Goal: Task Accomplishment & Management: Manage account settings

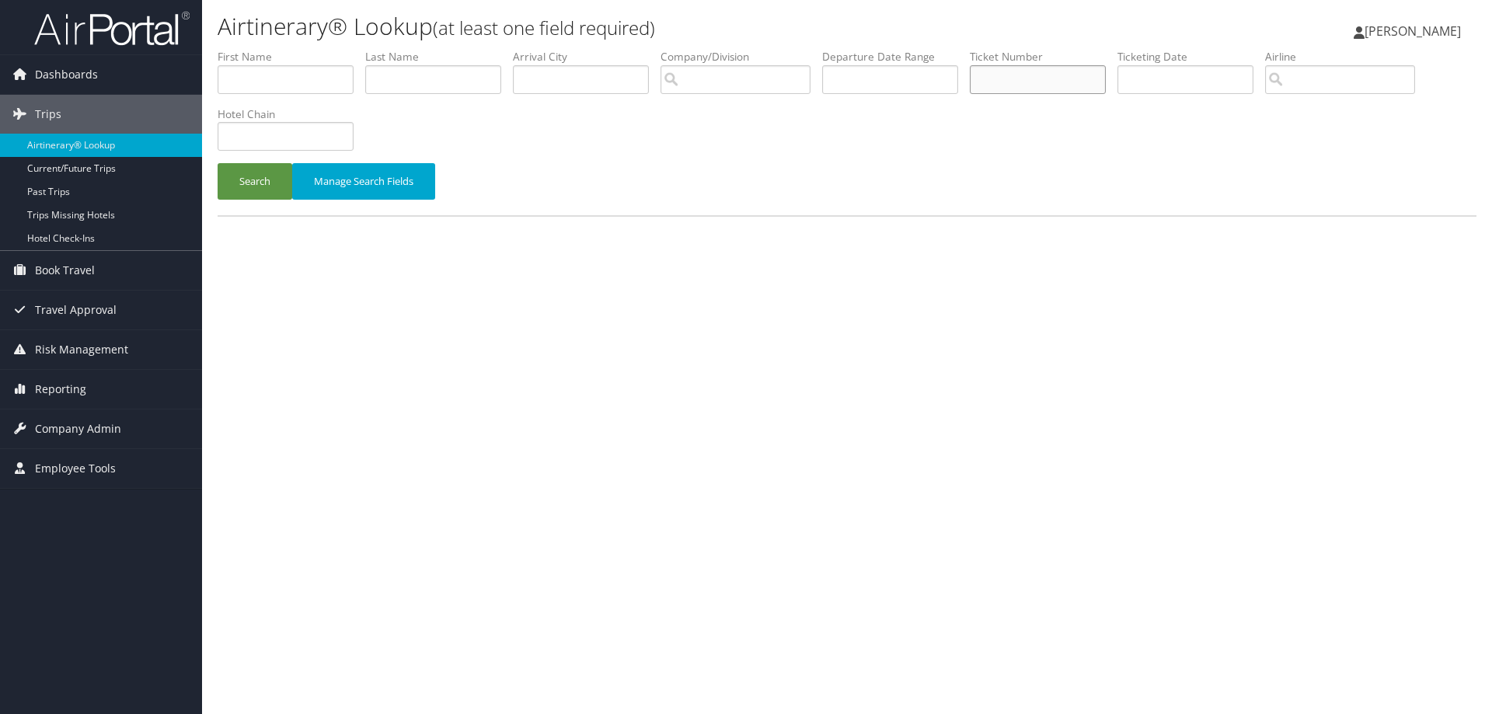
click at [1027, 82] on input "text" at bounding box center [1038, 79] width 136 height 29
click at [233, 185] on button "Search" at bounding box center [255, 181] width 75 height 37
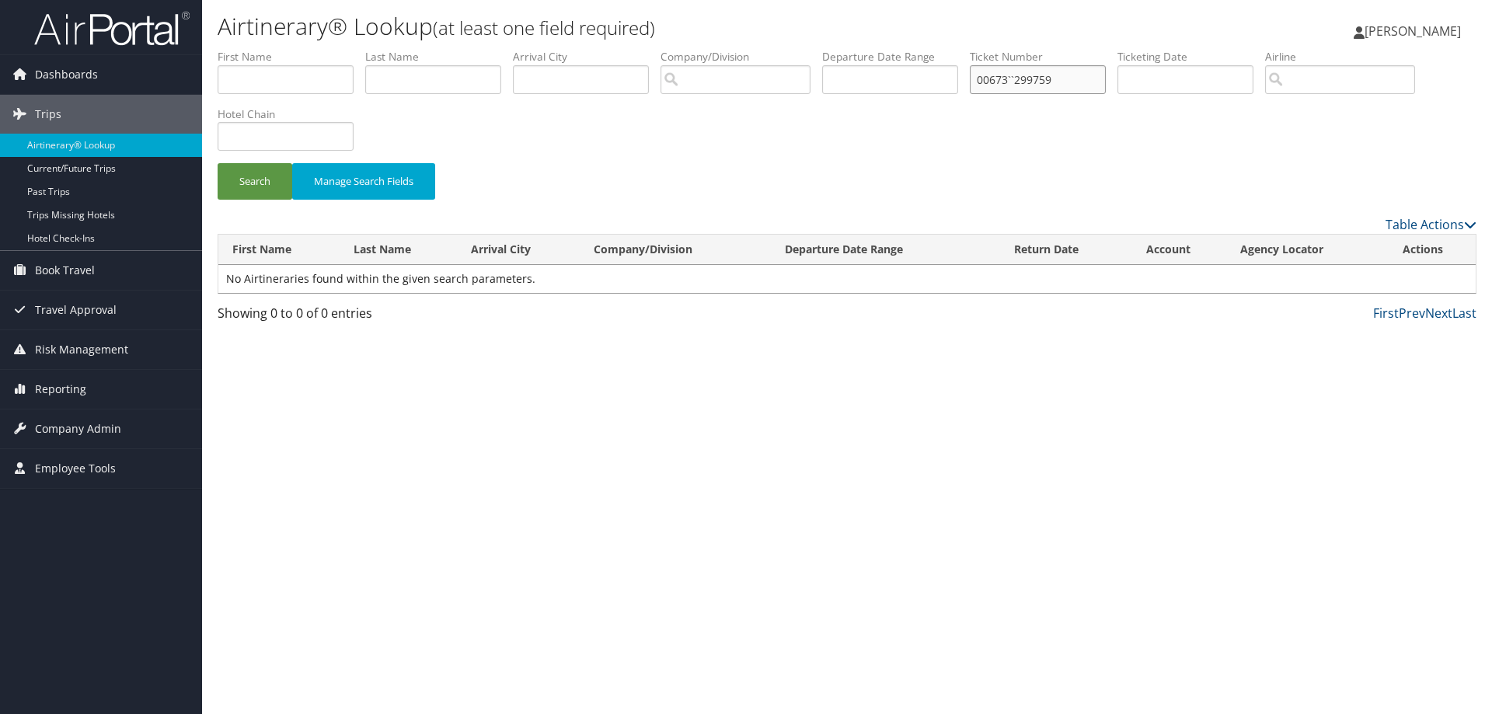
click at [1025, 77] on input "00673``299759" at bounding box center [1038, 79] width 136 height 29
type input "0067311299759"
click at [261, 173] on button "Search" at bounding box center [255, 181] width 75 height 37
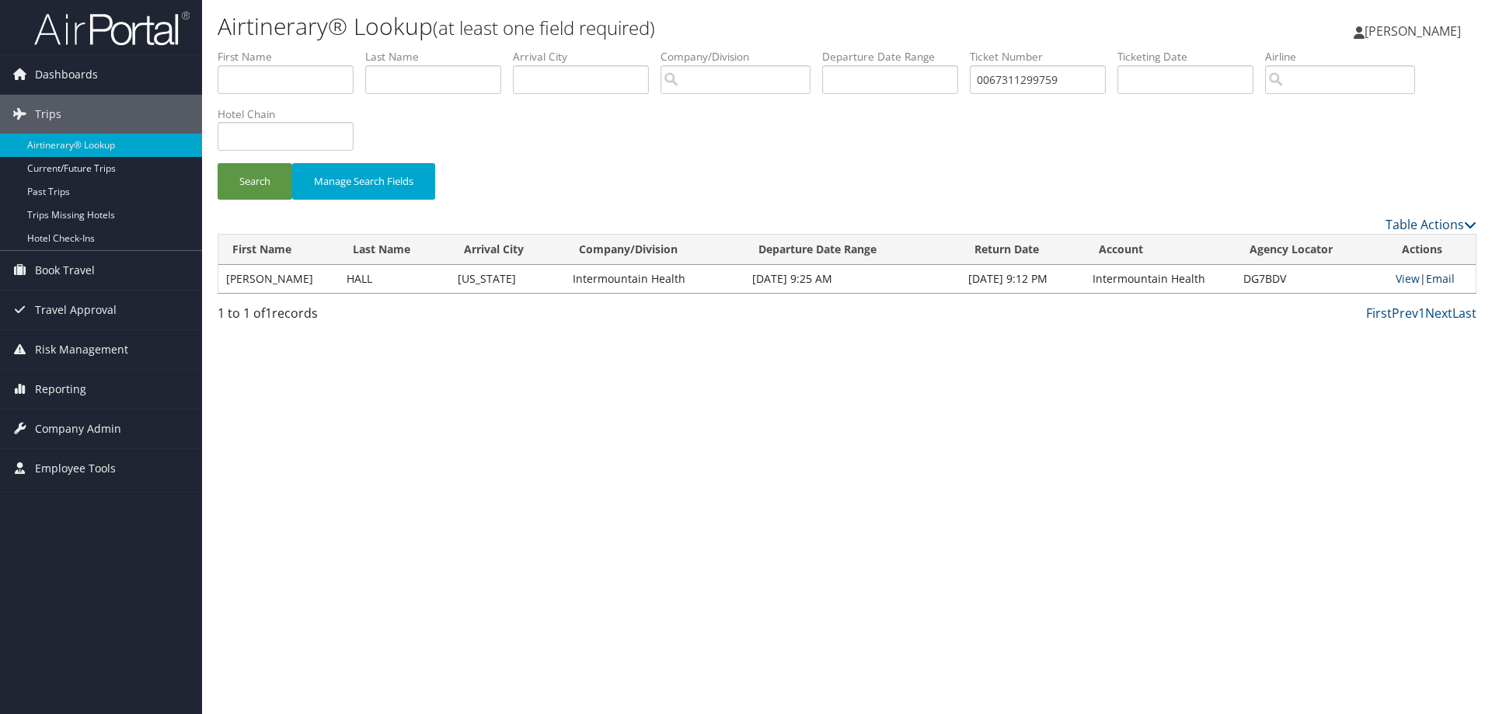
click at [1437, 276] on link "Email" at bounding box center [1440, 278] width 29 height 15
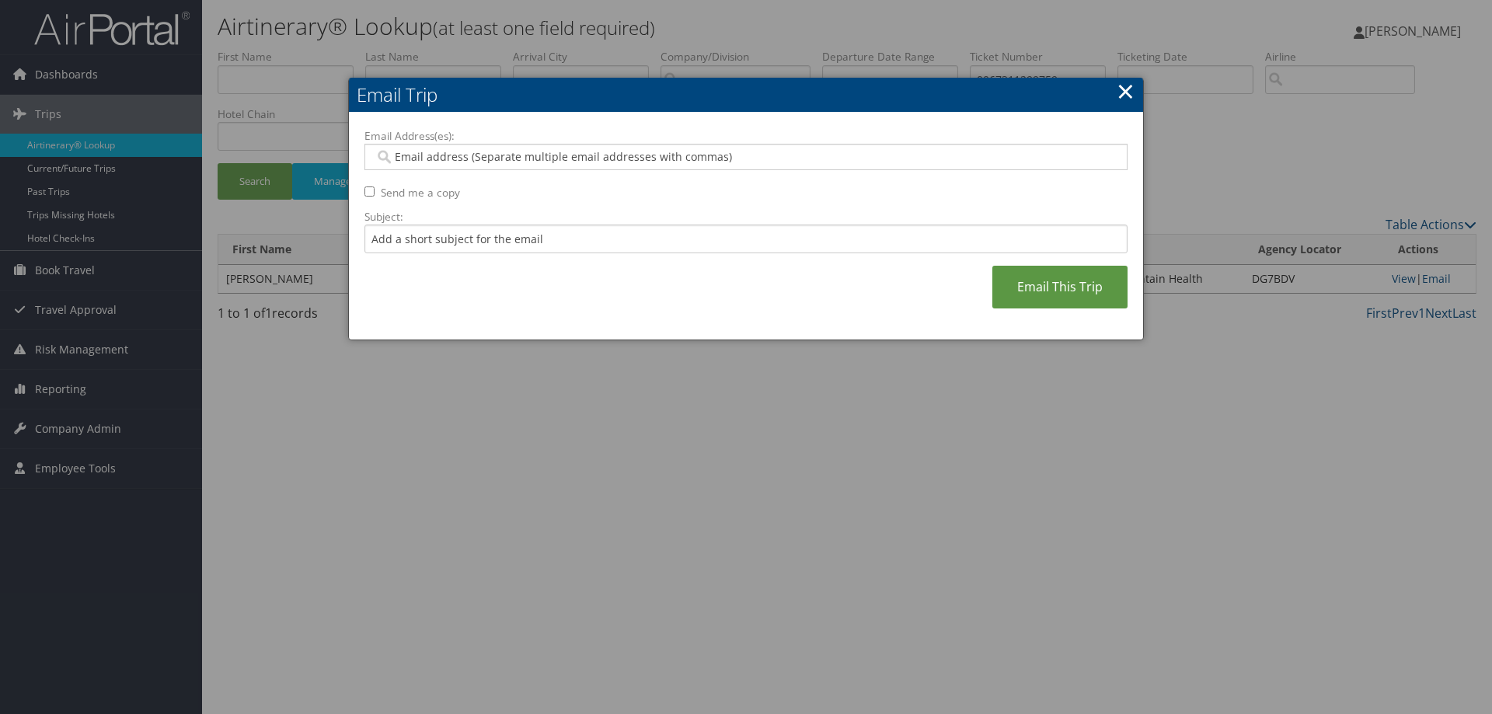
click at [407, 155] on input "Email Address(es):" at bounding box center [746, 157] width 742 height 16
type input "jacki"
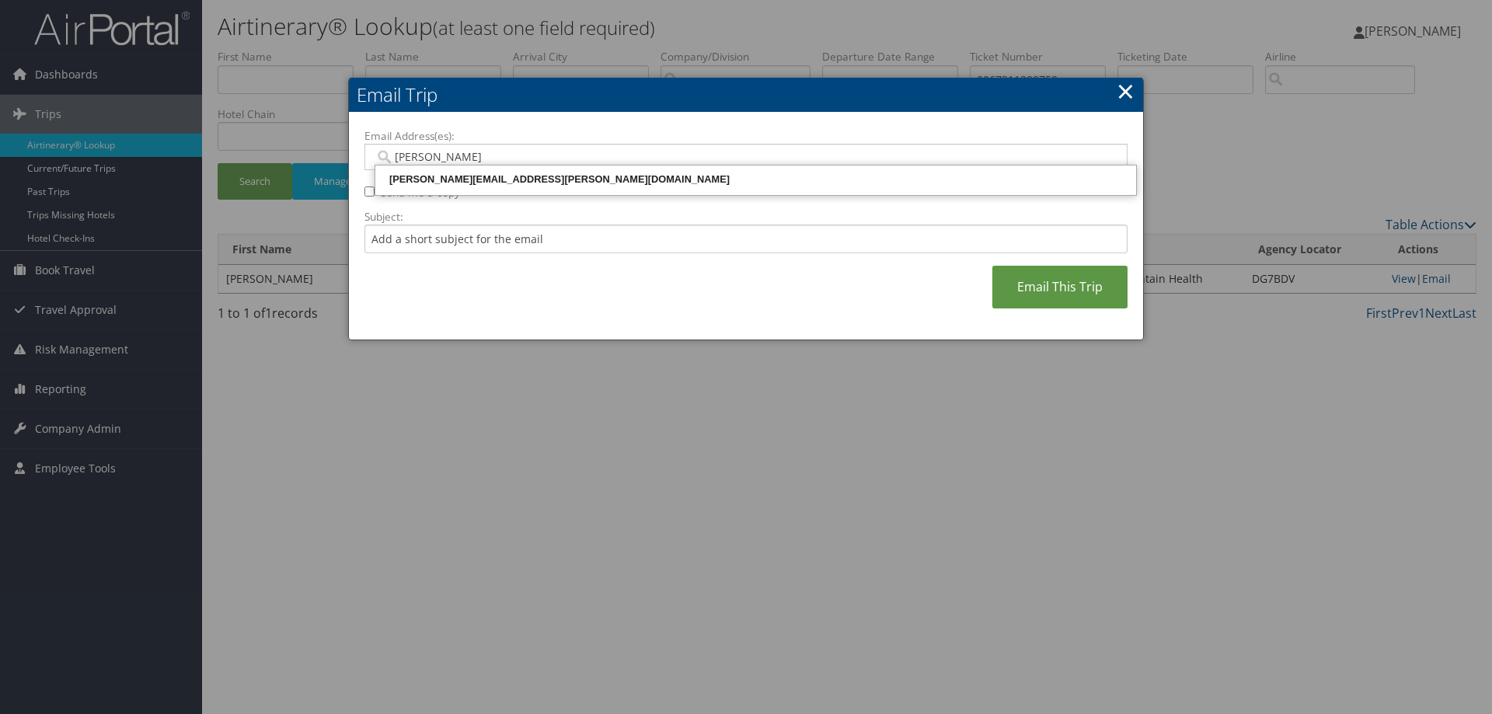
click at [441, 179] on div "JACKI.VERNON@IMAIL.ORG" at bounding box center [756, 180] width 756 height 16
type input "JACKI.VERNON@IMAIL.ORG"
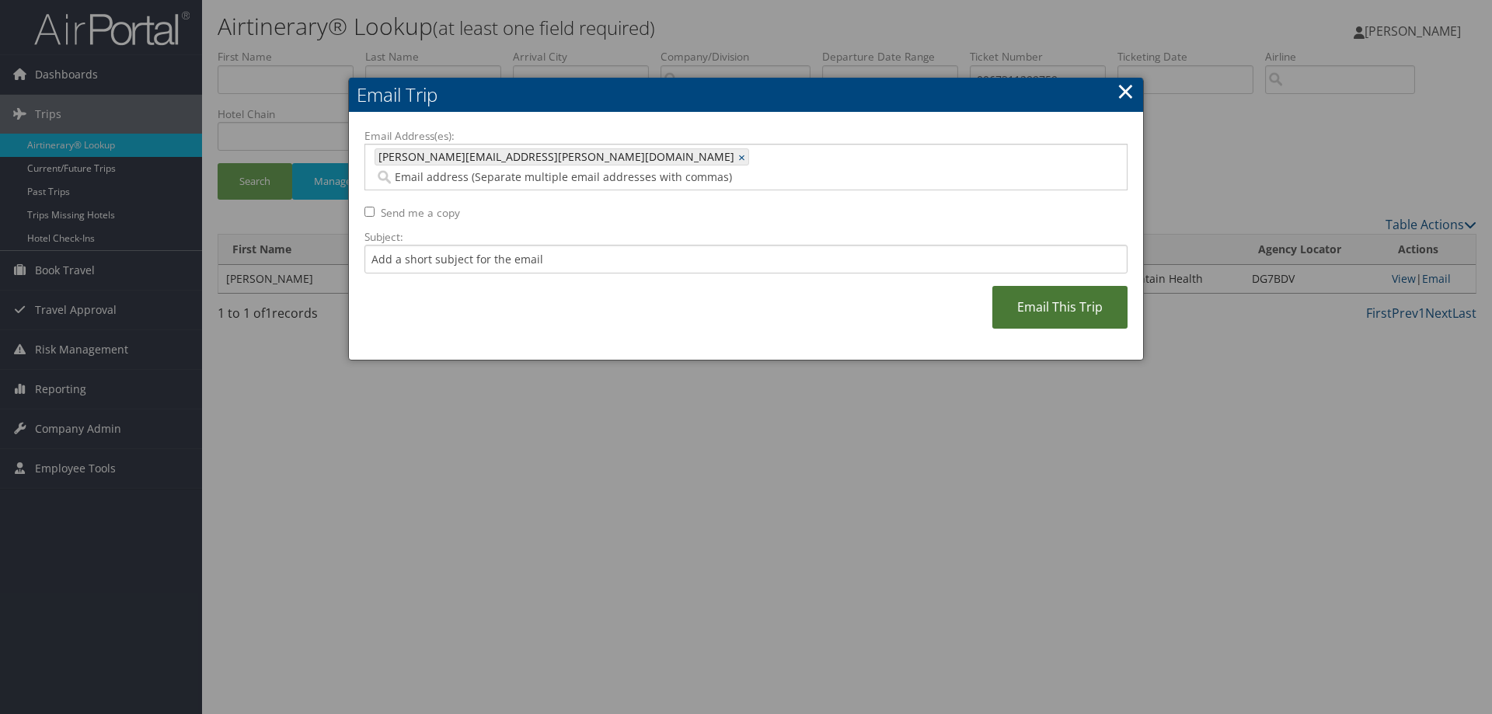
click at [1030, 288] on link "Email This Trip" at bounding box center [1059, 307] width 135 height 43
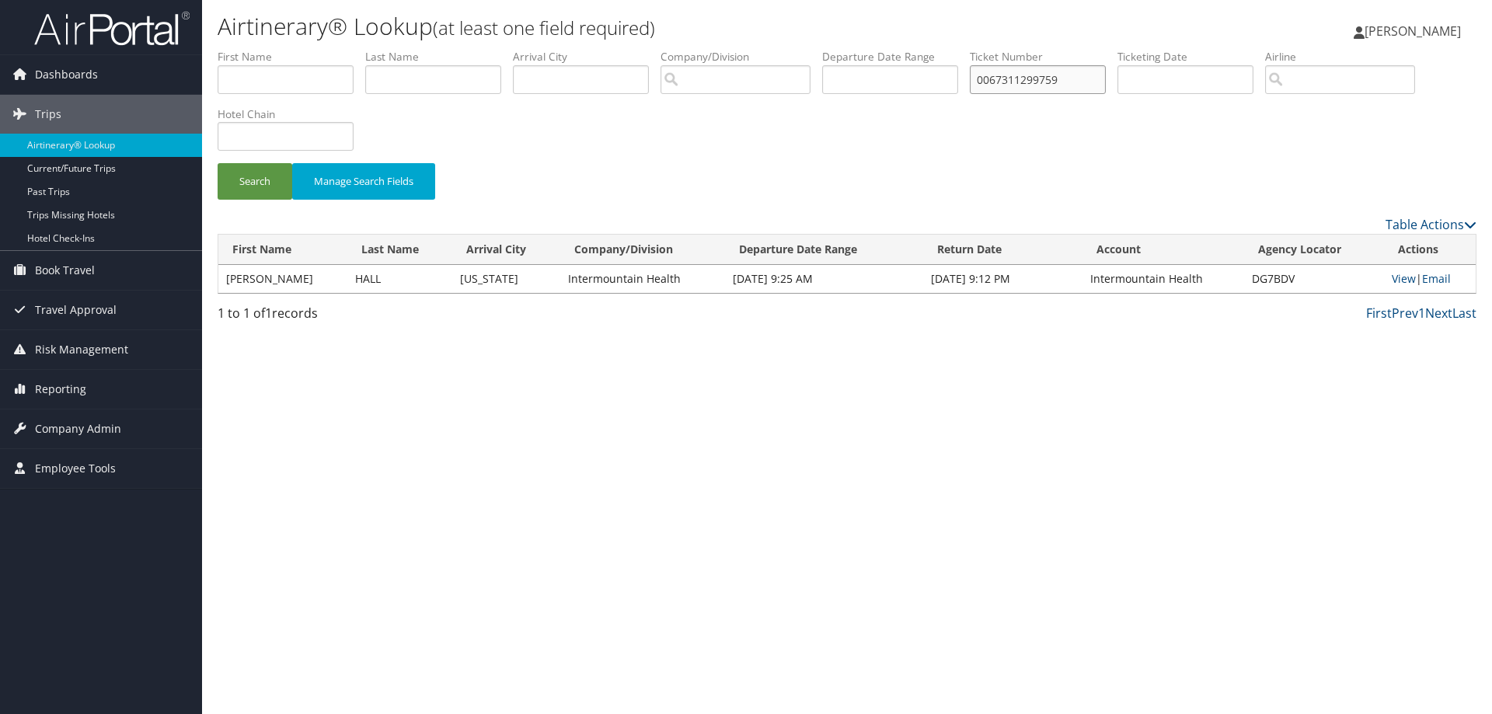
drag, startPoint x: 1097, startPoint y: 89, endPoint x: 924, endPoint y: 83, distance: 173.4
click at [866, 49] on ul "First Name Last Name Departure City Arrival City Company/Division Airport/City …" at bounding box center [847, 49] width 1259 height 0
click at [428, 82] on input "text" at bounding box center [433, 79] width 136 height 29
type input "kim"
click at [263, 180] on button "Search" at bounding box center [255, 181] width 75 height 37
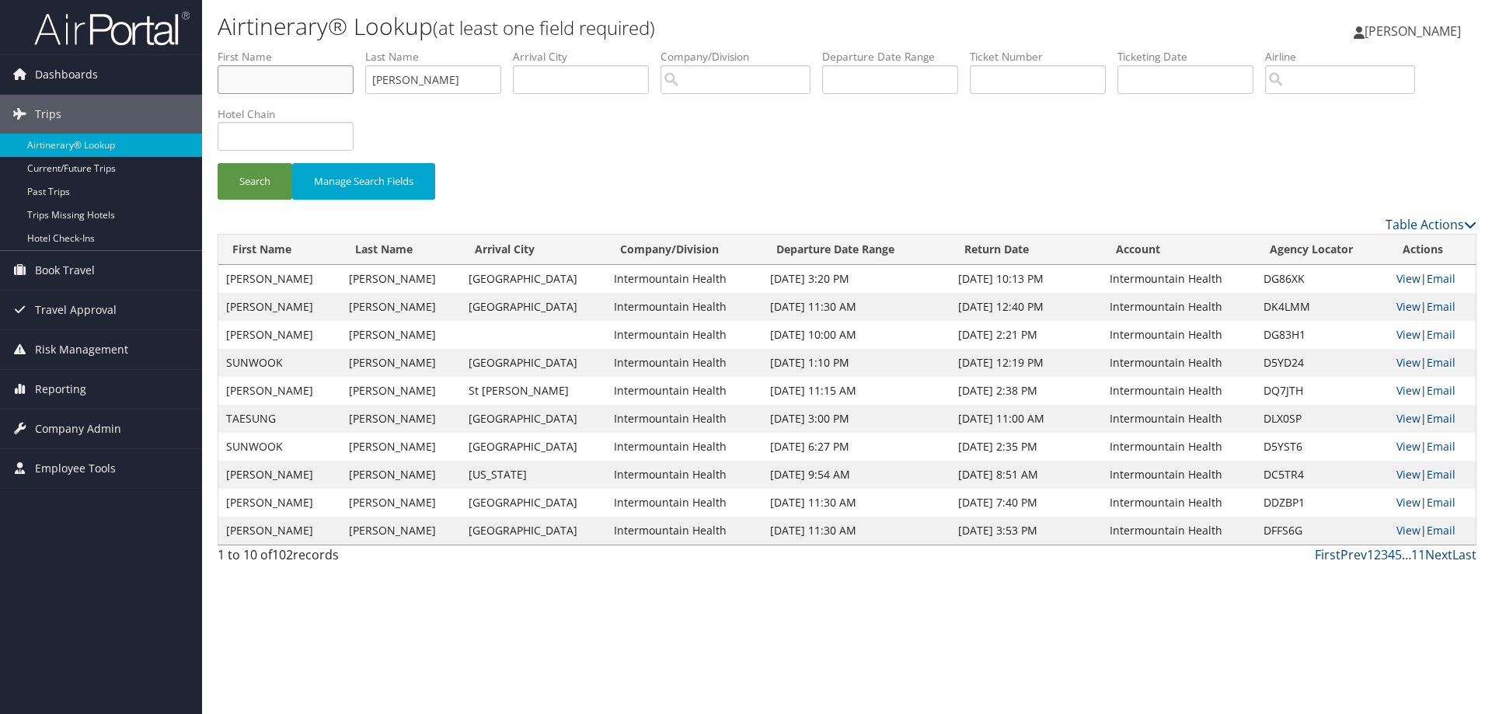
click at [235, 80] on input "text" at bounding box center [286, 79] width 136 height 29
type input "ji"
click at [246, 188] on button "Search" at bounding box center [255, 181] width 75 height 37
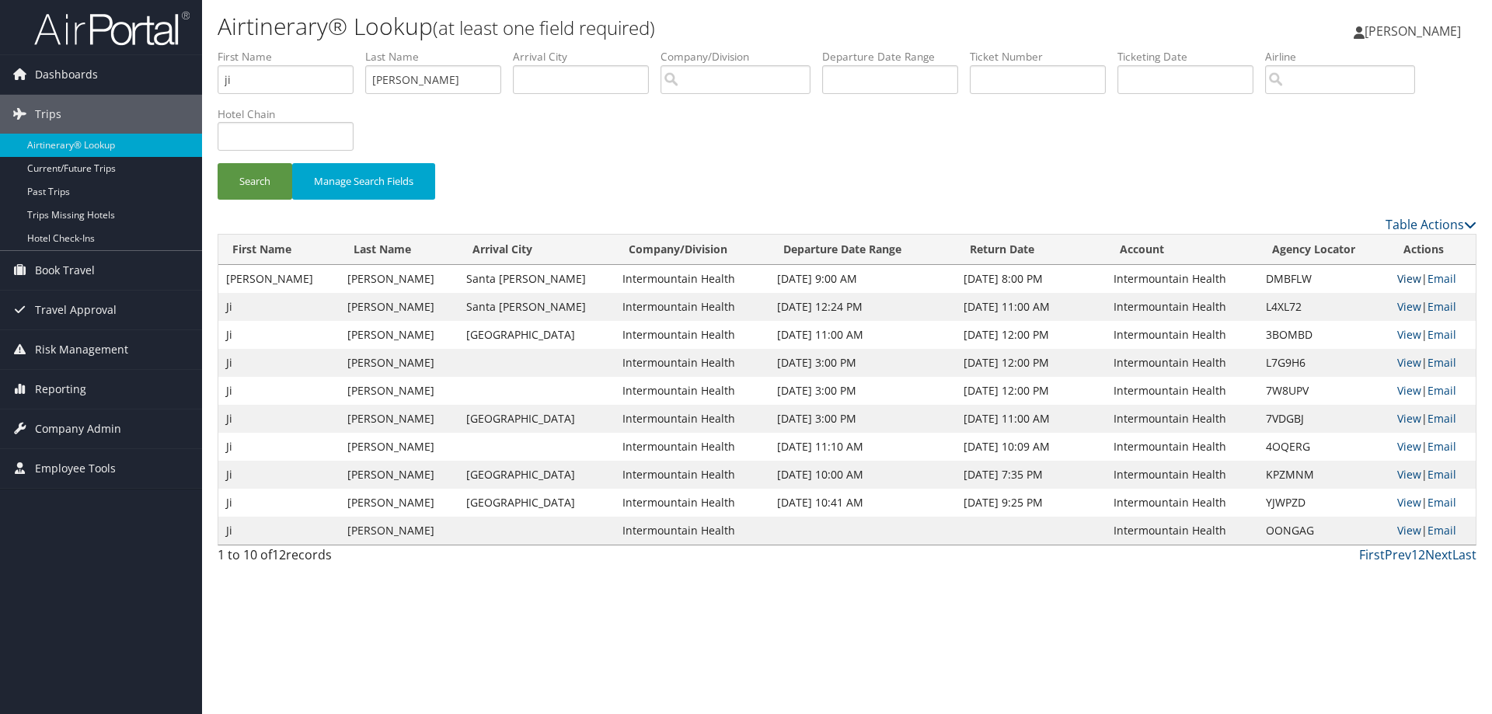
click at [1402, 280] on link "View" at bounding box center [1409, 278] width 24 height 15
drag, startPoint x: 412, startPoint y: 82, endPoint x: 319, endPoint y: 63, distance: 94.3
click at [319, 49] on ul "First Name ji Last Name kim Departure City Arrival City Company/Division Airpor…" at bounding box center [847, 49] width 1259 height 0
drag, startPoint x: 292, startPoint y: 66, endPoint x: 92, endPoint y: 66, distance: 200.5
click at [92, 66] on div "Dashboards AirPortal 360™ (Manager) AirPortal 360™ (Agent) My Travel Dashboard …" at bounding box center [746, 357] width 1492 height 714
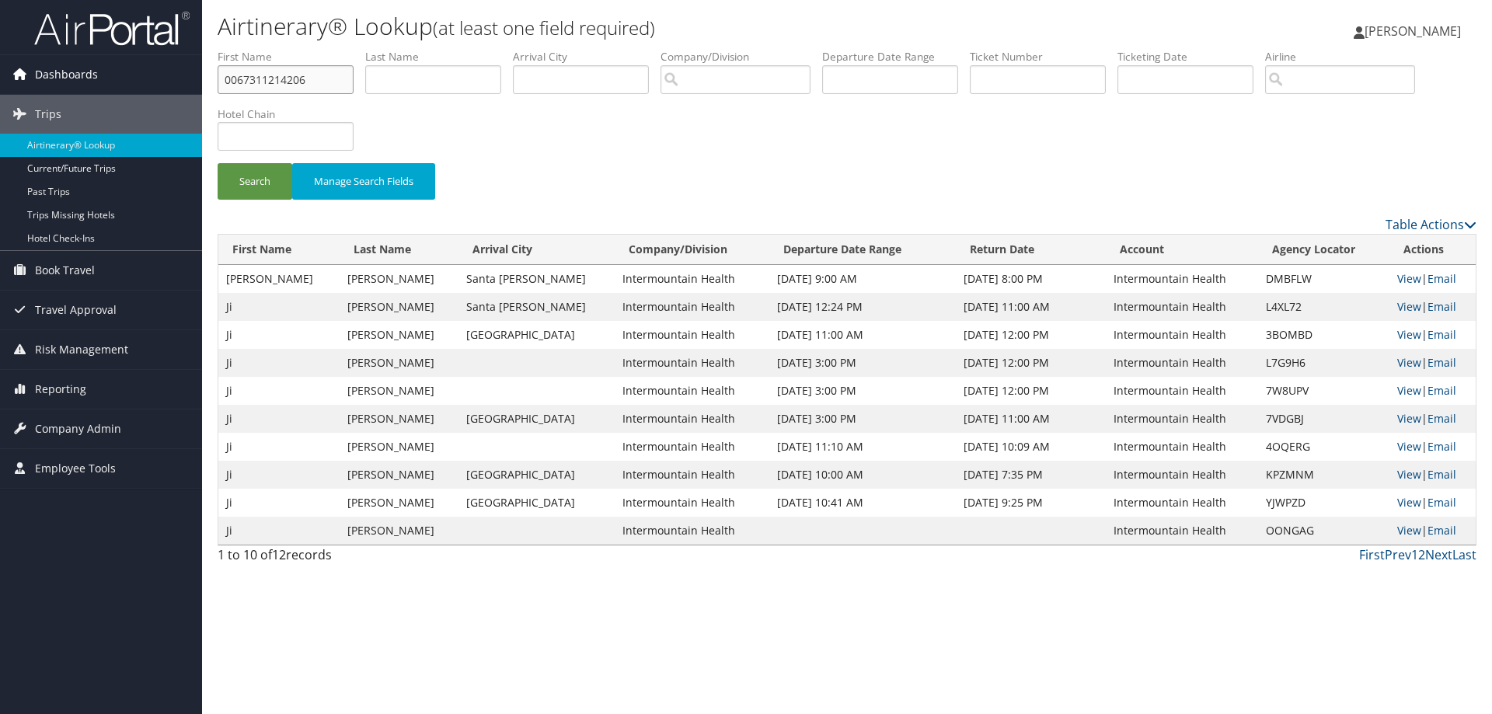
type input "0067311214206"
click at [218, 163] on button "Search" at bounding box center [255, 181] width 75 height 37
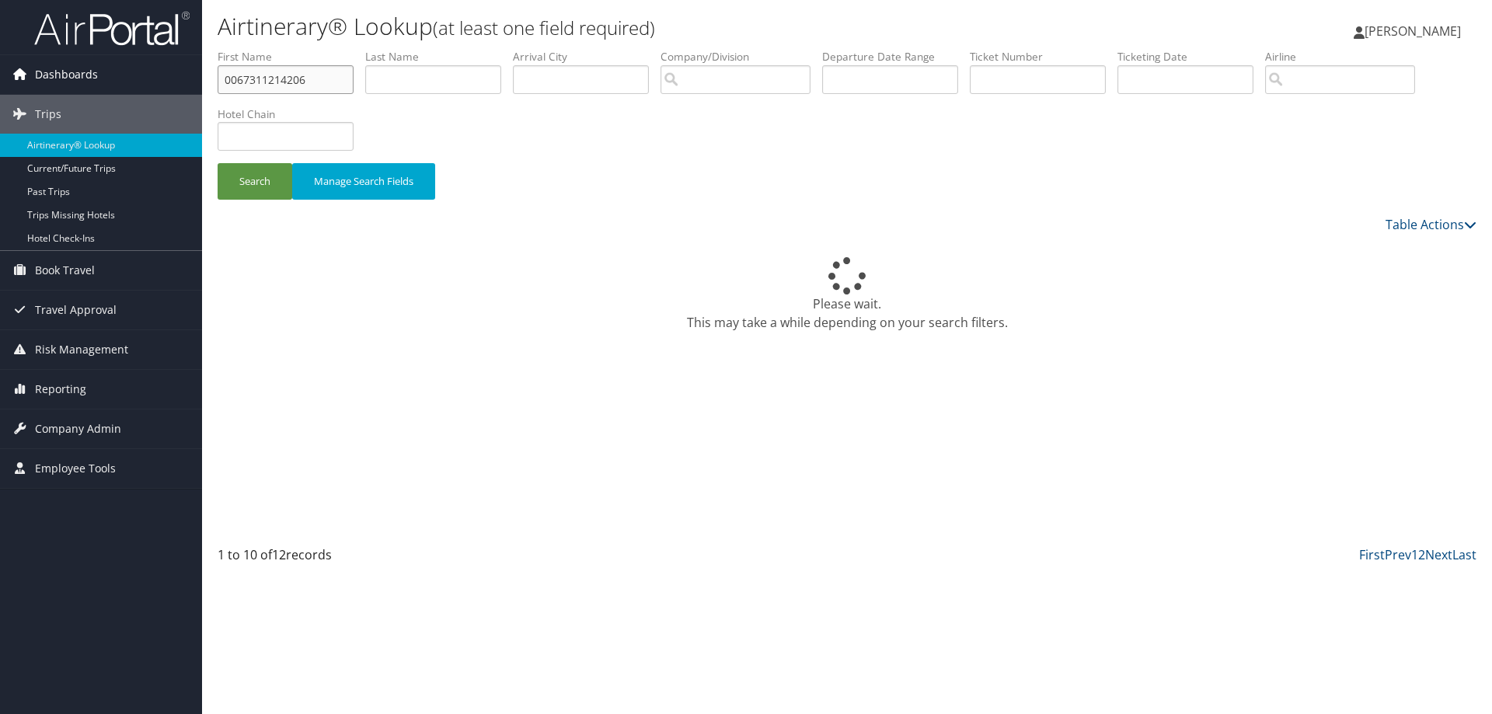
drag, startPoint x: 336, startPoint y: 78, endPoint x: 127, endPoint y: 77, distance: 208.3
click at [127, 77] on div "Dashboards AirPortal 360™ (Manager) AirPortal 360™ (Agent) My Travel Dashboard …" at bounding box center [746, 357] width 1492 height 714
click at [1002, 89] on input "text" at bounding box center [1038, 79] width 136 height 29
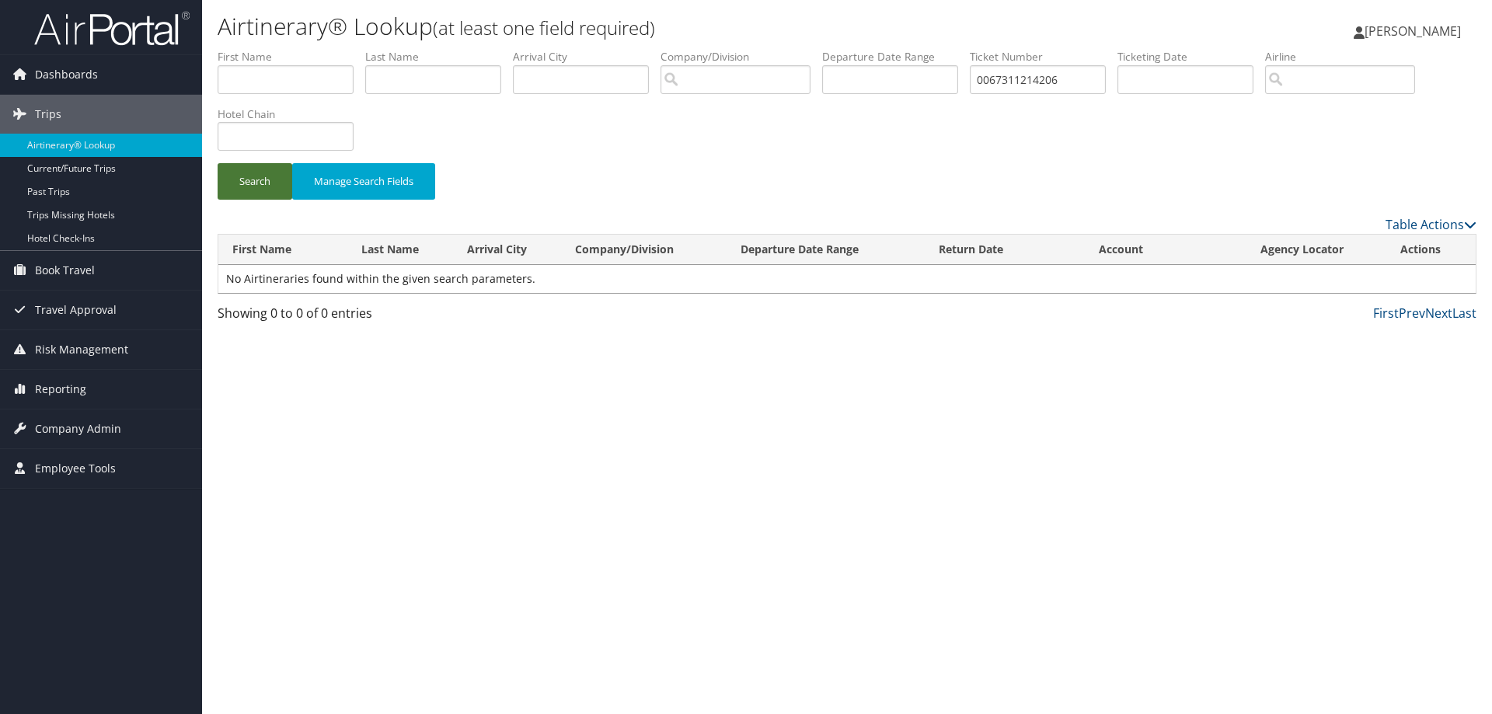
click at [266, 193] on button "Search" at bounding box center [255, 181] width 75 height 37
drag, startPoint x: 1083, startPoint y: 87, endPoint x: 739, endPoint y: 73, distance: 344.5
click at [739, 49] on ul "First Name Last Name Departure City Arrival City Company/Division Airport/City …" at bounding box center [847, 49] width 1259 height 0
click at [218, 163] on button "Search" at bounding box center [255, 181] width 75 height 37
drag, startPoint x: 1076, startPoint y: 80, endPoint x: 1006, endPoint y: 75, distance: 70.9
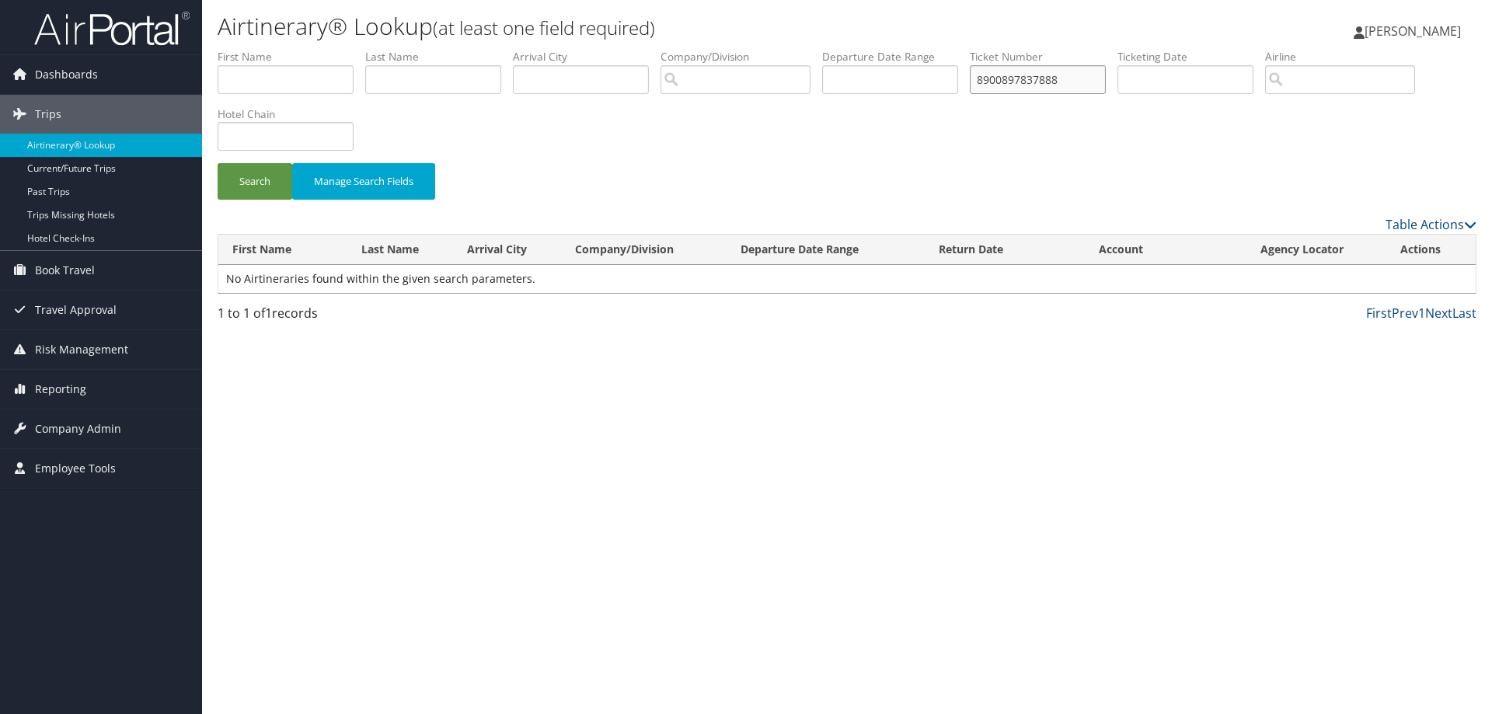
click at [912, 49] on ul "First Name Last Name Departure City Arrival City Company/Division Airport/City …" at bounding box center [847, 49] width 1259 height 0
click at [218, 163] on button "Search" at bounding box center [255, 181] width 75 height 37
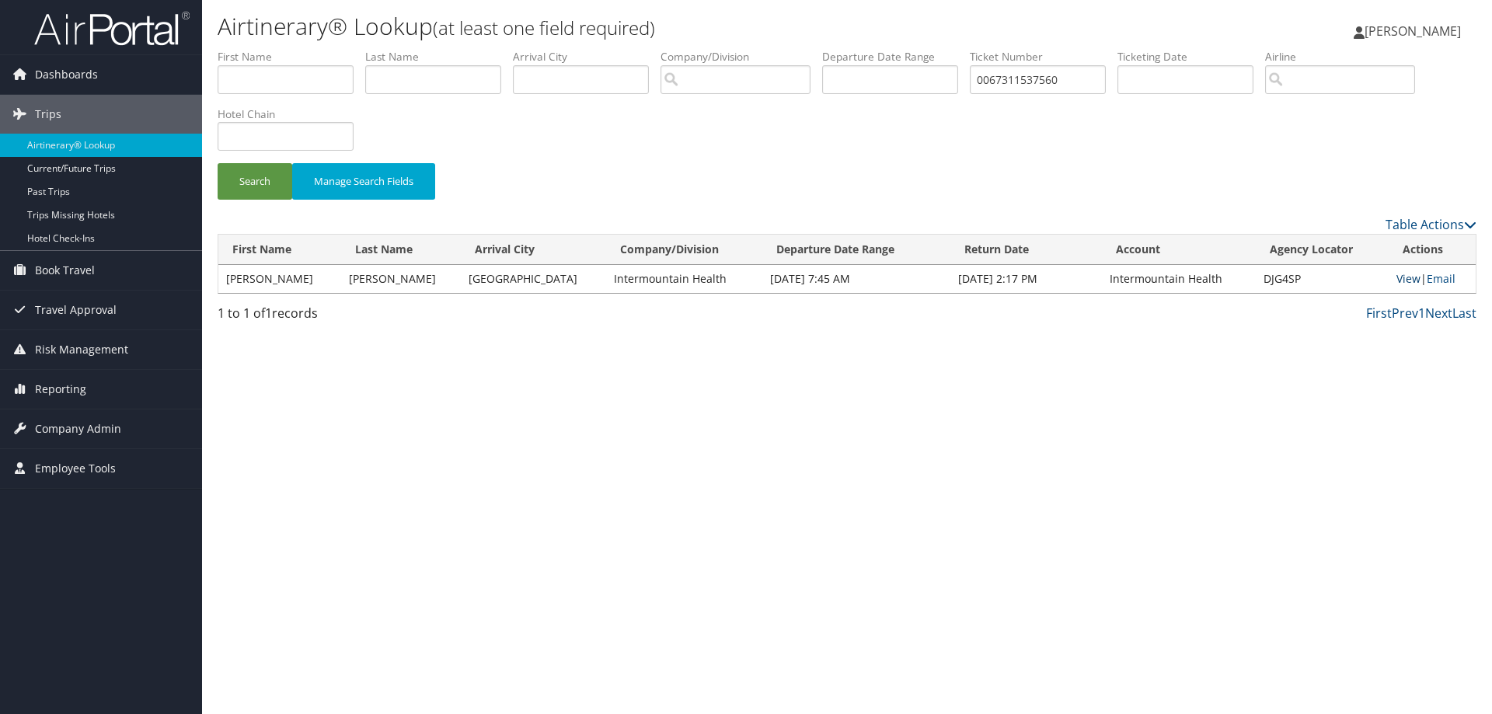
click at [1396, 278] on link "View" at bounding box center [1408, 278] width 24 height 15
drag, startPoint x: 1071, startPoint y: 75, endPoint x: 866, endPoint y: 75, distance: 205.2
click at [866, 49] on ul "First Name Last Name Departure City Arrival City Company/Division Airport/City …" at bounding box center [847, 49] width 1259 height 0
type input "8900897908497"
click at [218, 163] on button "Search" at bounding box center [255, 181] width 75 height 37
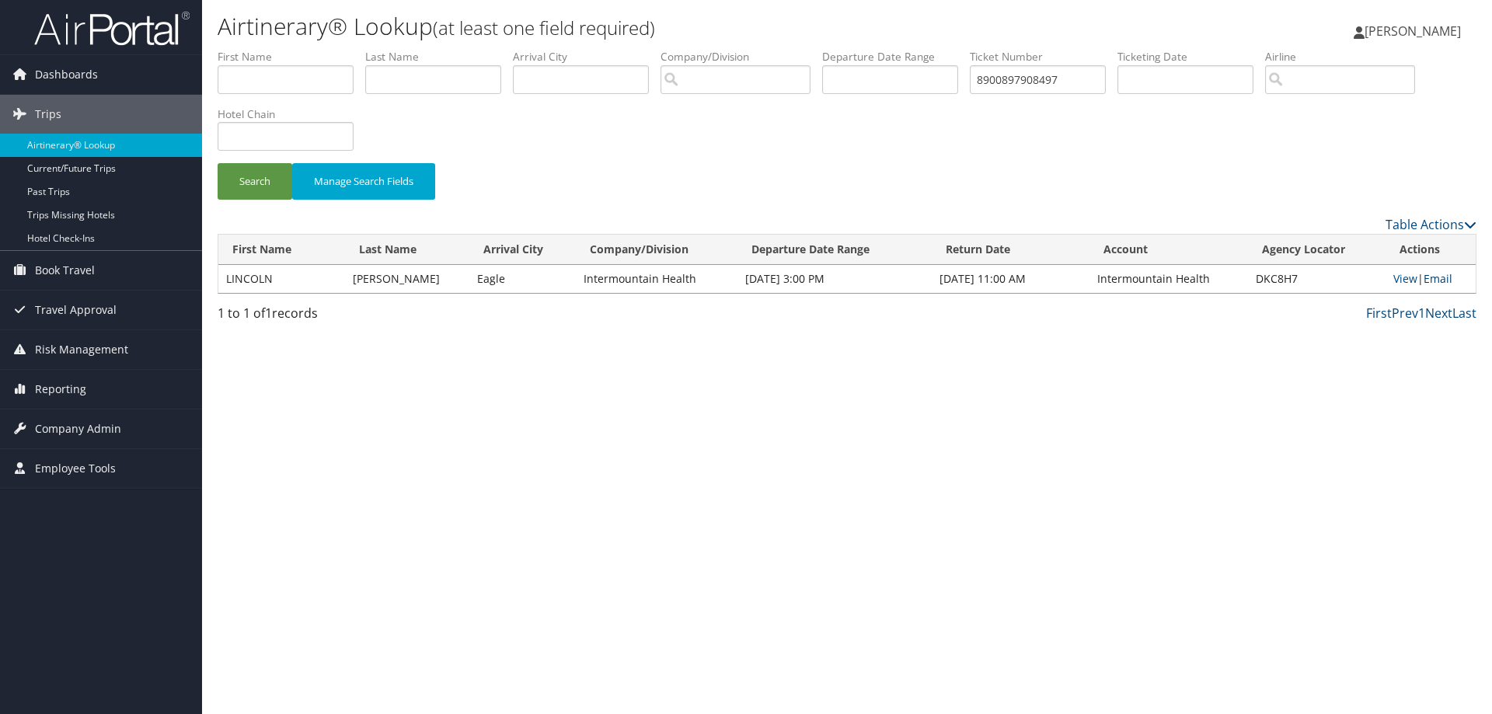
click at [1440, 279] on link "Email" at bounding box center [1438, 278] width 29 height 15
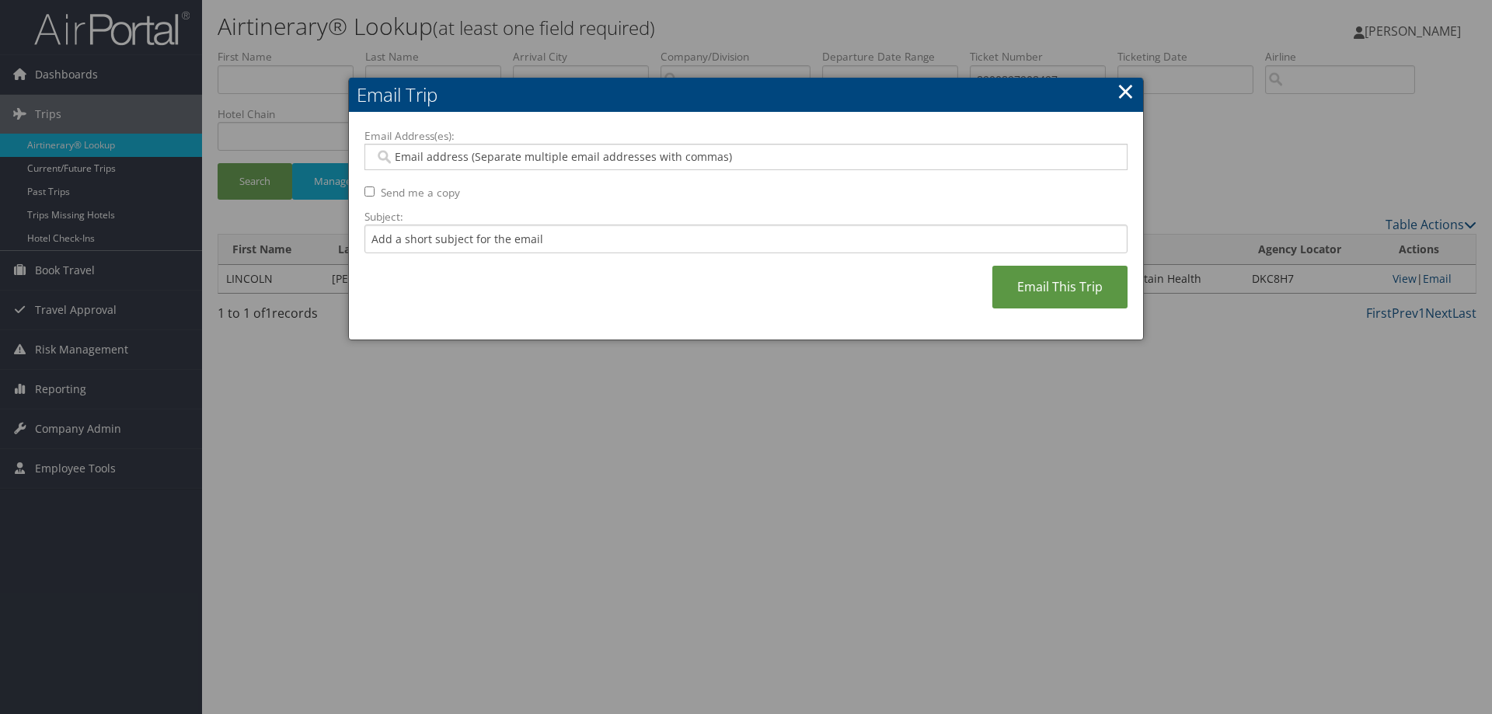
click at [405, 145] on div at bounding box center [745, 157] width 763 height 26
type input "jacki"
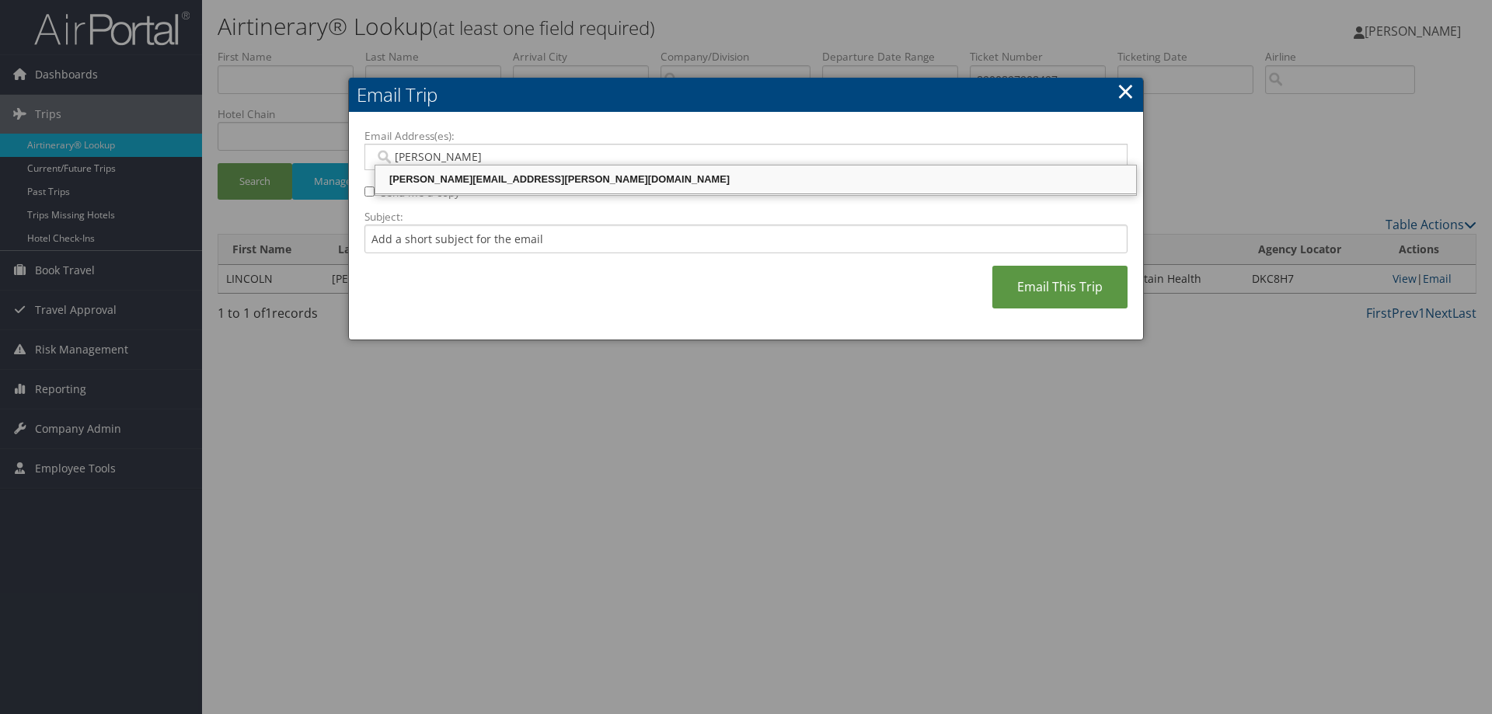
click at [433, 176] on div "JACKI.VERNON@IMAIL.ORG" at bounding box center [756, 180] width 756 height 16
type input "JACKI.VERNON@IMAIL.ORG"
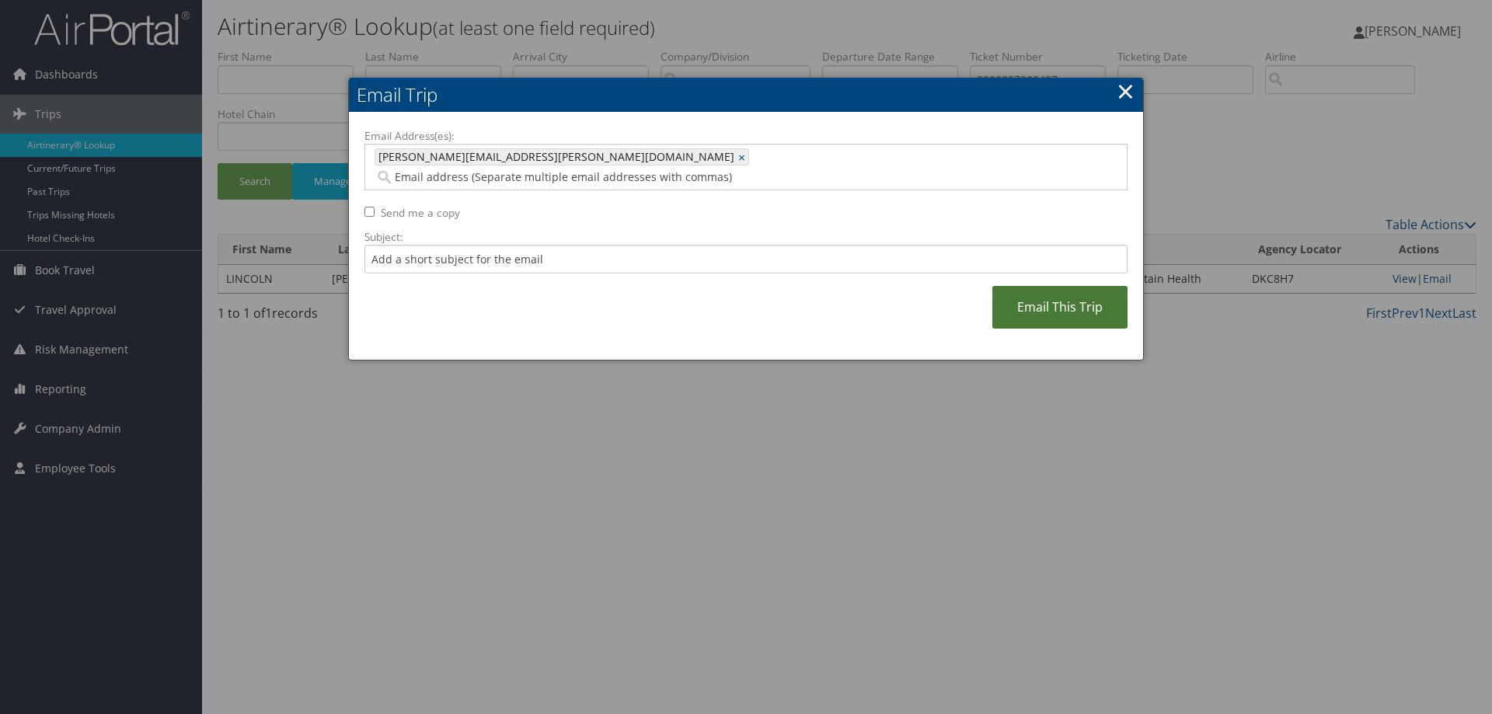
click at [1048, 286] on link "Email This Trip" at bounding box center [1059, 307] width 135 height 43
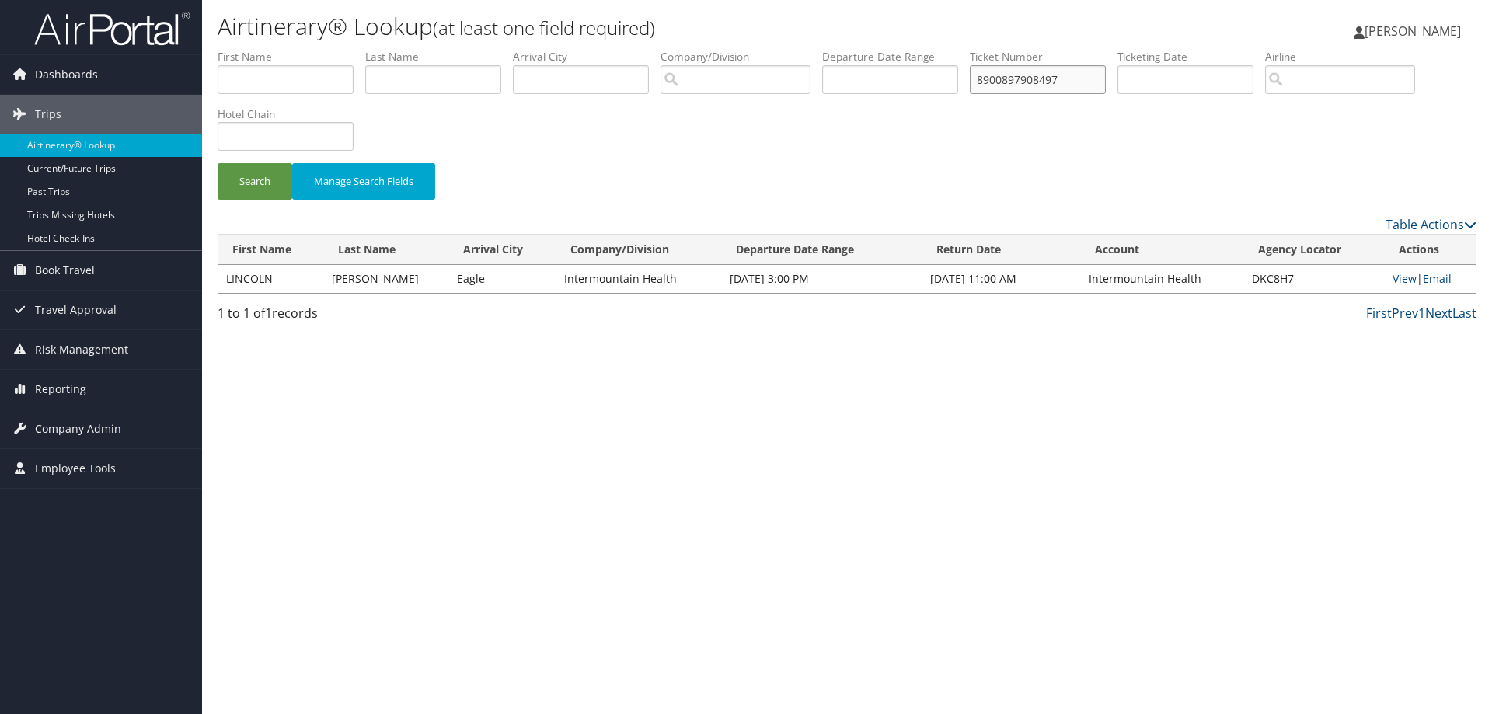
click at [1089, 75] on input "8900897908497" at bounding box center [1038, 79] width 136 height 29
click at [218, 163] on button "Search" at bounding box center [255, 181] width 75 height 37
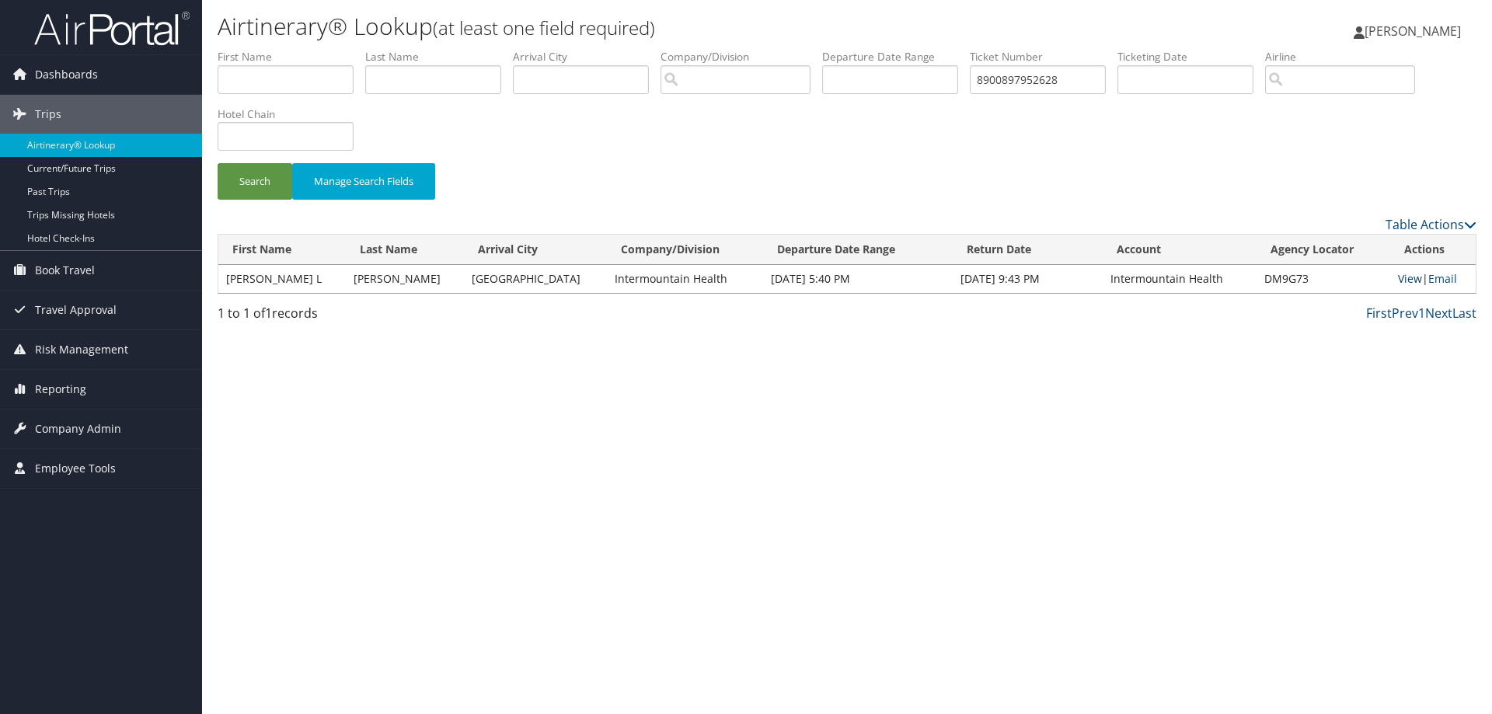
click at [1398, 279] on link "View" at bounding box center [1410, 278] width 24 height 15
click at [1077, 75] on input "8900897952628" at bounding box center [1038, 79] width 136 height 29
click at [218, 163] on button "Search" at bounding box center [255, 181] width 75 height 37
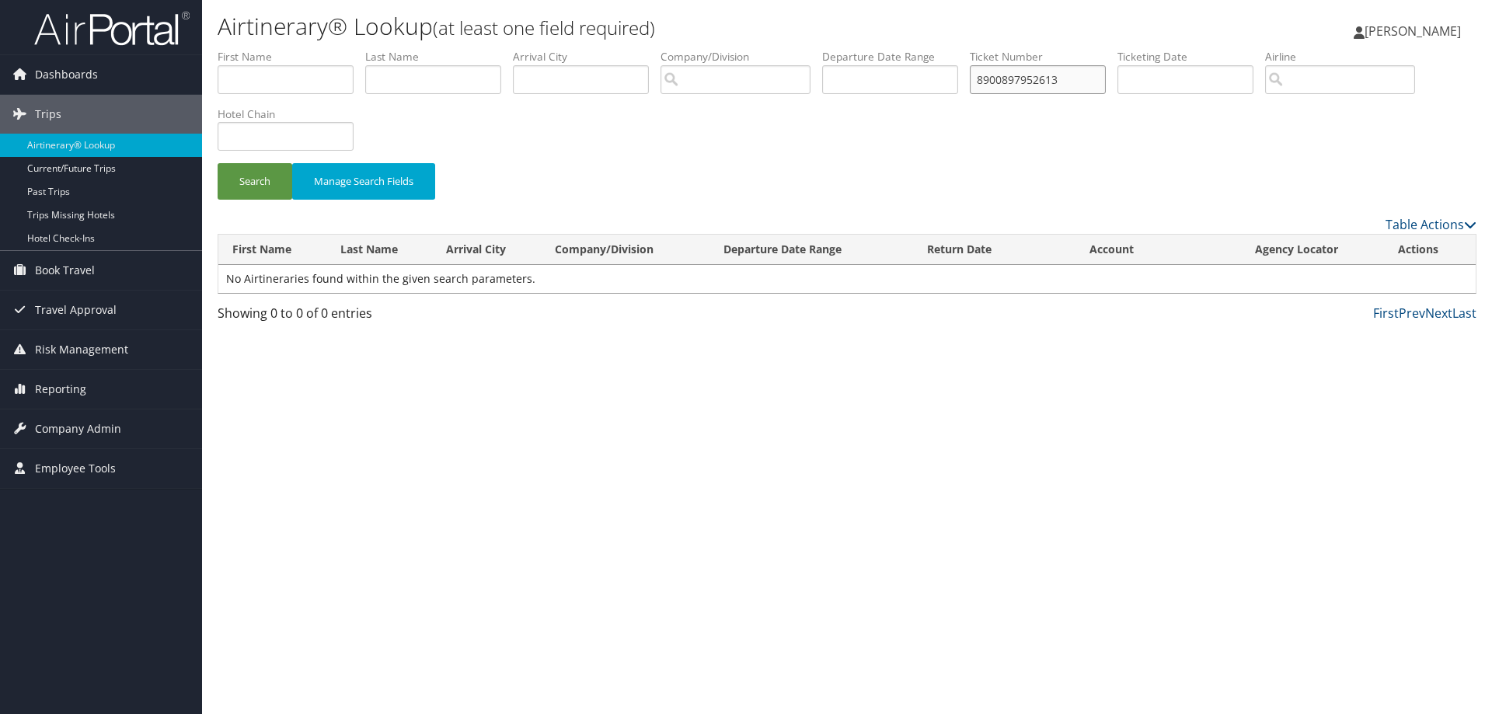
click at [218, 163] on button "Search" at bounding box center [255, 181] width 75 height 37
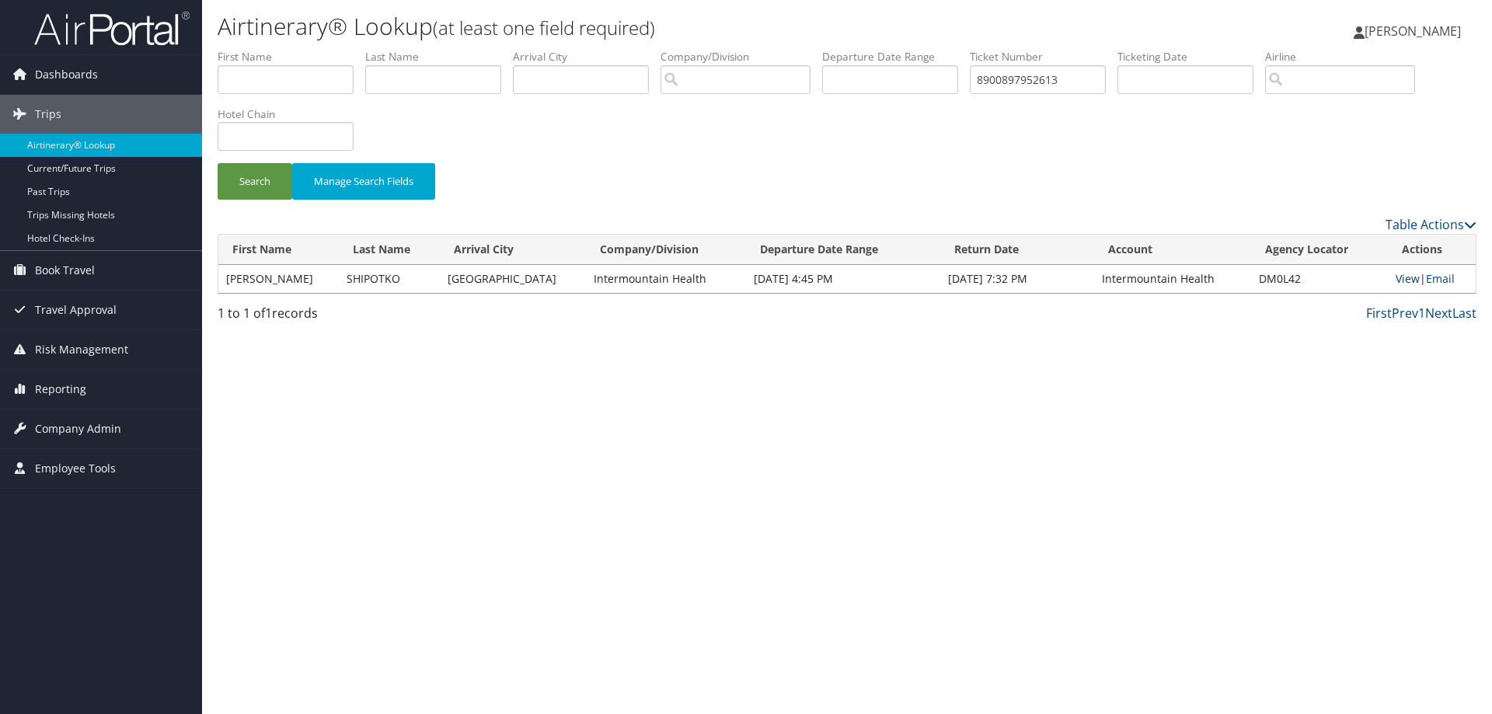
click at [1396, 279] on link "View" at bounding box center [1408, 278] width 24 height 15
drag, startPoint x: 1072, startPoint y: 77, endPoint x: 974, endPoint y: 74, distance: 98.0
click at [974, 49] on ul "First Name Last Name Departure City Arrival City Company/Division Airport/City …" at bounding box center [847, 49] width 1259 height 0
type input "0067311776934"
click at [218, 163] on button "Search" at bounding box center [255, 181] width 75 height 37
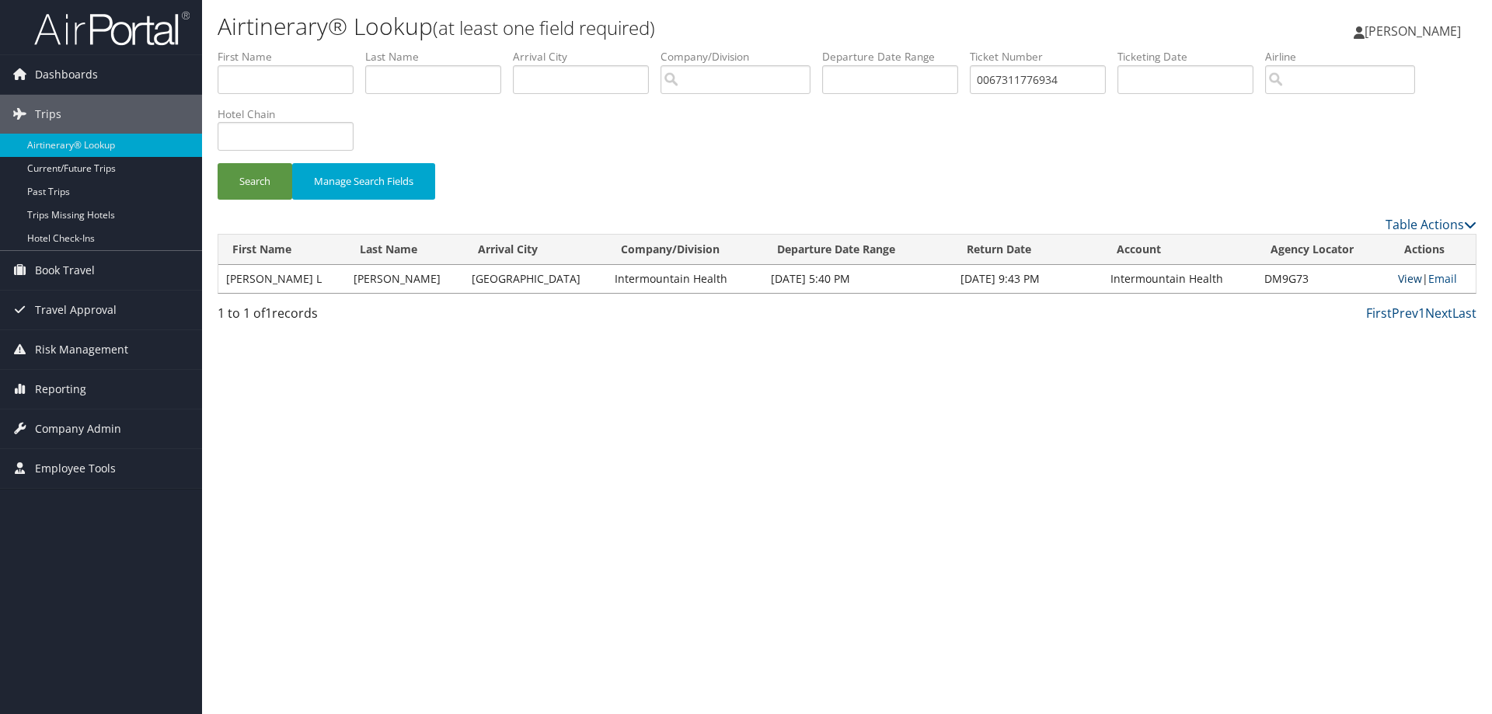
click at [1398, 274] on link "View" at bounding box center [1410, 278] width 24 height 15
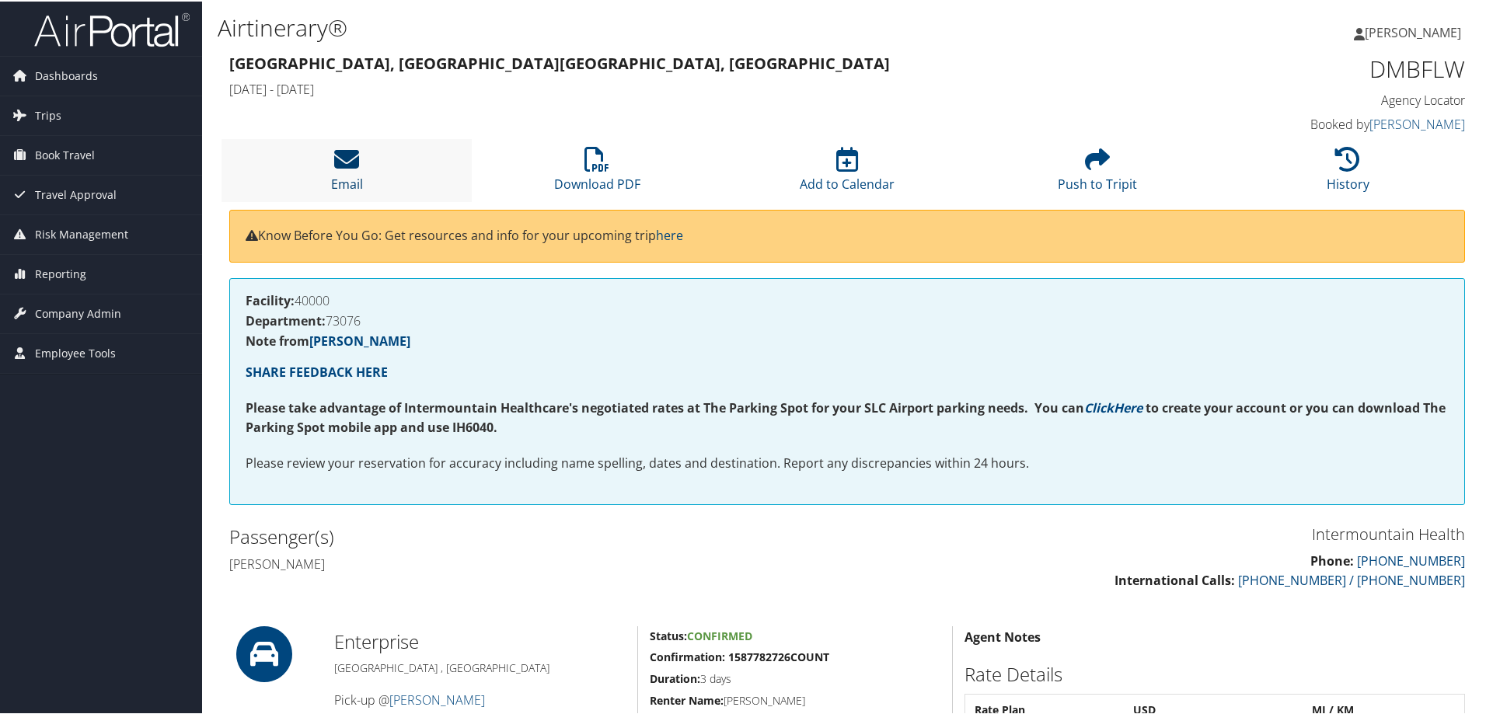
click at [342, 166] on icon at bounding box center [346, 157] width 25 height 25
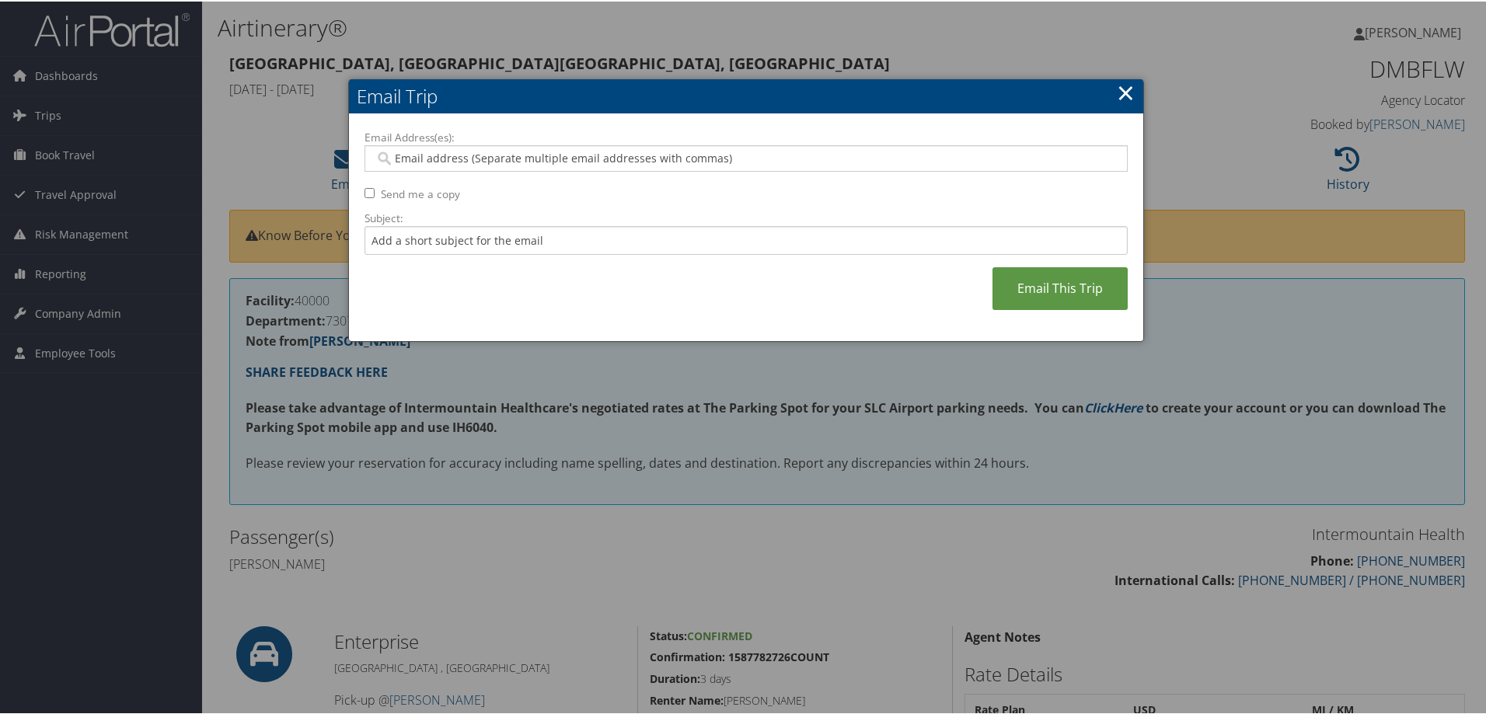
click at [406, 160] on input "Email Address(es):" at bounding box center [746, 157] width 742 height 16
type input "[PERSON_NAME]"
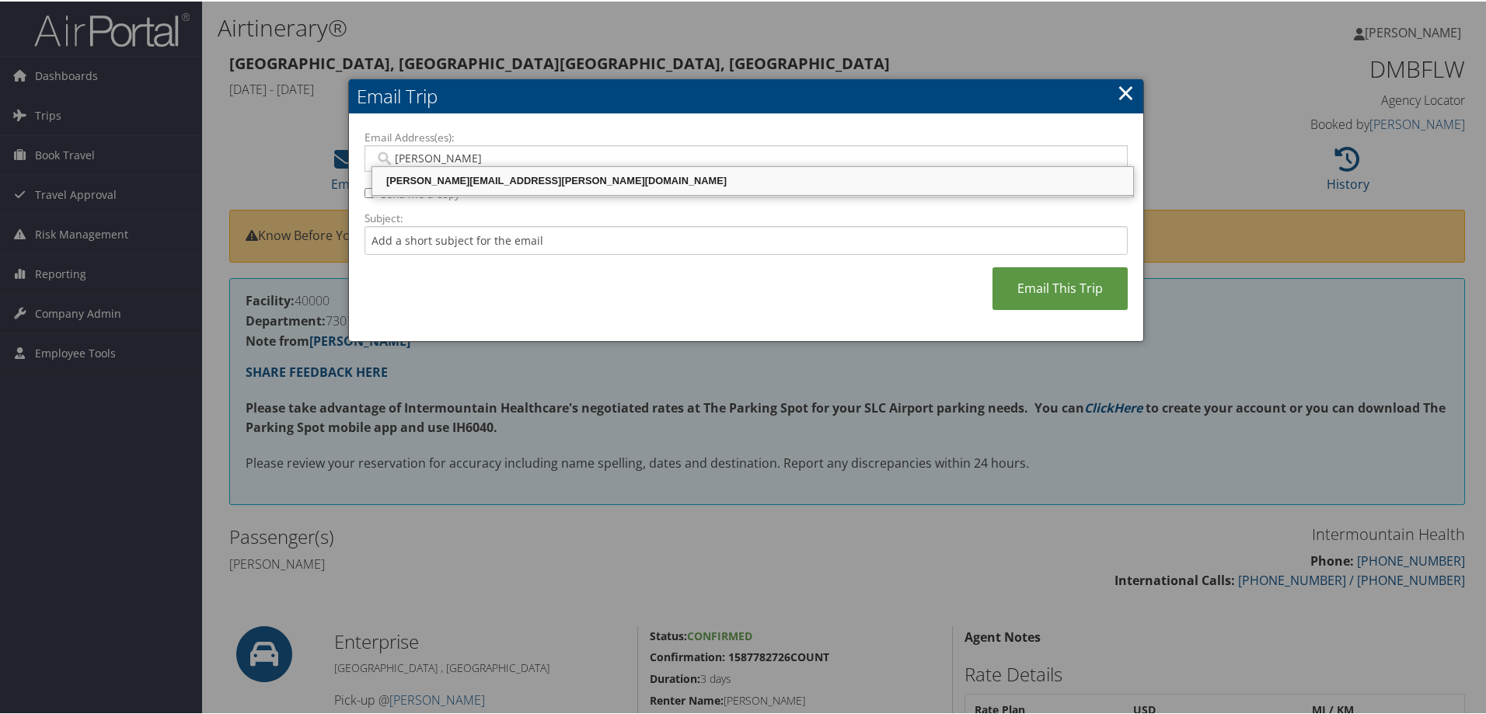
click at [411, 175] on div "[PERSON_NAME][EMAIL_ADDRESS][PERSON_NAME][DOMAIN_NAME]" at bounding box center [753, 180] width 756 height 16
type input "[PERSON_NAME][EMAIL_ADDRESS][PERSON_NAME][DOMAIN_NAME]"
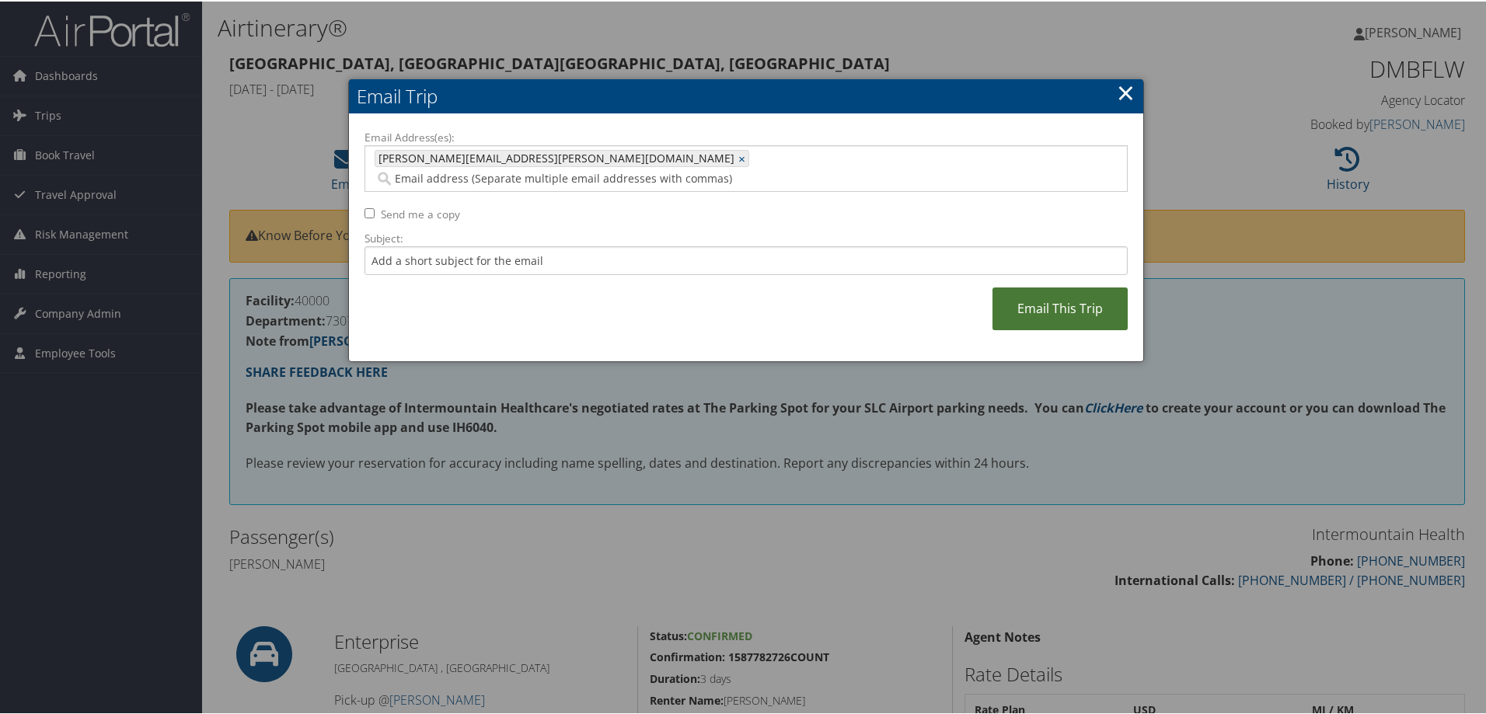
click at [1051, 294] on link "Email This Trip" at bounding box center [1059, 307] width 135 height 43
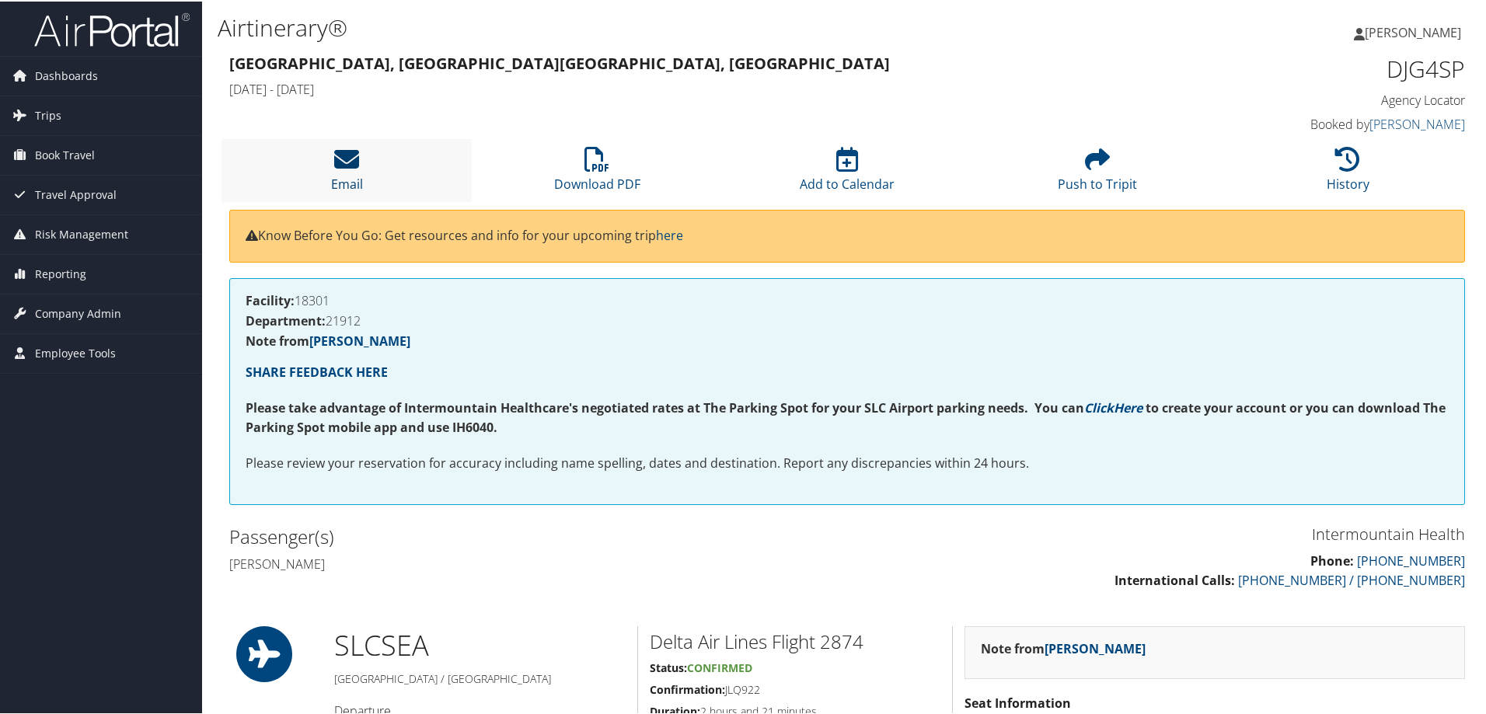
click at [345, 155] on icon at bounding box center [346, 157] width 25 height 25
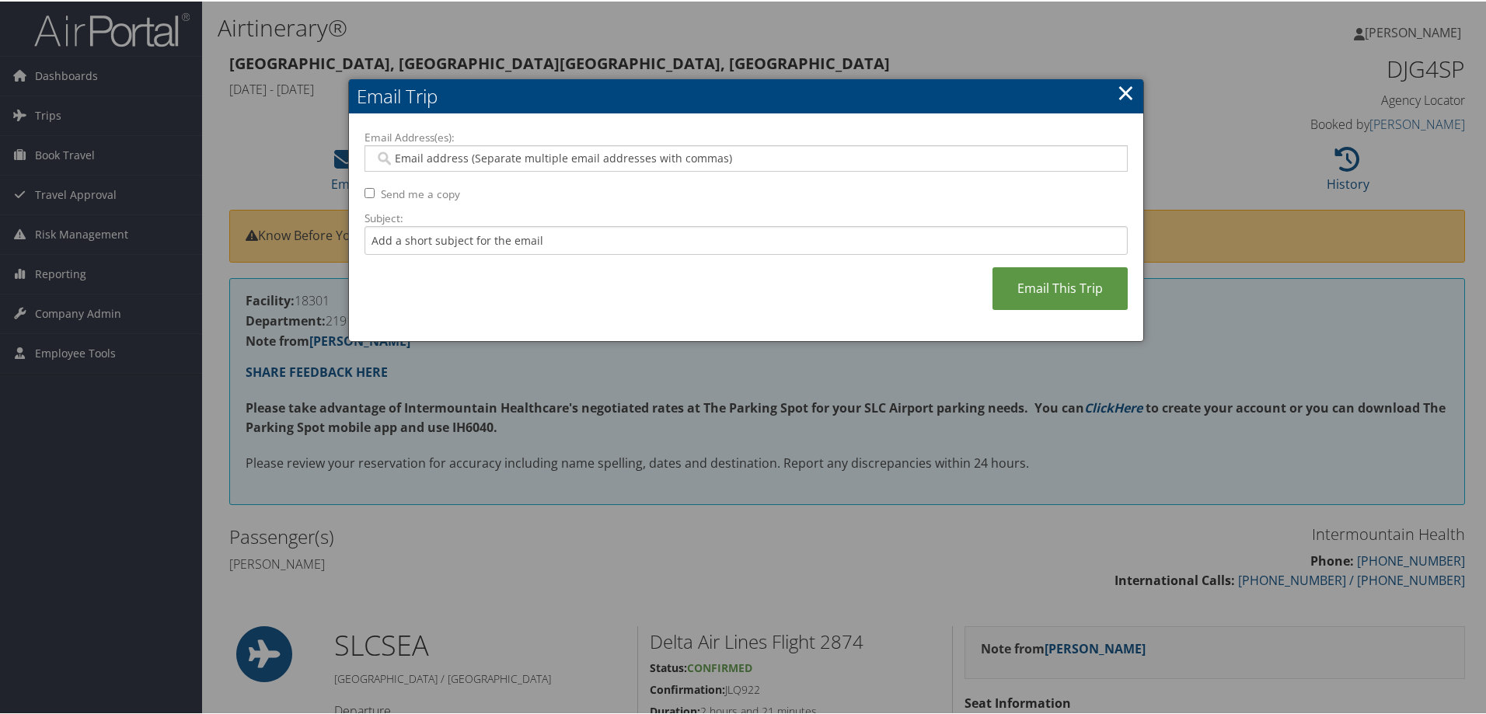
click at [389, 150] on input "Email Address(es):" at bounding box center [746, 157] width 742 height 16
type input "jacki"
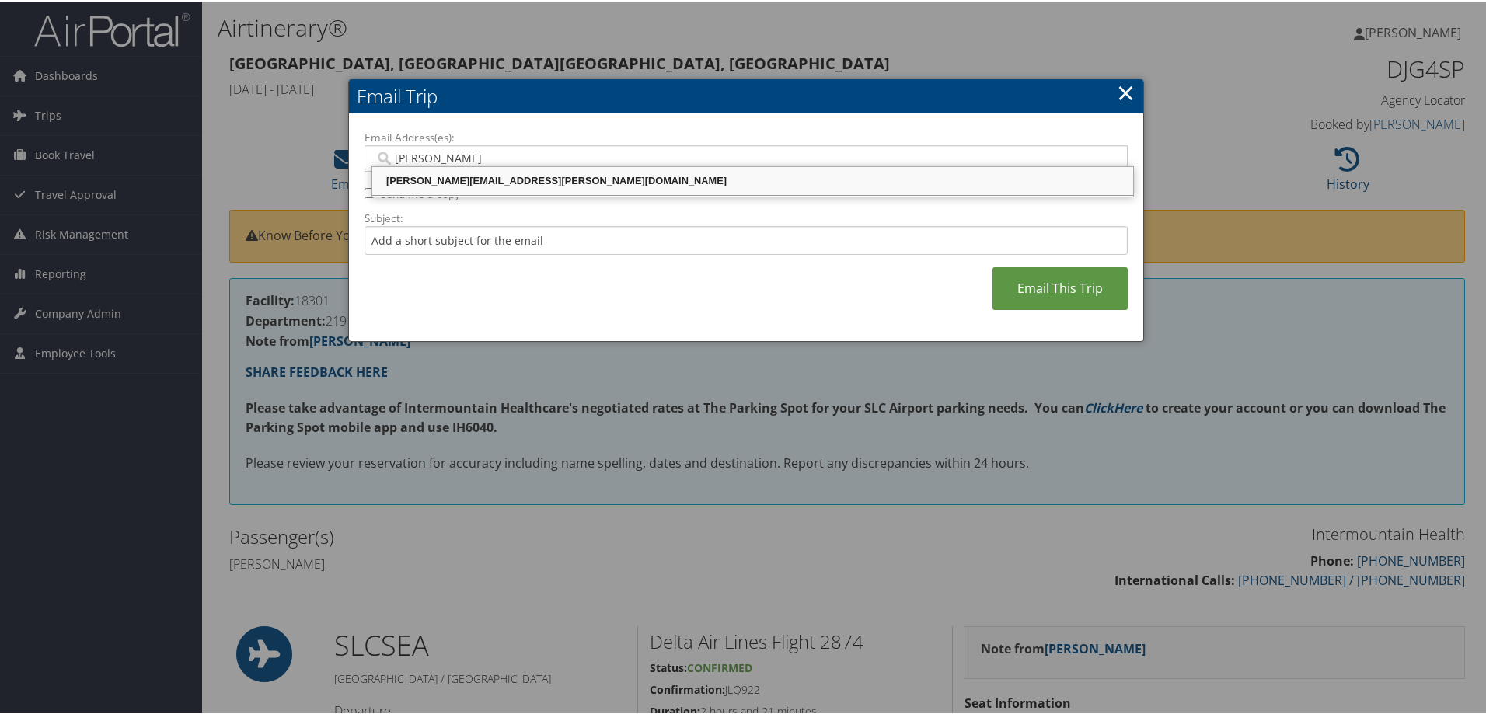
click at [406, 180] on div "[PERSON_NAME][EMAIL_ADDRESS][PERSON_NAME][DOMAIN_NAME]" at bounding box center [753, 180] width 756 height 16
type input "[PERSON_NAME][EMAIL_ADDRESS][PERSON_NAME][DOMAIN_NAME]"
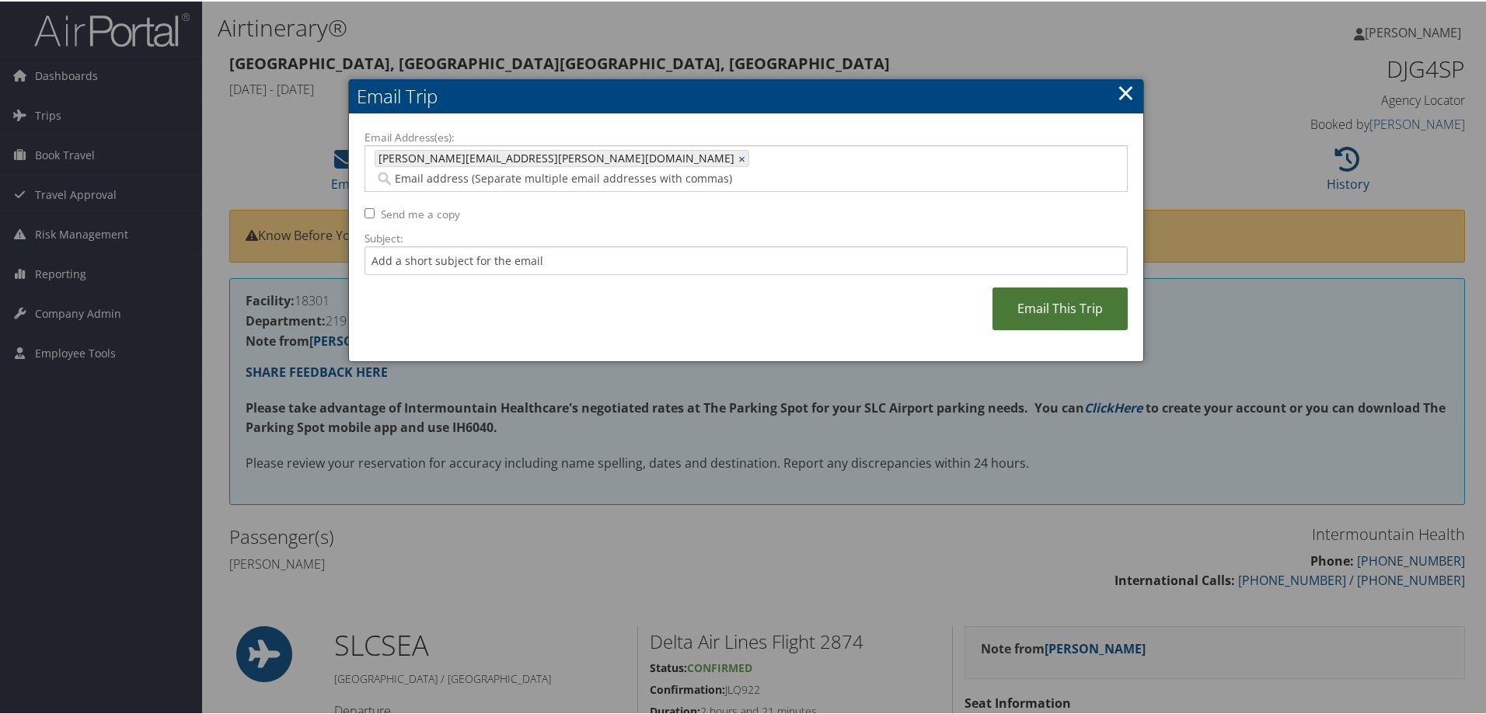
click at [1035, 287] on link "Email This Trip" at bounding box center [1059, 307] width 135 height 43
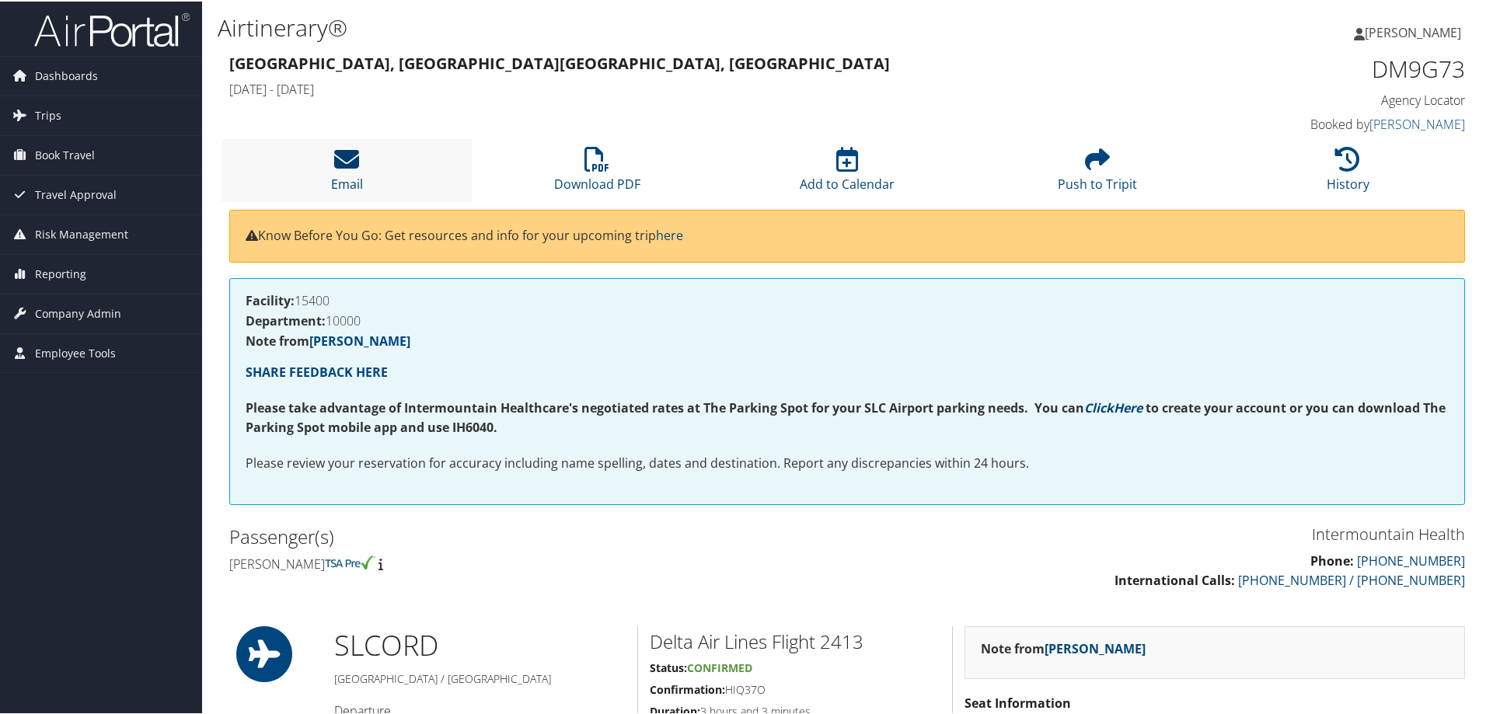
click at [345, 158] on icon at bounding box center [346, 157] width 25 height 25
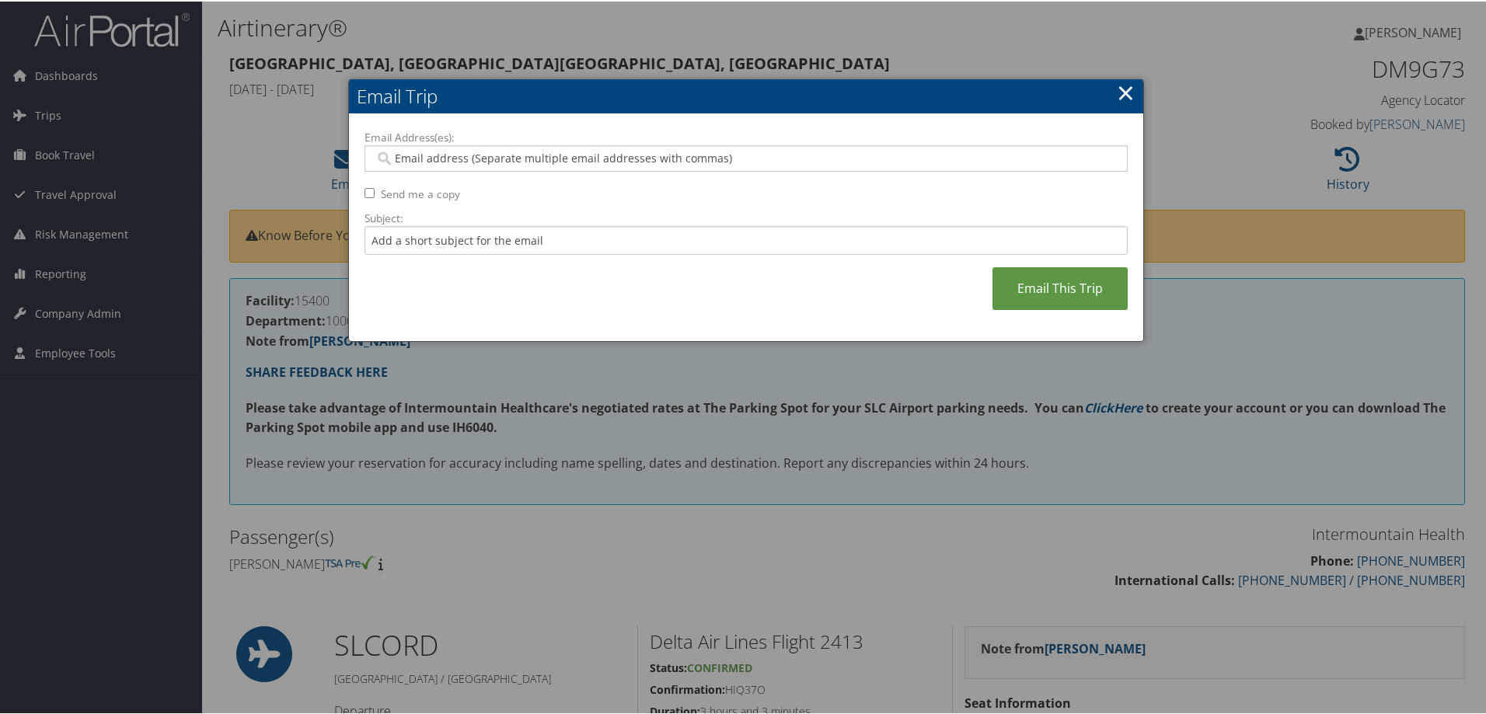
click at [405, 160] on input "Email Address(es):" at bounding box center [746, 157] width 742 height 16
type input "jacki"
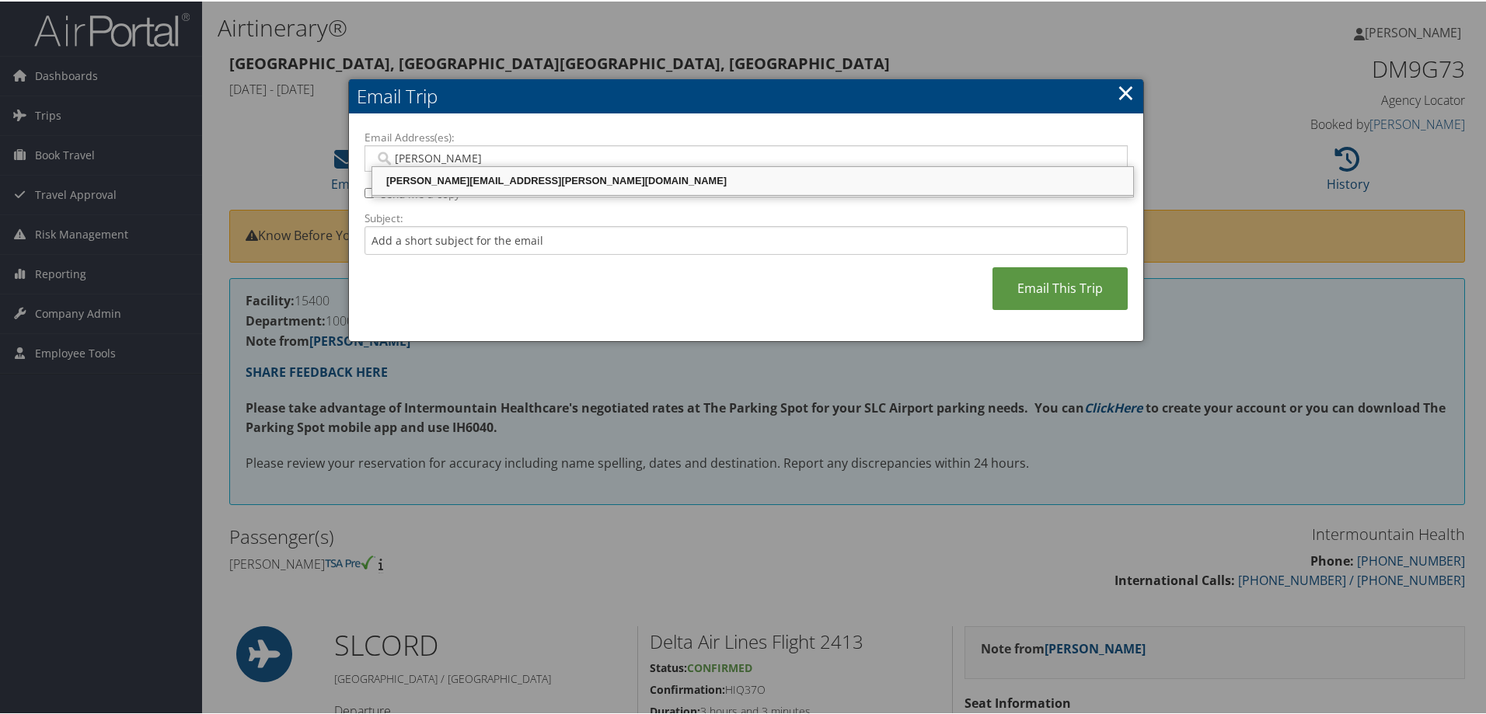
click at [467, 183] on div "[PERSON_NAME][EMAIL_ADDRESS][PERSON_NAME][DOMAIN_NAME]" at bounding box center [753, 180] width 756 height 16
type input "[PERSON_NAME][EMAIL_ADDRESS][PERSON_NAME][DOMAIN_NAME]"
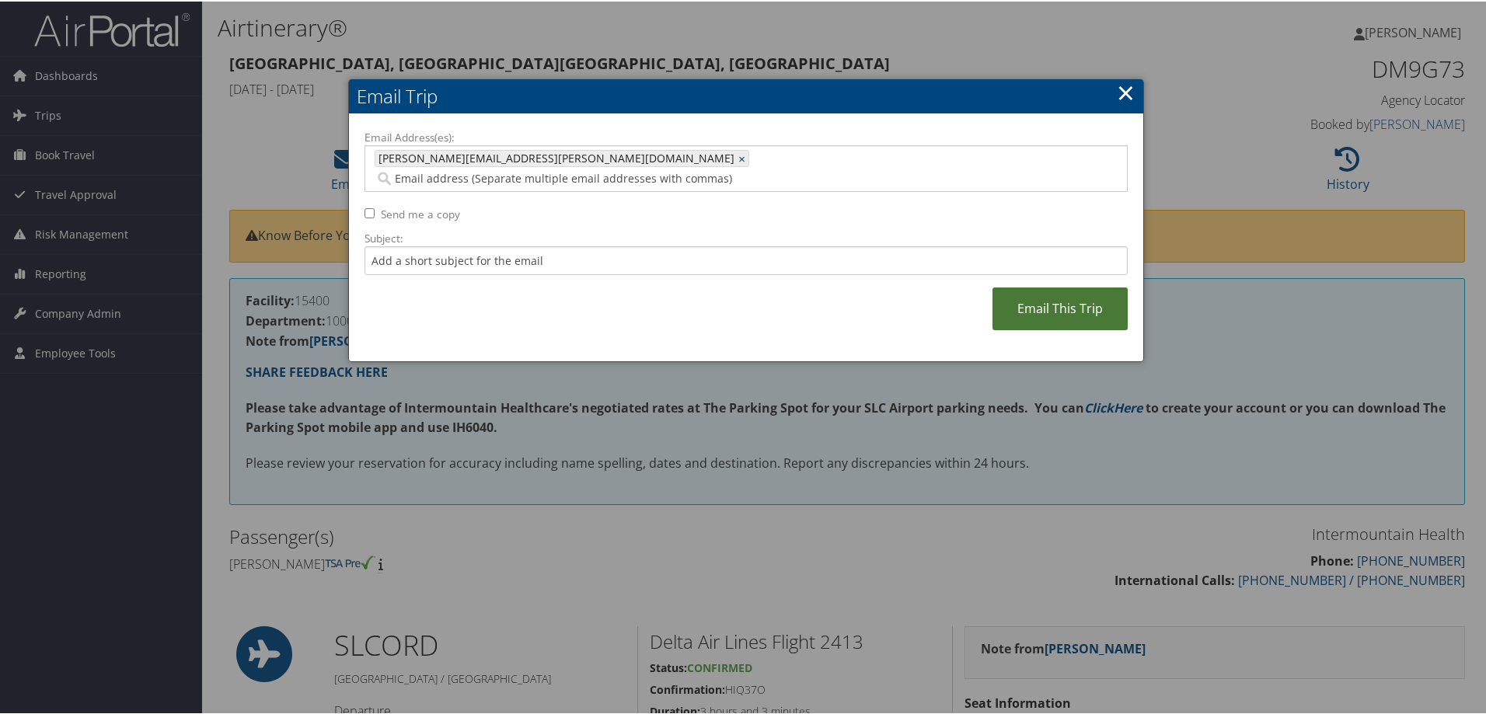
click at [1006, 288] on link "Email This Trip" at bounding box center [1059, 307] width 135 height 43
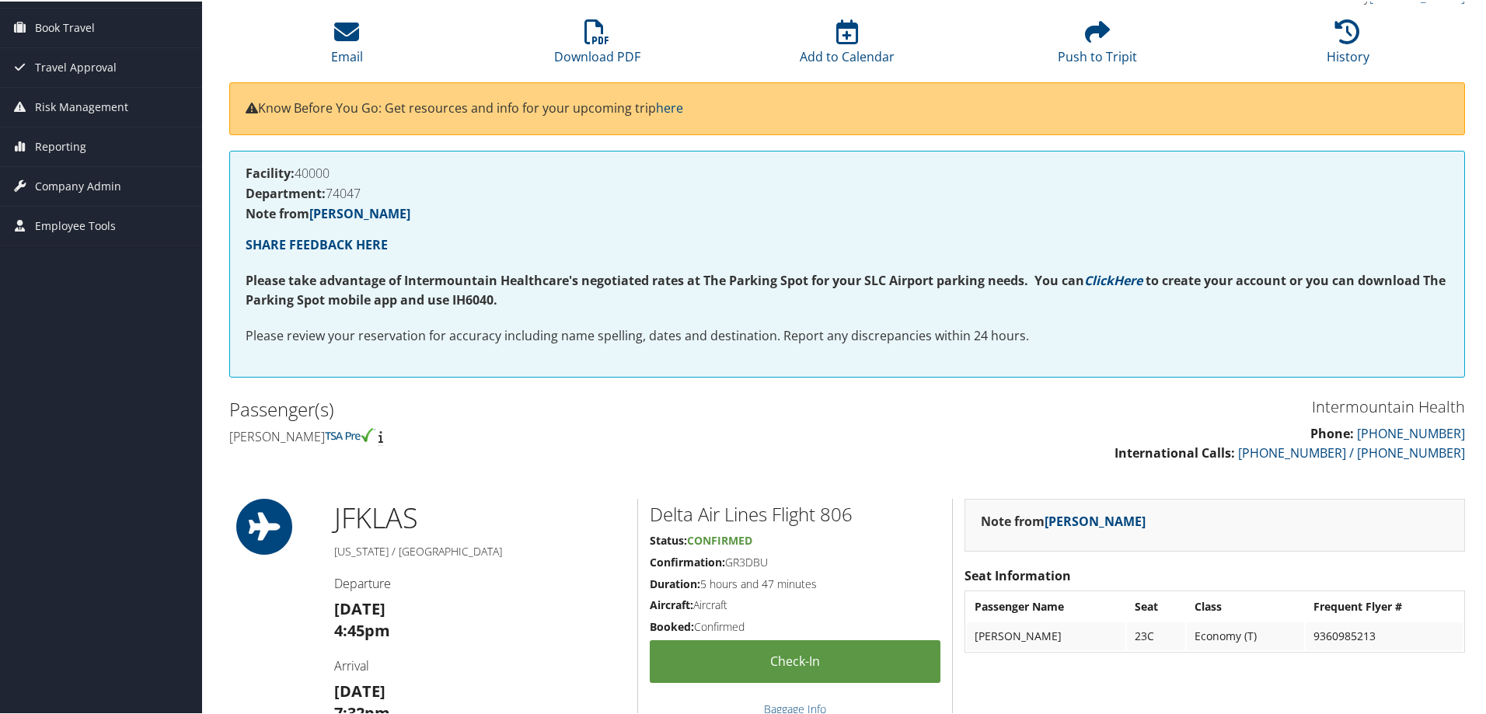
scroll to position [155, 0]
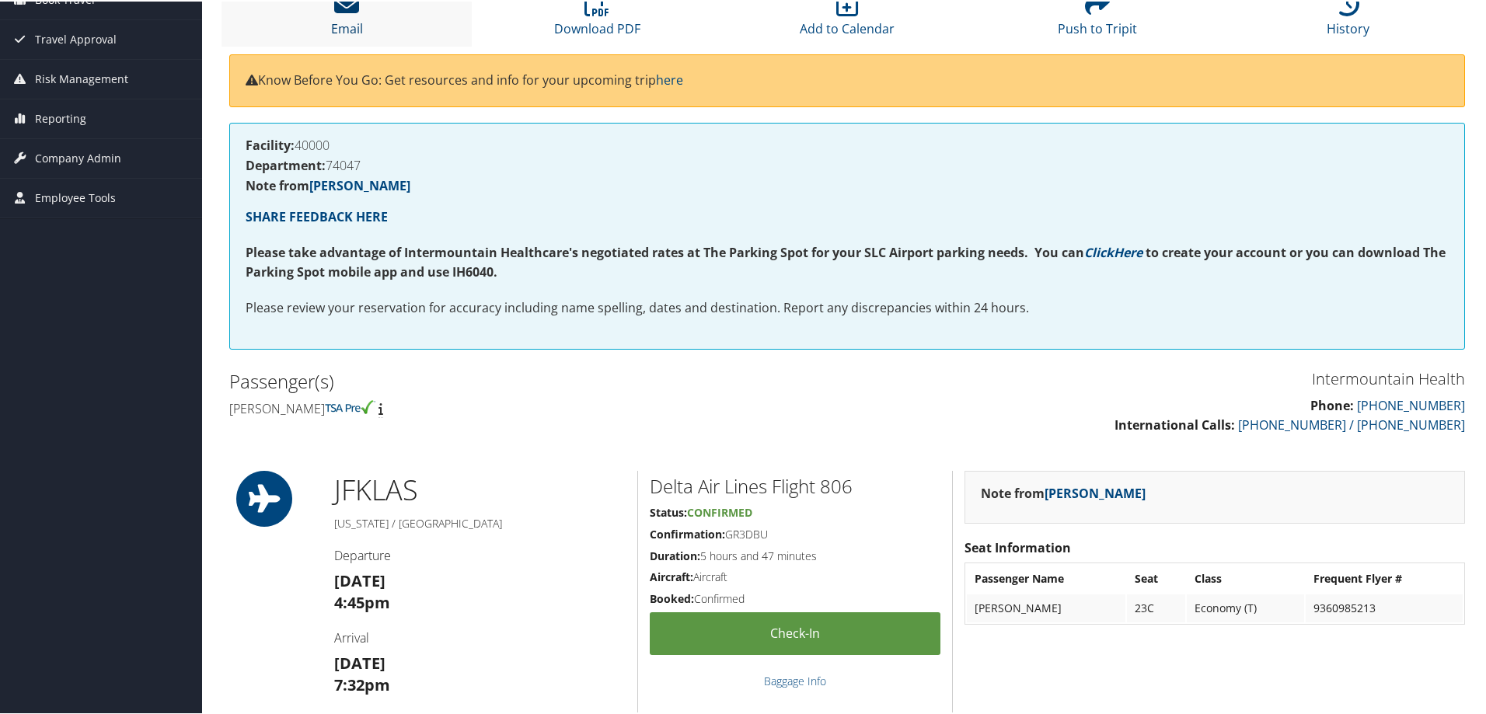
click at [343, 9] on icon at bounding box center [346, 2] width 25 height 25
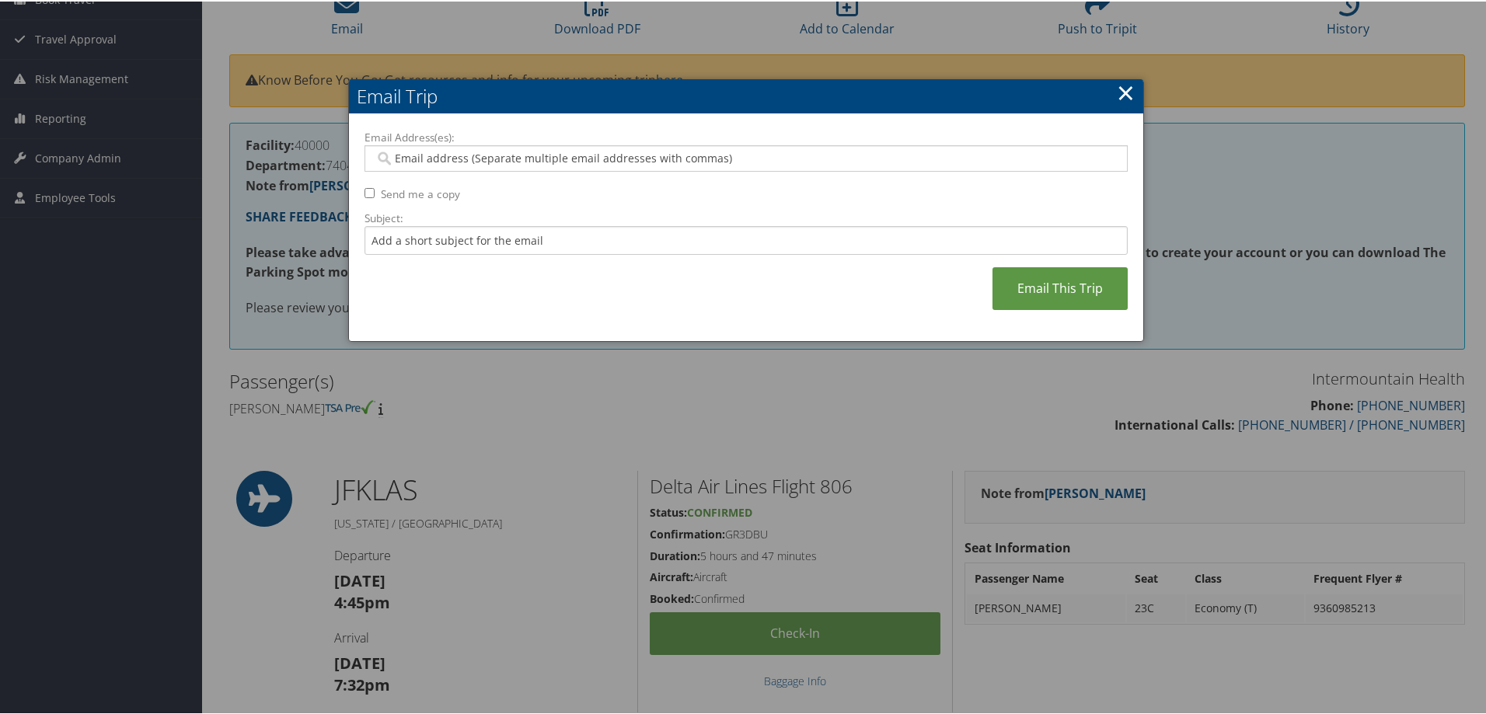
click at [416, 152] on input "Email Address(es):" at bounding box center [746, 157] width 742 height 16
type input "ja"
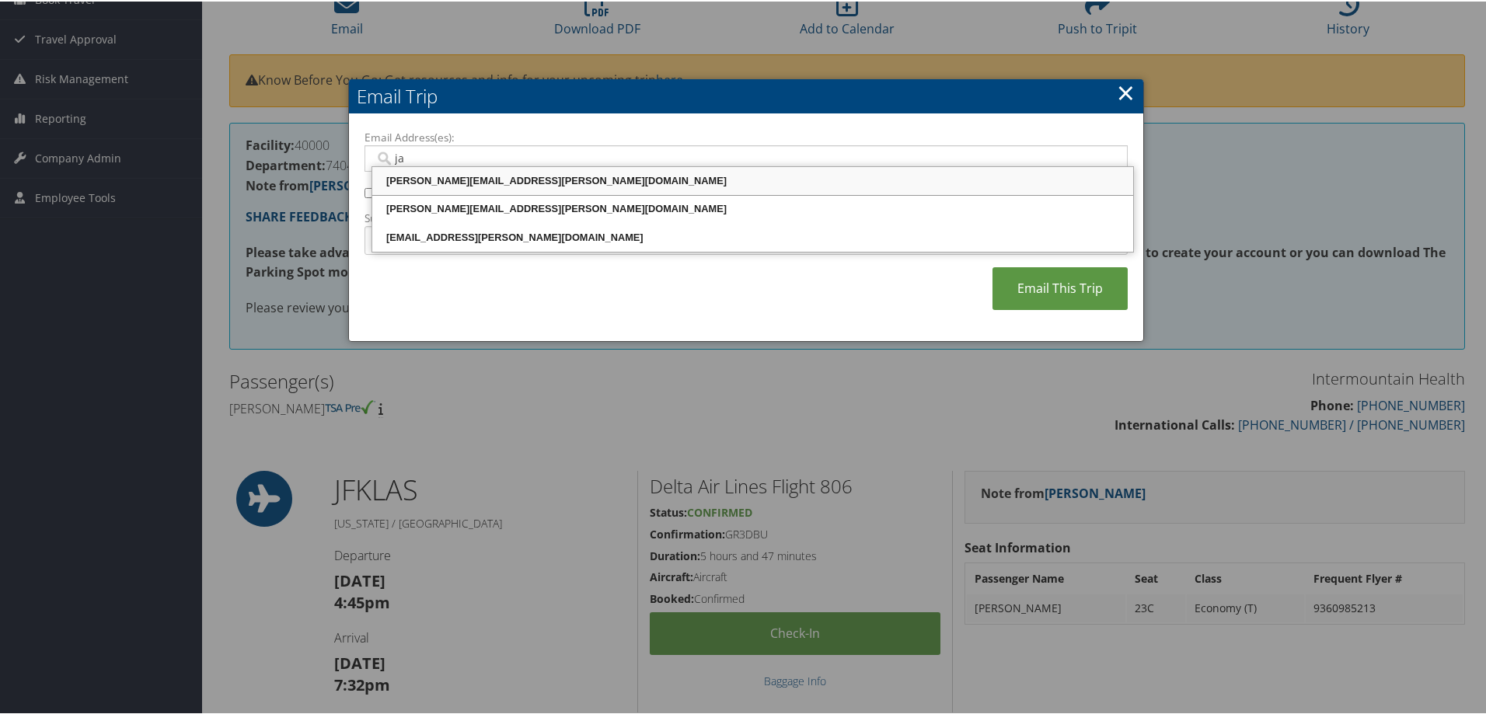
click at [424, 183] on div "[PERSON_NAME][EMAIL_ADDRESS][PERSON_NAME][DOMAIN_NAME]" at bounding box center [753, 180] width 756 height 16
type input "[PERSON_NAME][EMAIL_ADDRESS][PERSON_NAME][DOMAIN_NAME]"
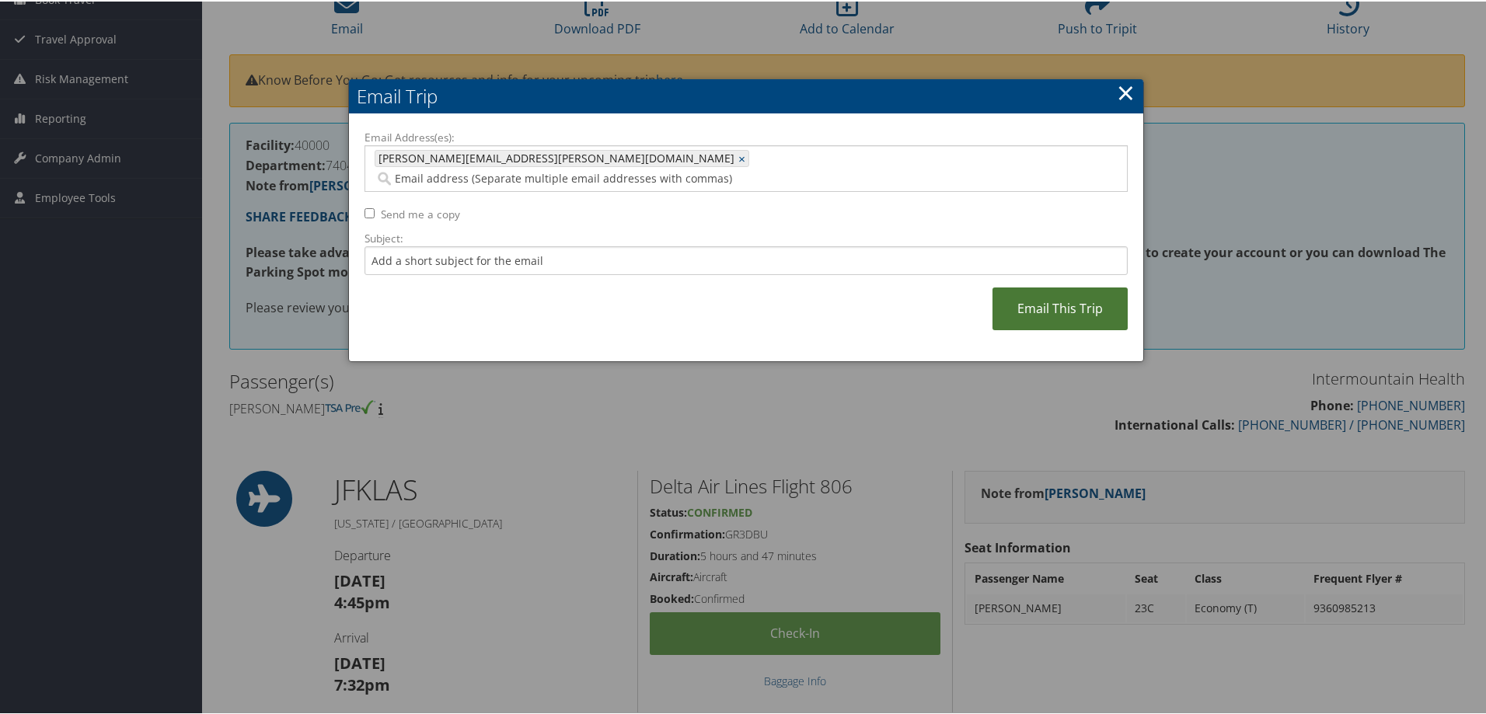
click at [1051, 291] on link "Email This Trip" at bounding box center [1059, 307] width 135 height 43
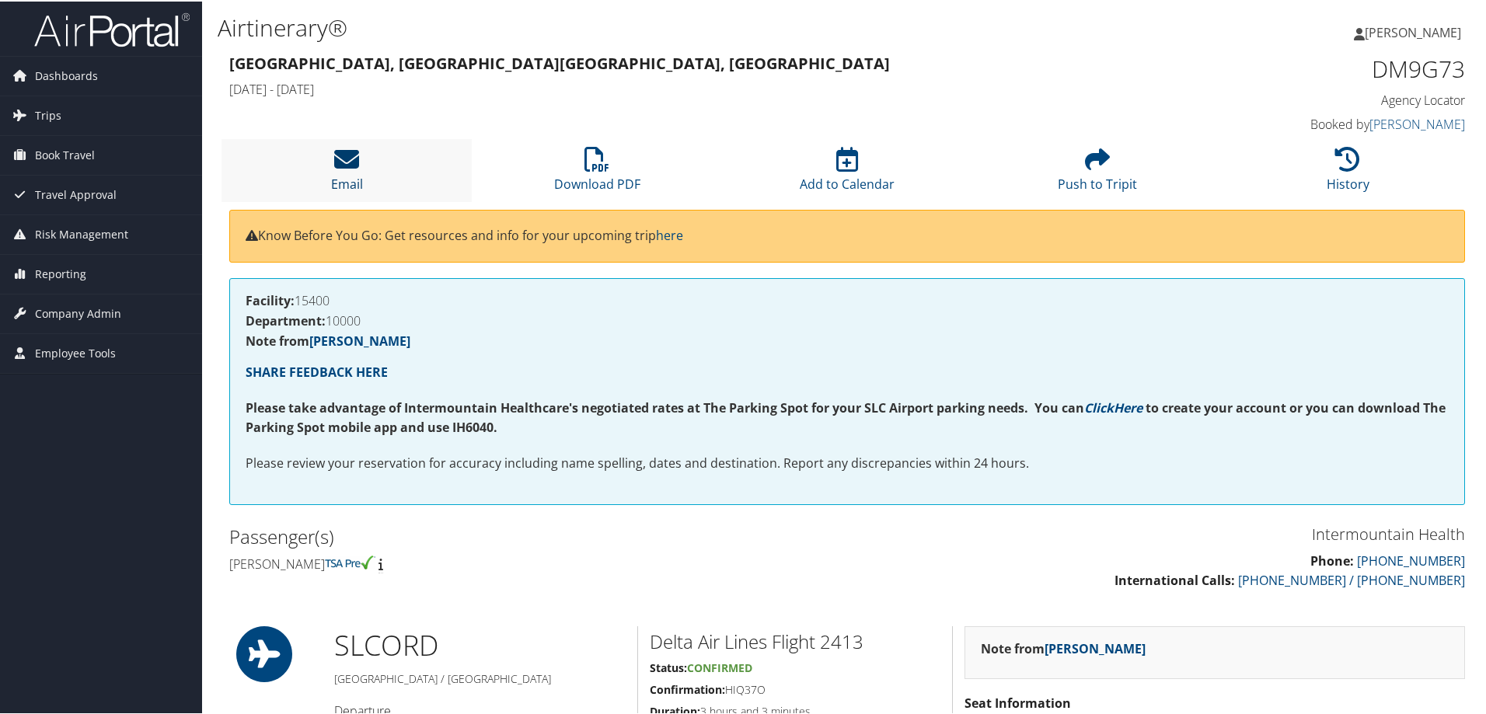
click at [348, 157] on icon at bounding box center [346, 157] width 25 height 25
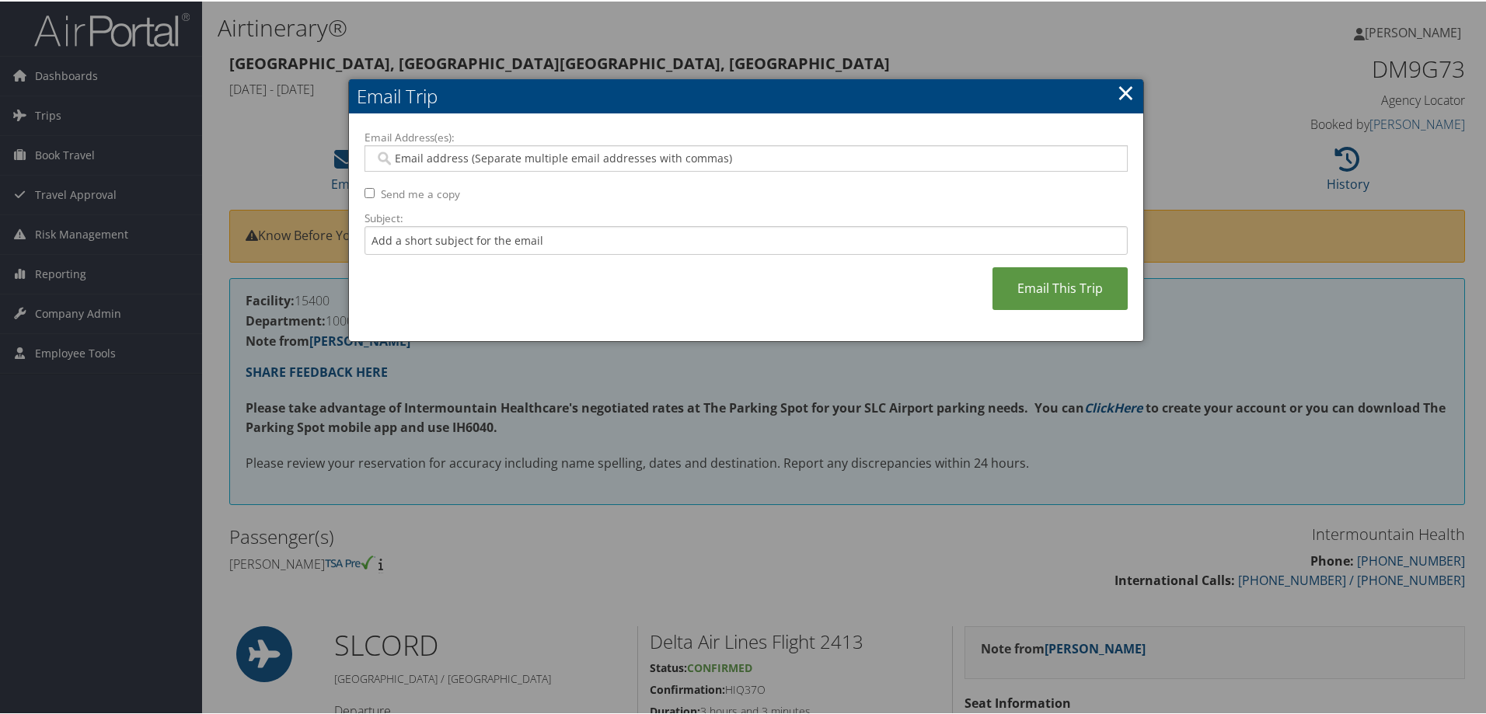
click at [429, 158] on input "Email Address(es):" at bounding box center [746, 157] width 742 height 16
type input "jacki"
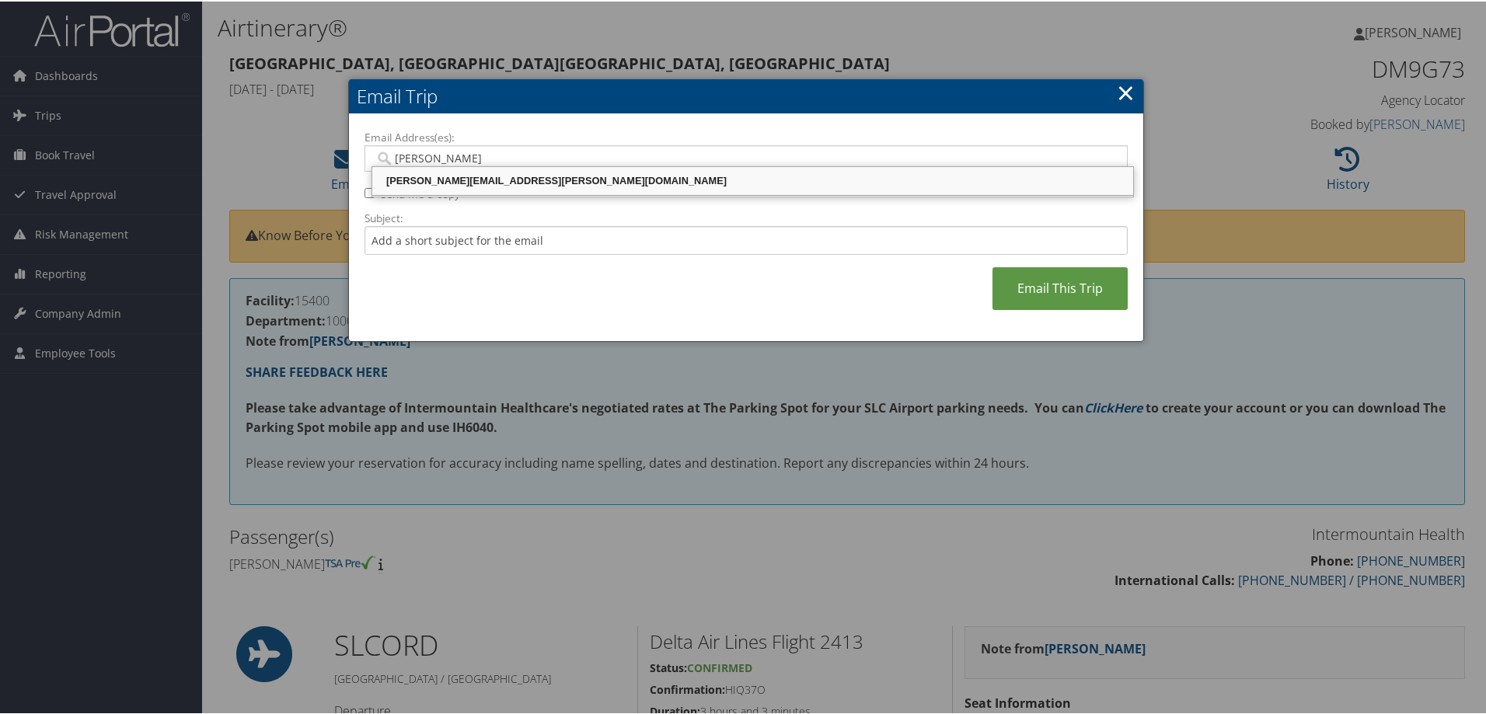
click at [430, 176] on div "[PERSON_NAME][EMAIL_ADDRESS][PERSON_NAME][DOMAIN_NAME]" at bounding box center [753, 180] width 756 height 16
type input "JACKI.VERNON@IMAIL.ORG"
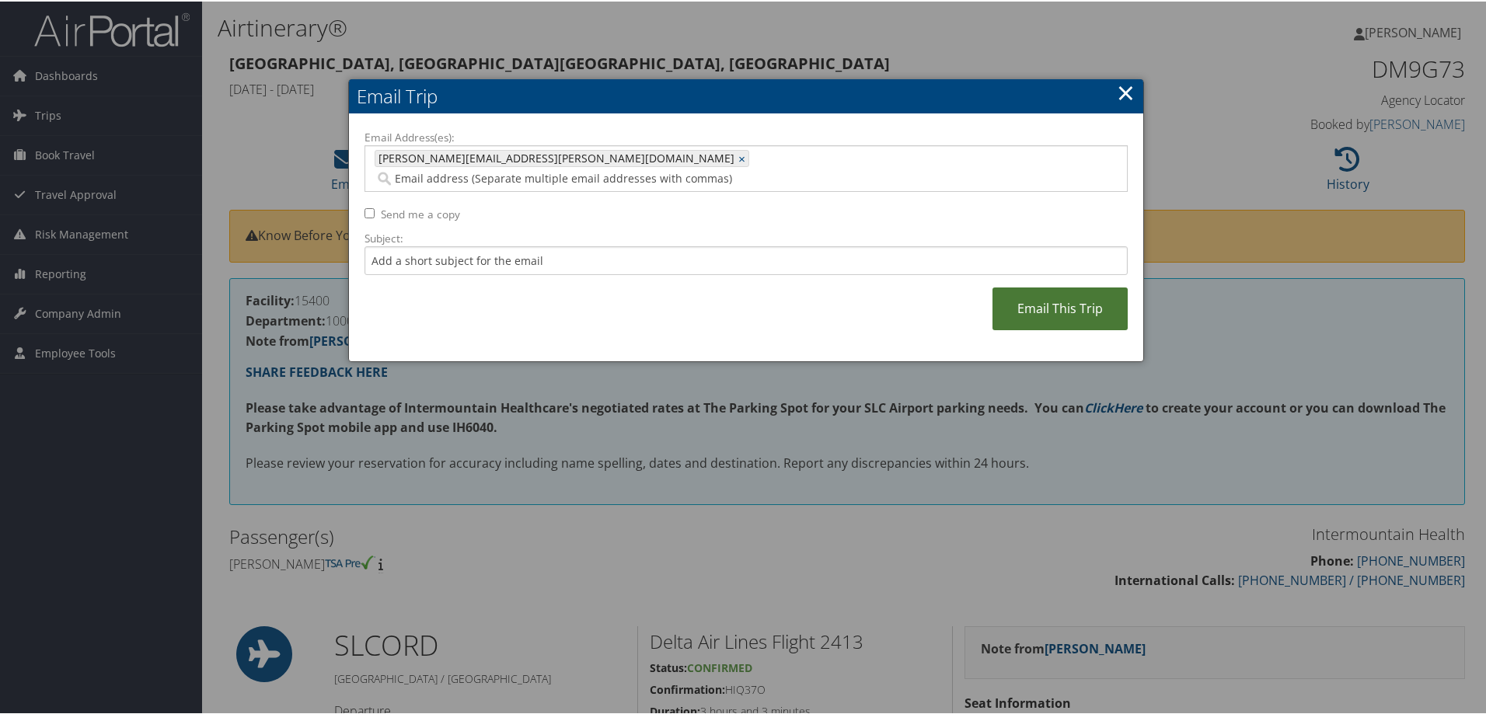
click at [1010, 290] on link "Email This Trip" at bounding box center [1059, 307] width 135 height 43
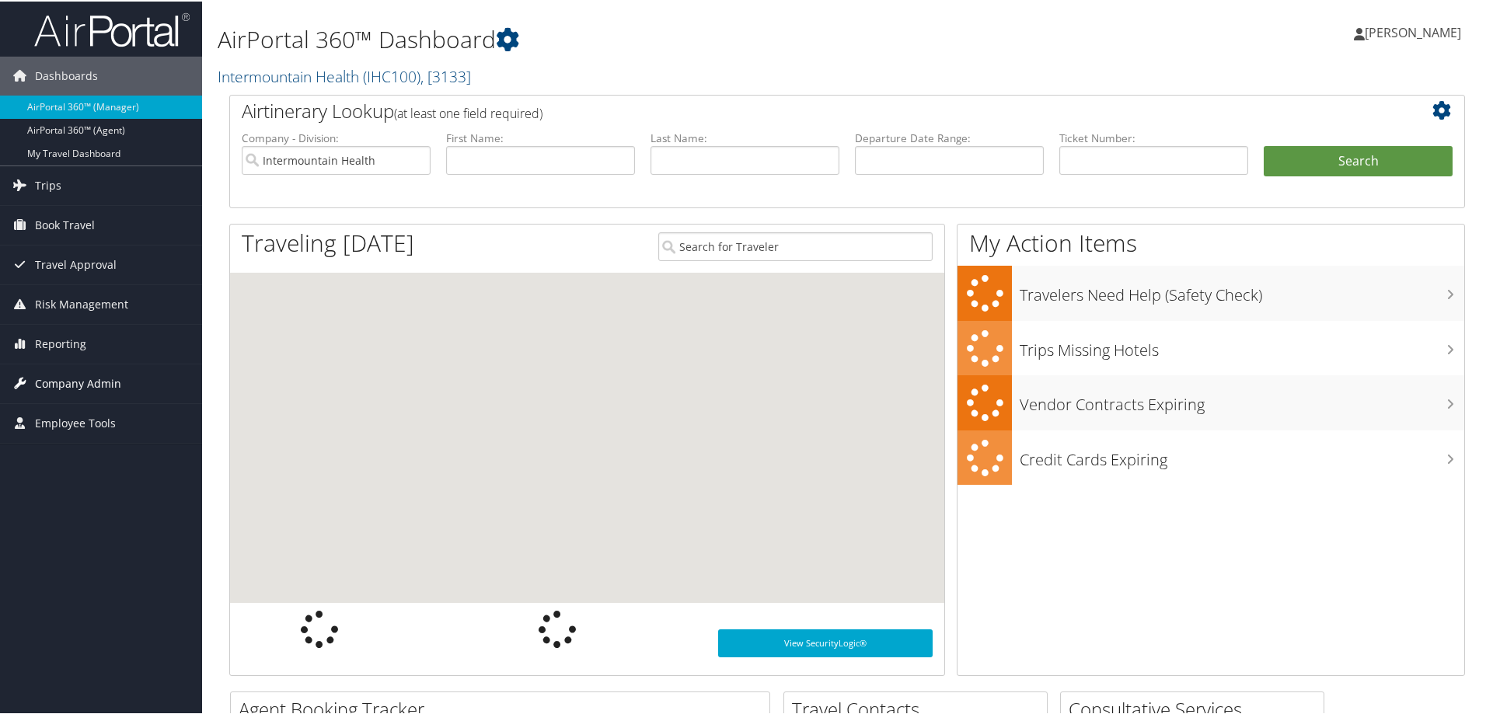
click at [83, 377] on span "Company Admin" at bounding box center [78, 382] width 86 height 39
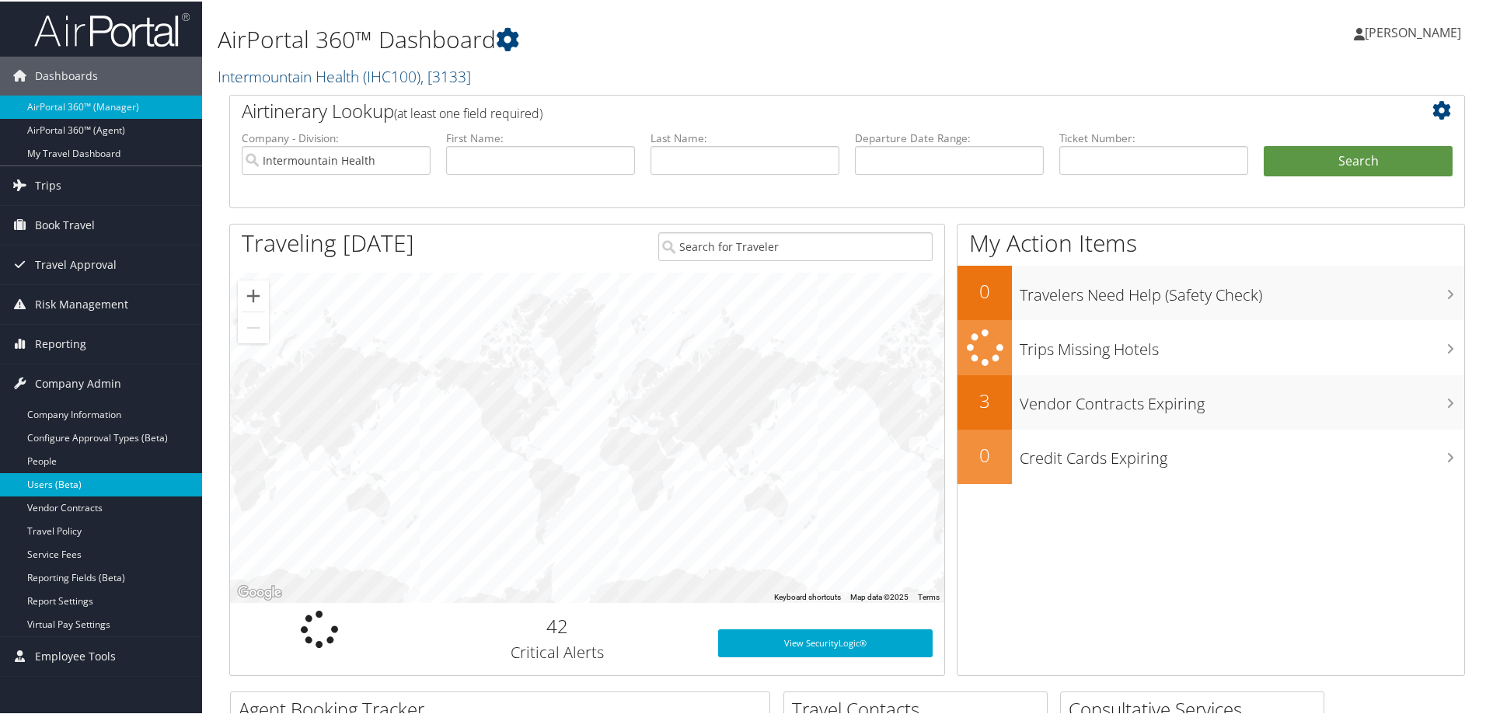
click at [80, 486] on link "Users (Beta)" at bounding box center [101, 483] width 202 height 23
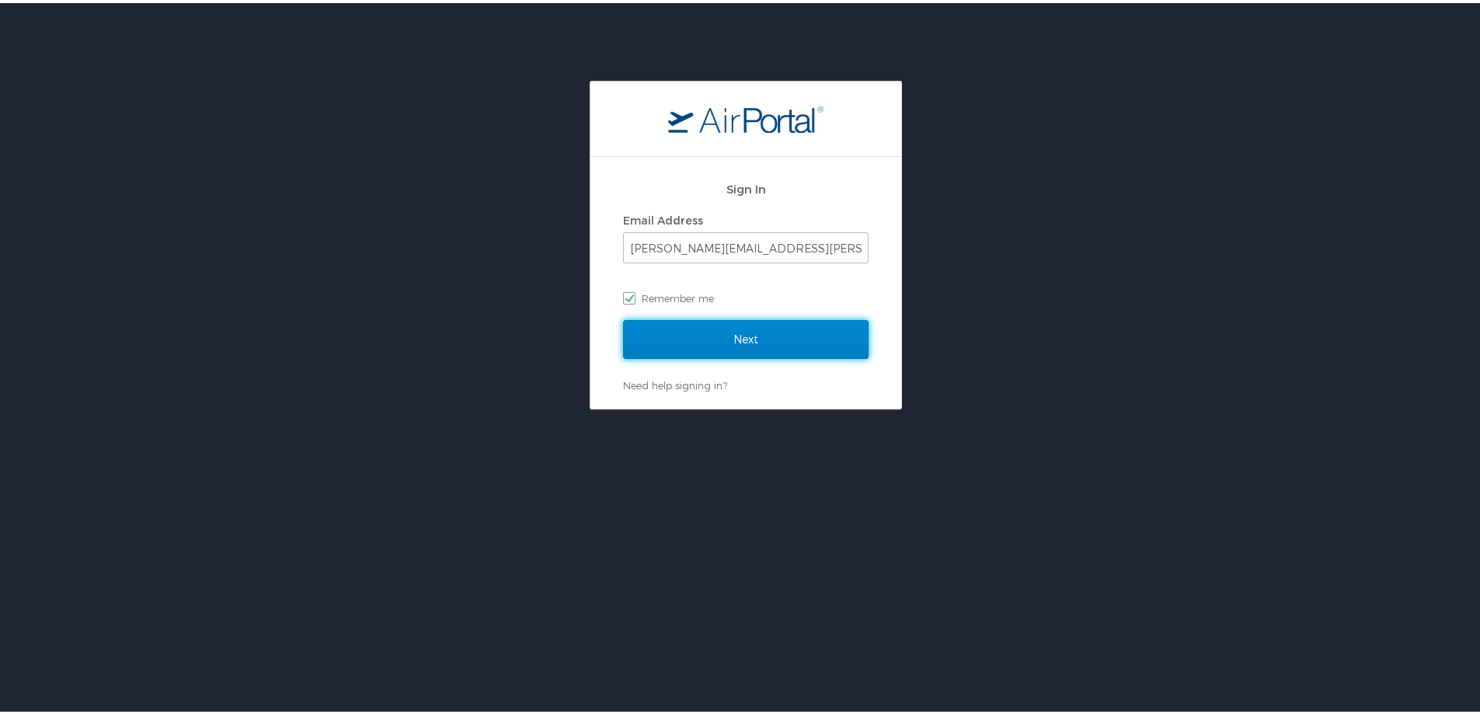
click at [679, 341] on input "Next" at bounding box center [746, 336] width 246 height 39
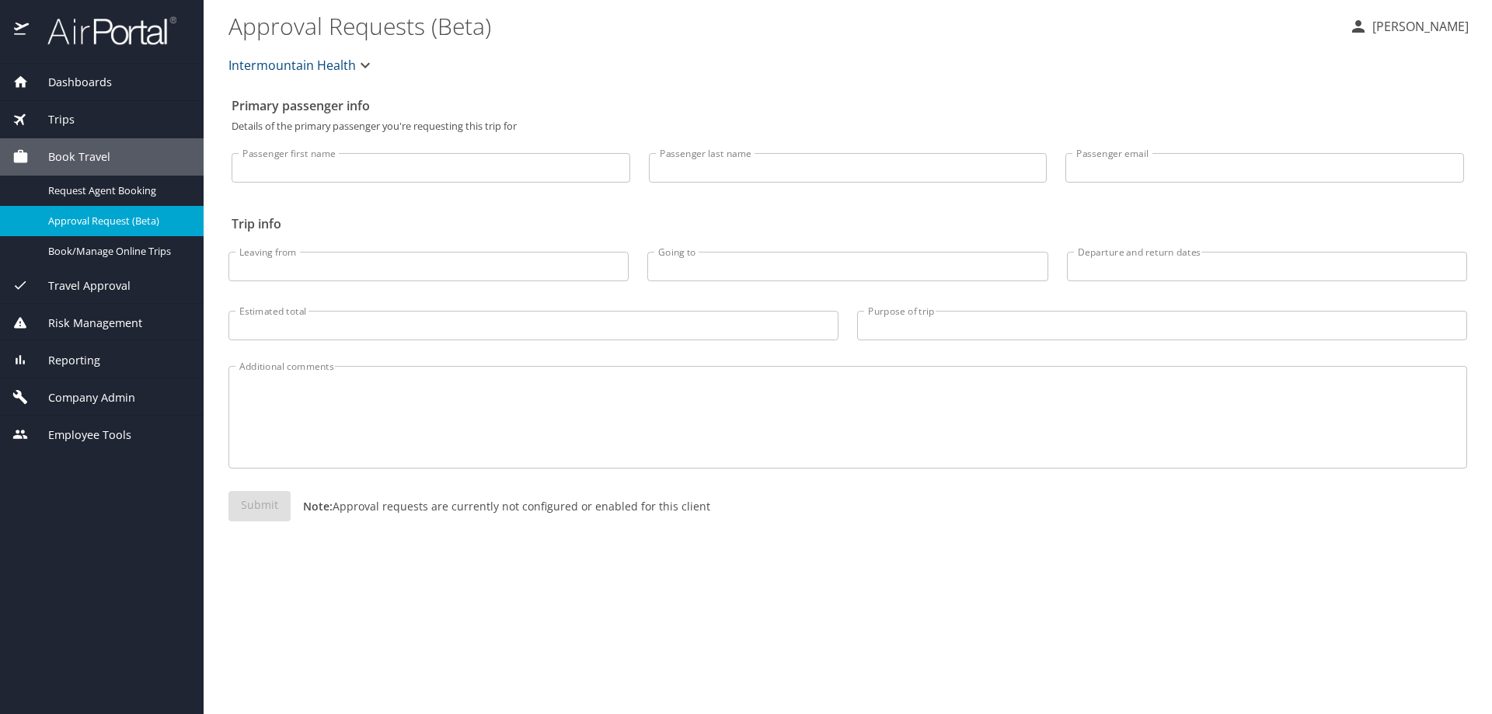
click at [101, 391] on span "Company Admin" at bounding box center [82, 397] width 106 height 17
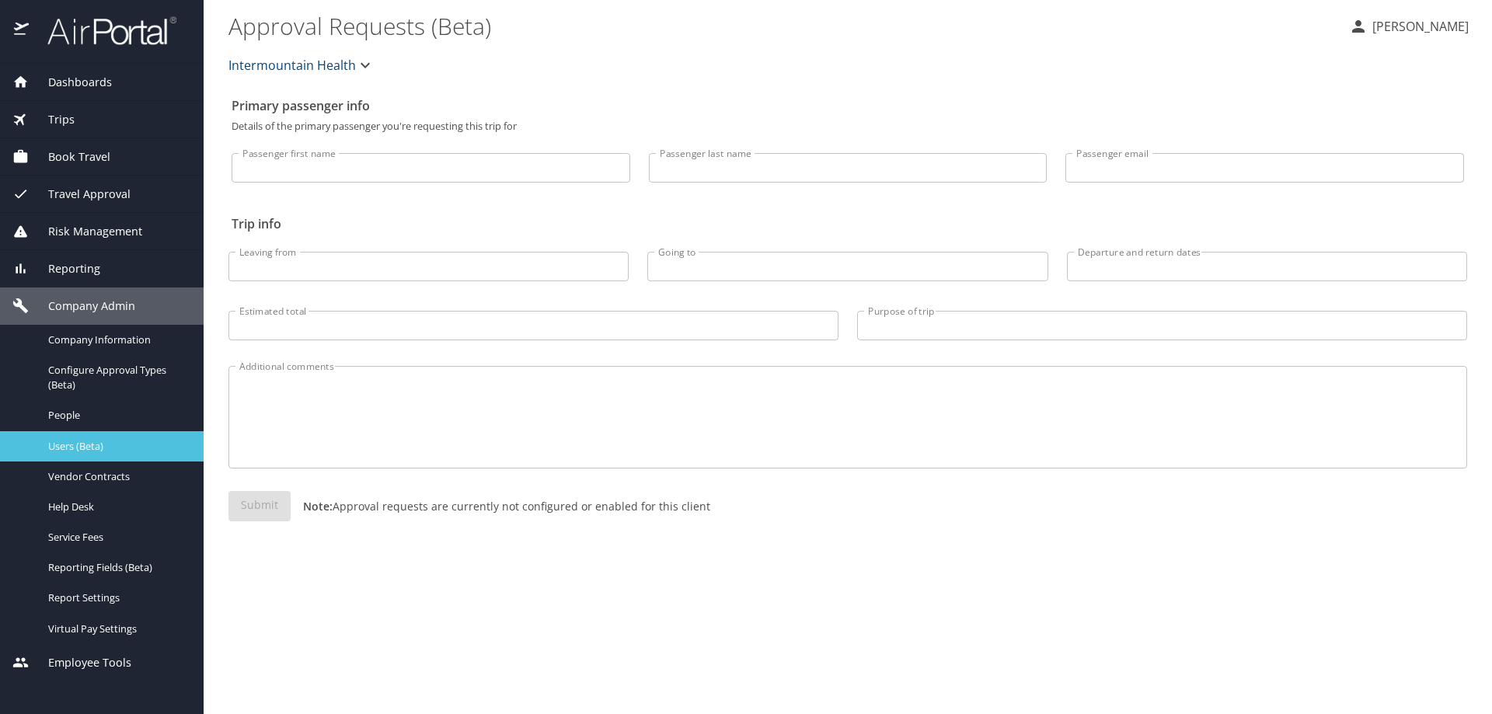
click at [102, 441] on span "Users (Beta)" at bounding box center [116, 446] width 137 height 15
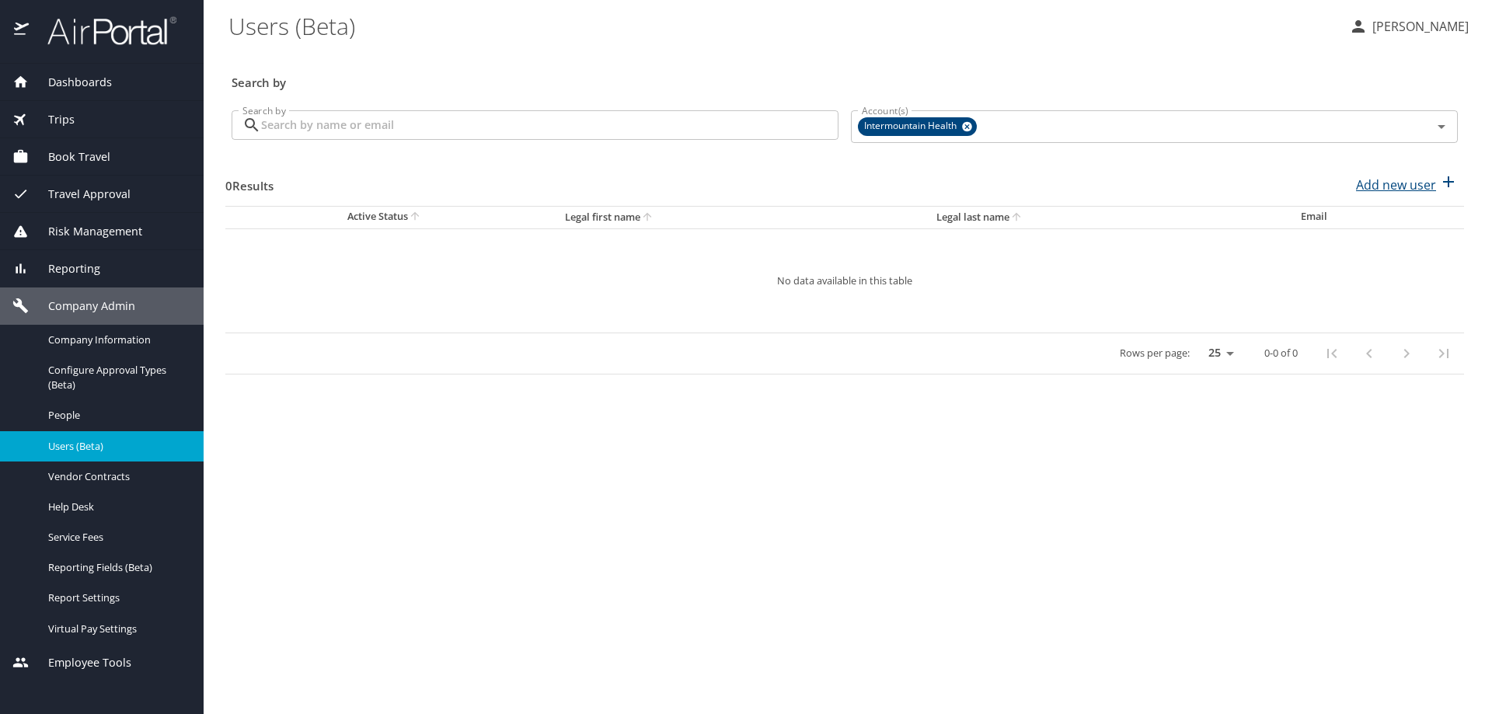
click at [1408, 195] on div "Add new user" at bounding box center [1407, 185] width 102 height 25
select select "US"
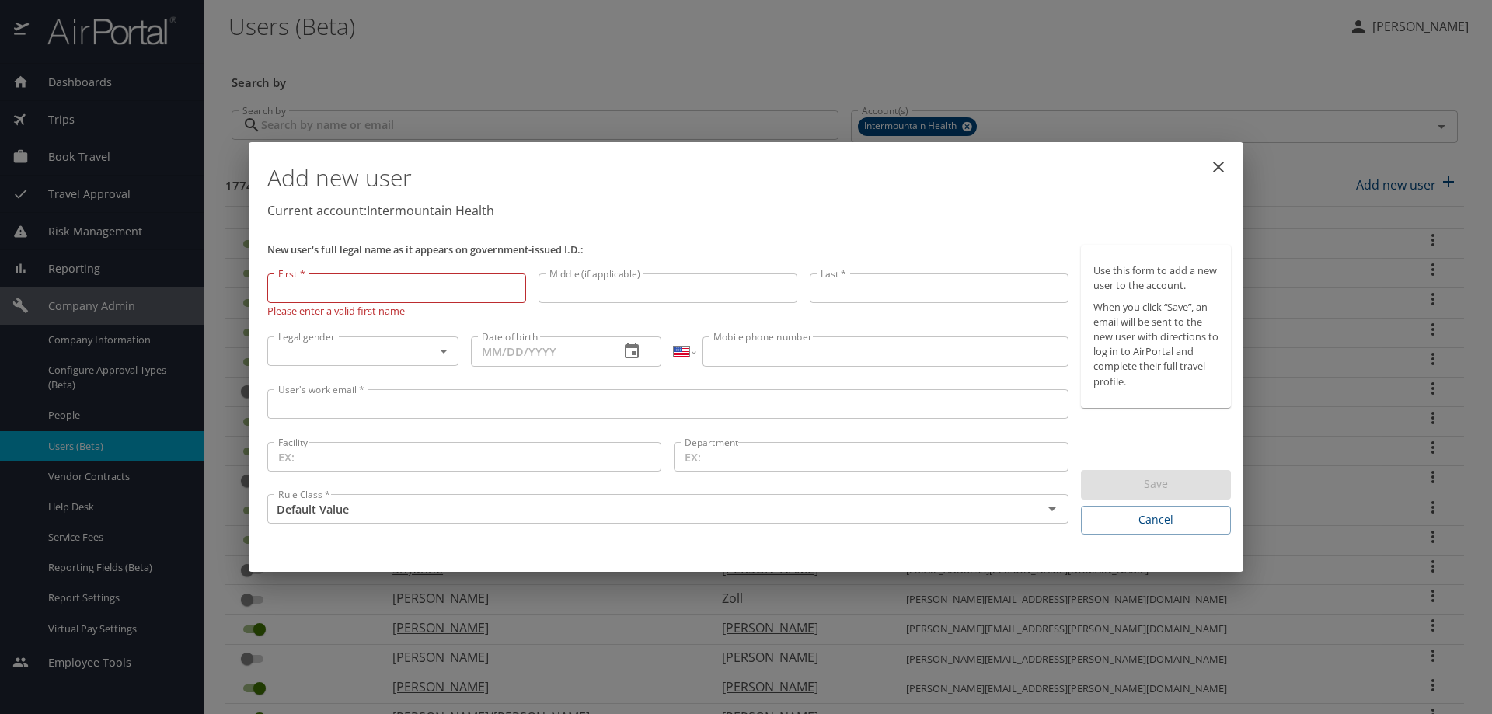
click at [371, 286] on input "First *" at bounding box center [396, 289] width 259 height 30
type input "Kaylee"
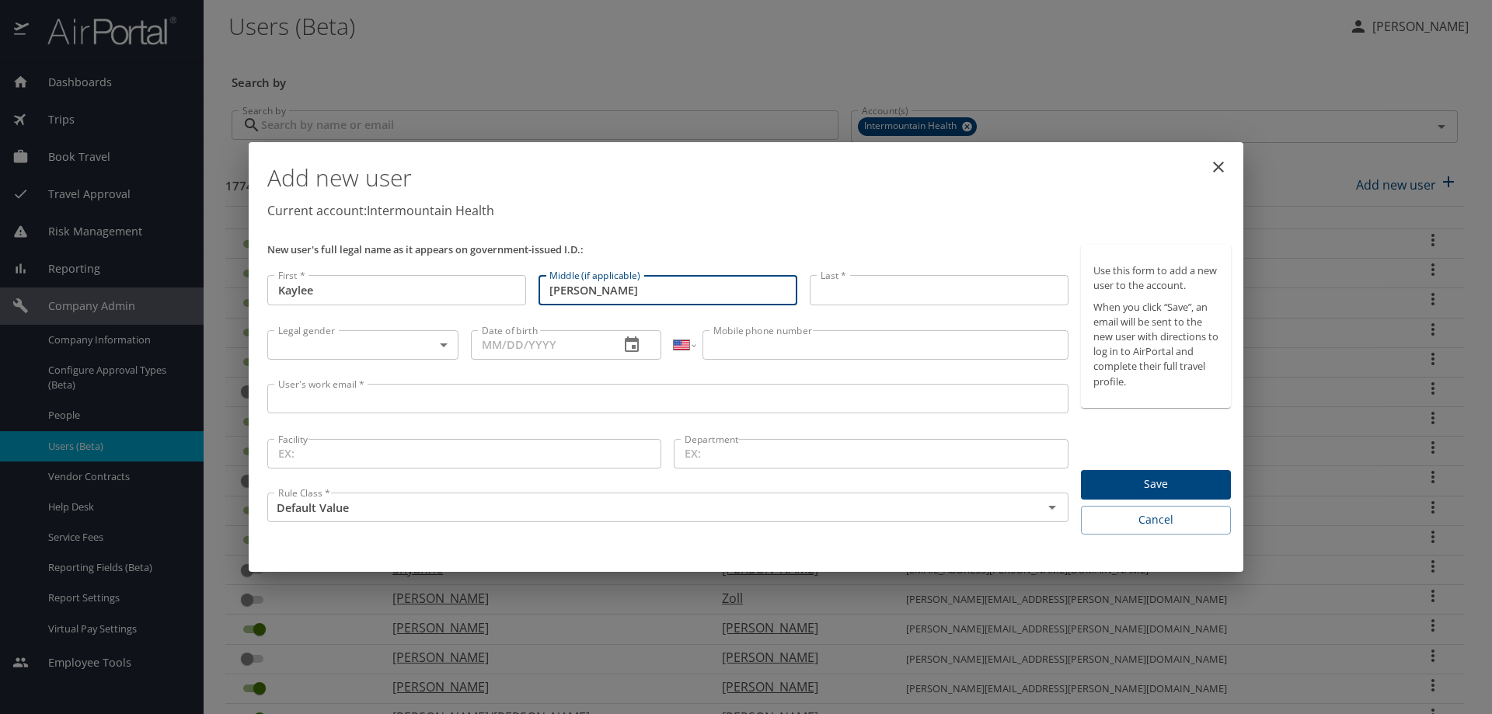
type input "[PERSON_NAME]"
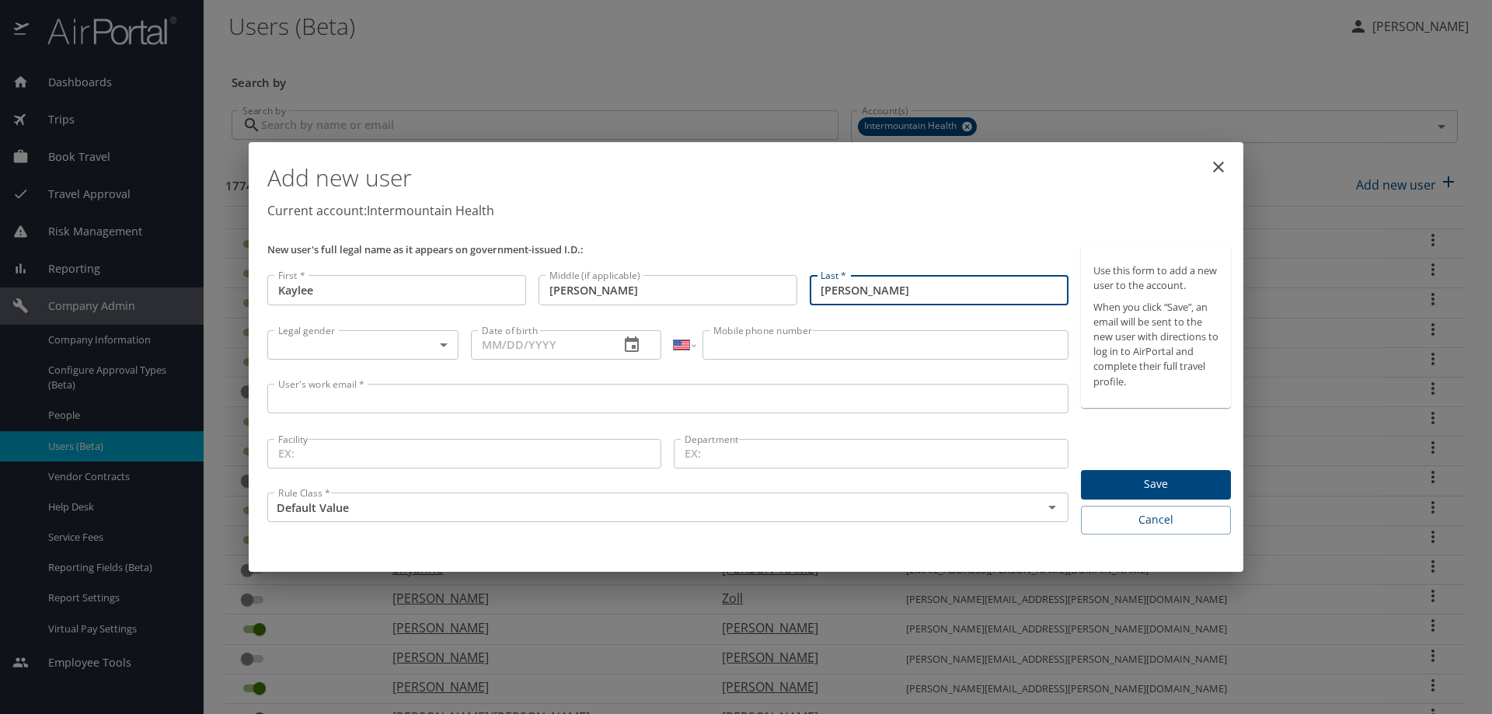
type input "[PERSON_NAME]"
click at [439, 335] on body "Dashboards AirPortal 360™ Manager My Travel Dashboard Trips Airtinerary® Lookup…" at bounding box center [746, 357] width 1492 height 714
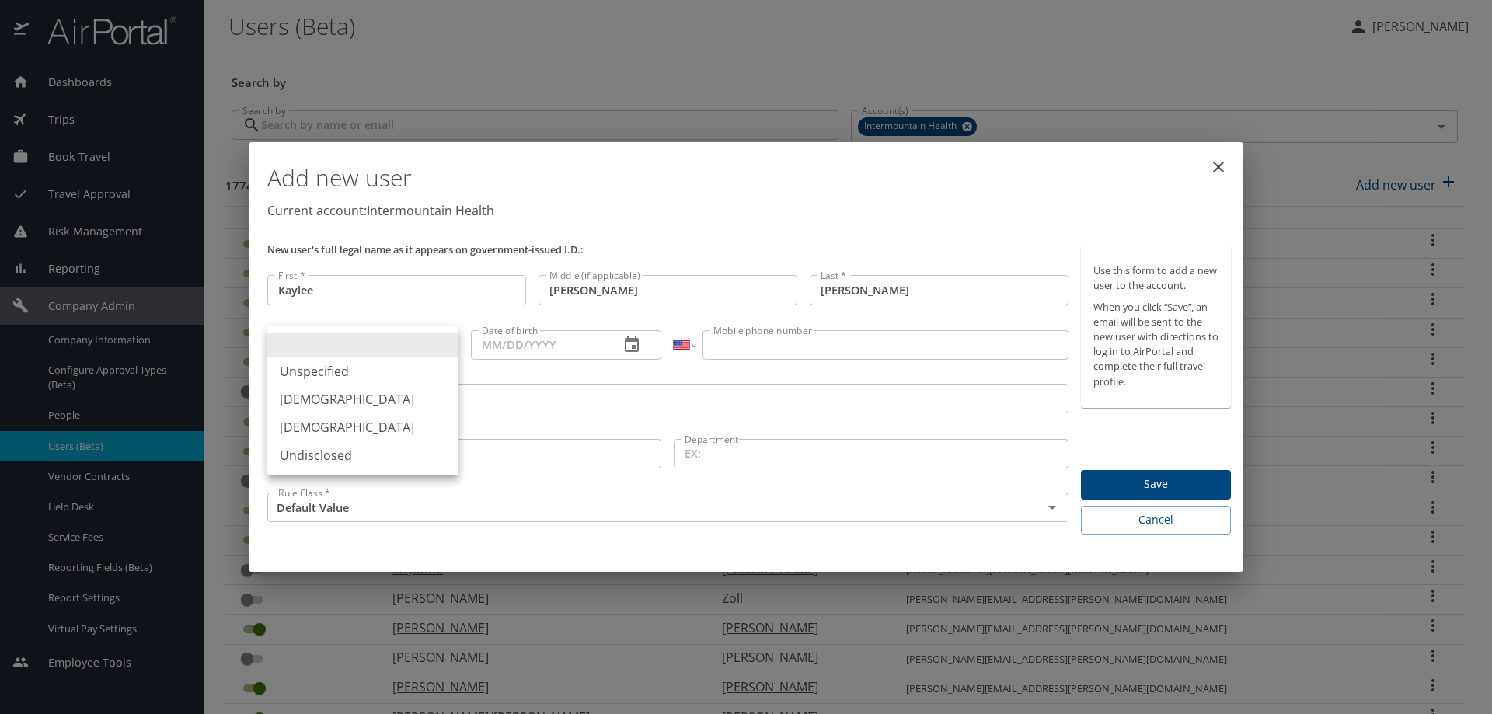
click at [417, 428] on li "[DEMOGRAPHIC_DATA]" at bounding box center [362, 427] width 191 height 28
type input "[DEMOGRAPHIC_DATA]"
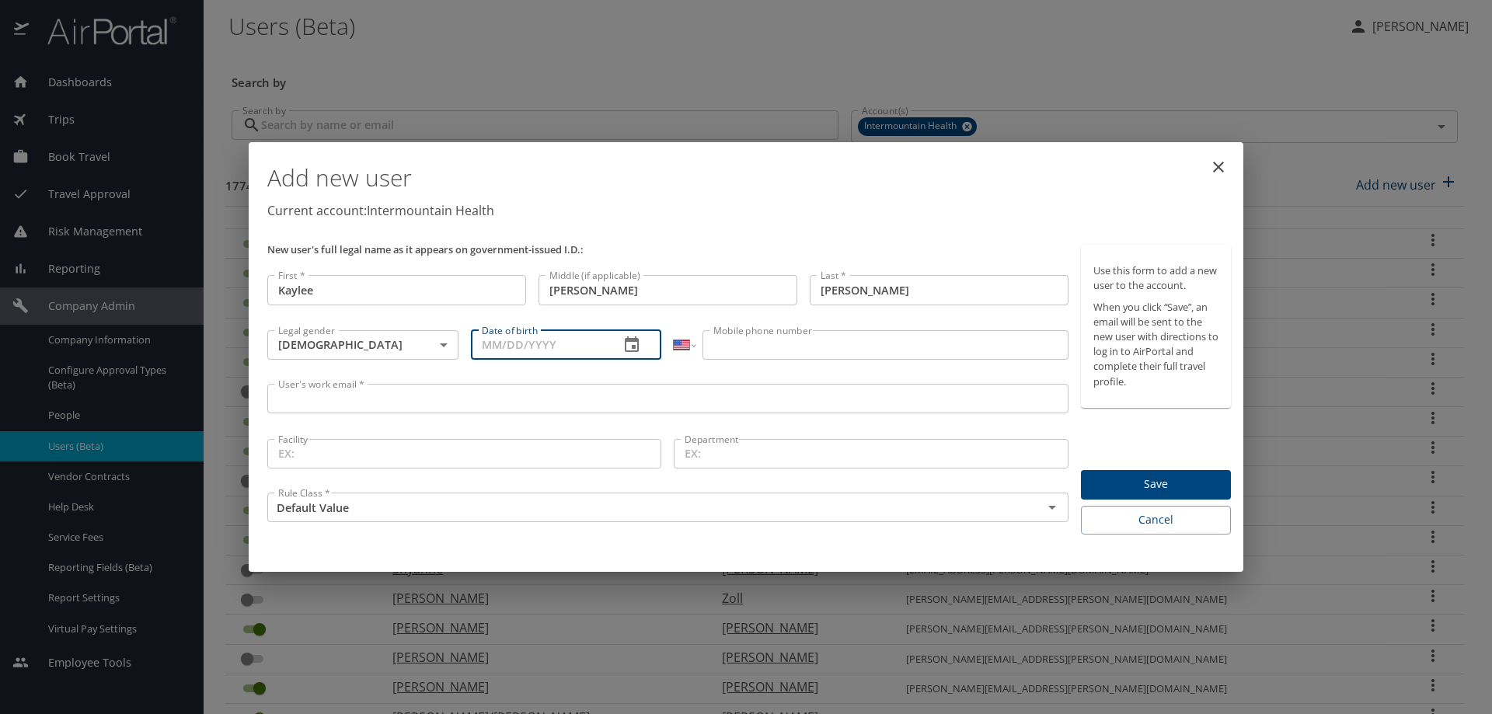
click at [486, 353] on input "Date of birth" at bounding box center [539, 345] width 137 height 30
type input "[DATE]"
drag, startPoint x: 723, startPoint y: 361, endPoint x: 715, endPoint y: 330, distance: 31.3
click at [723, 359] on div "International [GEOGRAPHIC_DATA] [GEOGRAPHIC_DATA] [GEOGRAPHIC_DATA] [GEOGRAPHIC…" at bounding box center [871, 351] width 406 height 54
click at [322, 397] on input "User's work email *" at bounding box center [667, 399] width 801 height 30
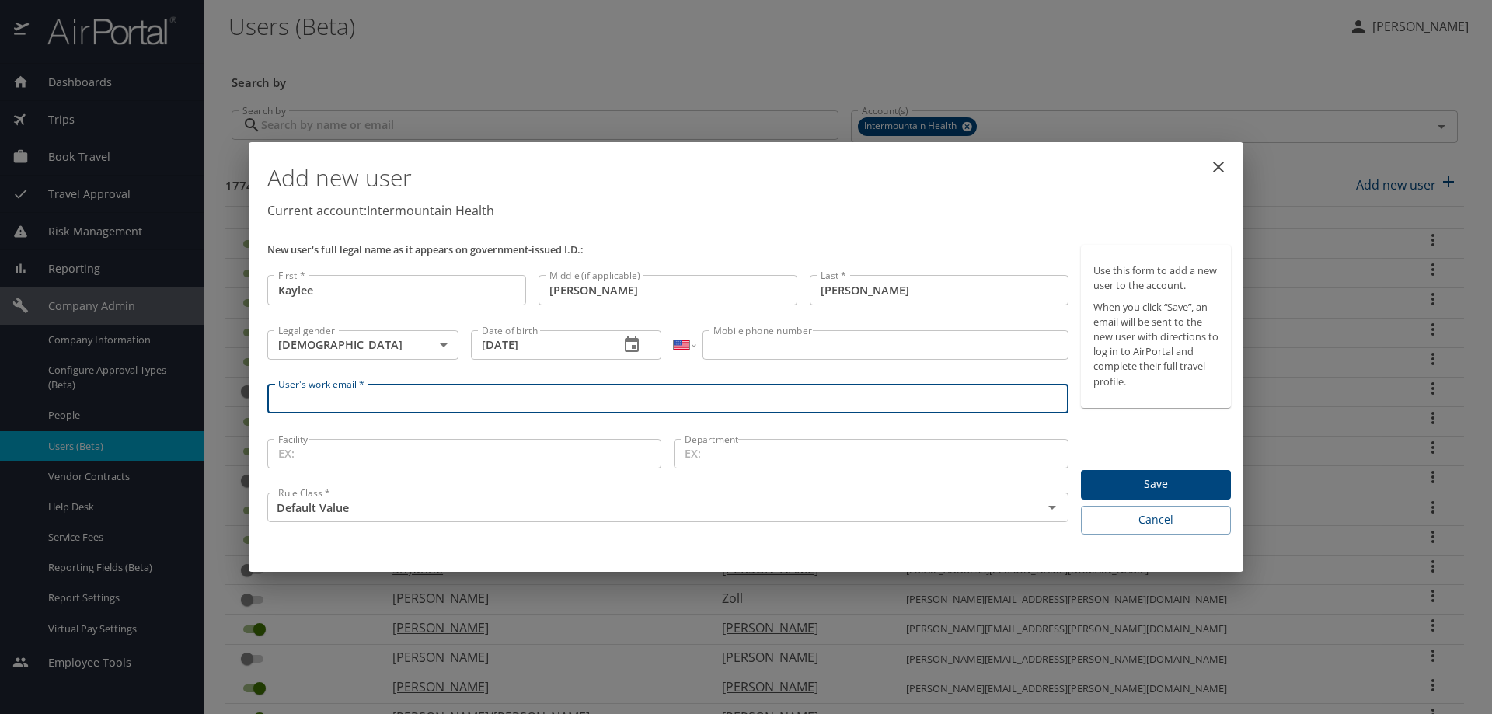
click at [719, 339] on input "Mobile phone number" at bounding box center [884, 345] width 365 height 30
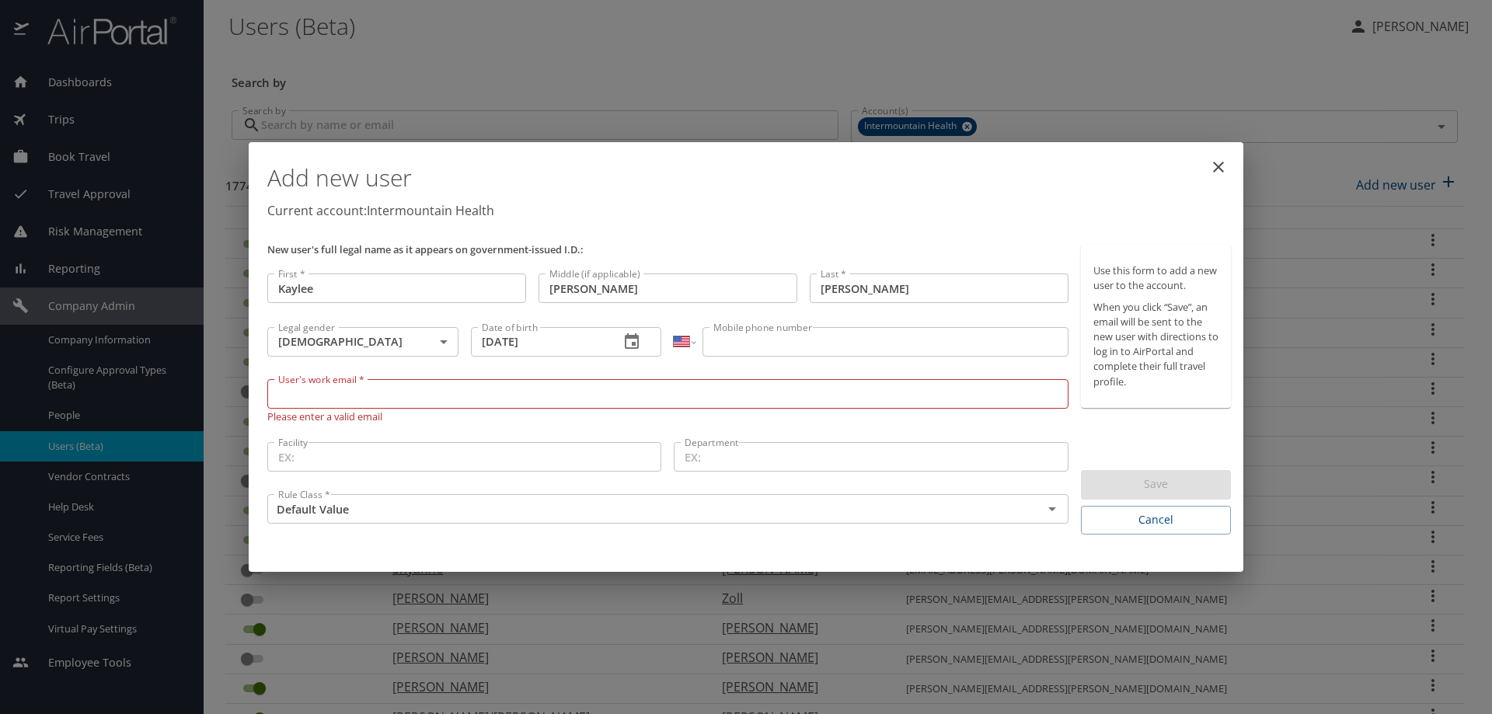
click at [728, 333] on input "Mobile phone number" at bounding box center [884, 342] width 365 height 30
type input "(801) 000-0000"
click at [308, 392] on input "User's work email *" at bounding box center [667, 394] width 801 height 30
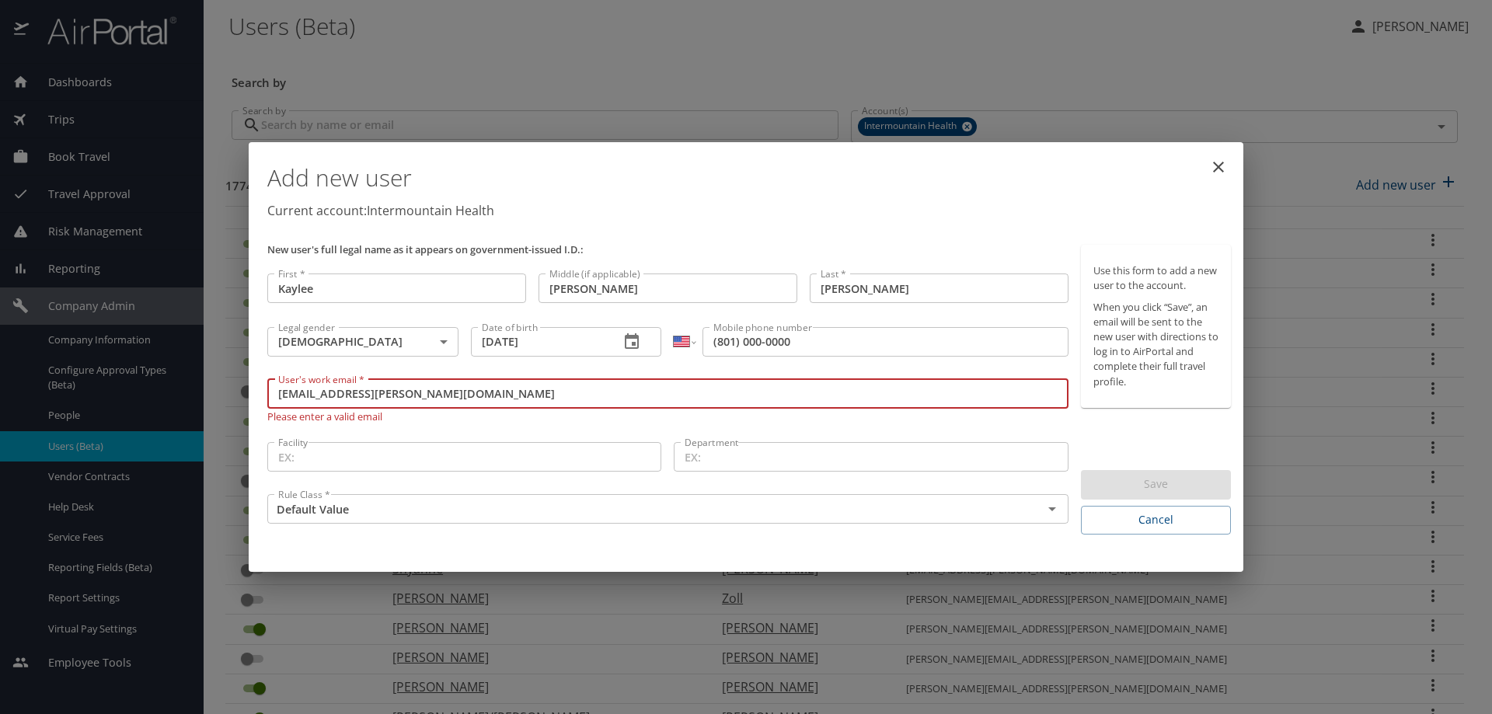
type input "[EMAIL_ADDRESS][PERSON_NAME][DOMAIN_NAME]"
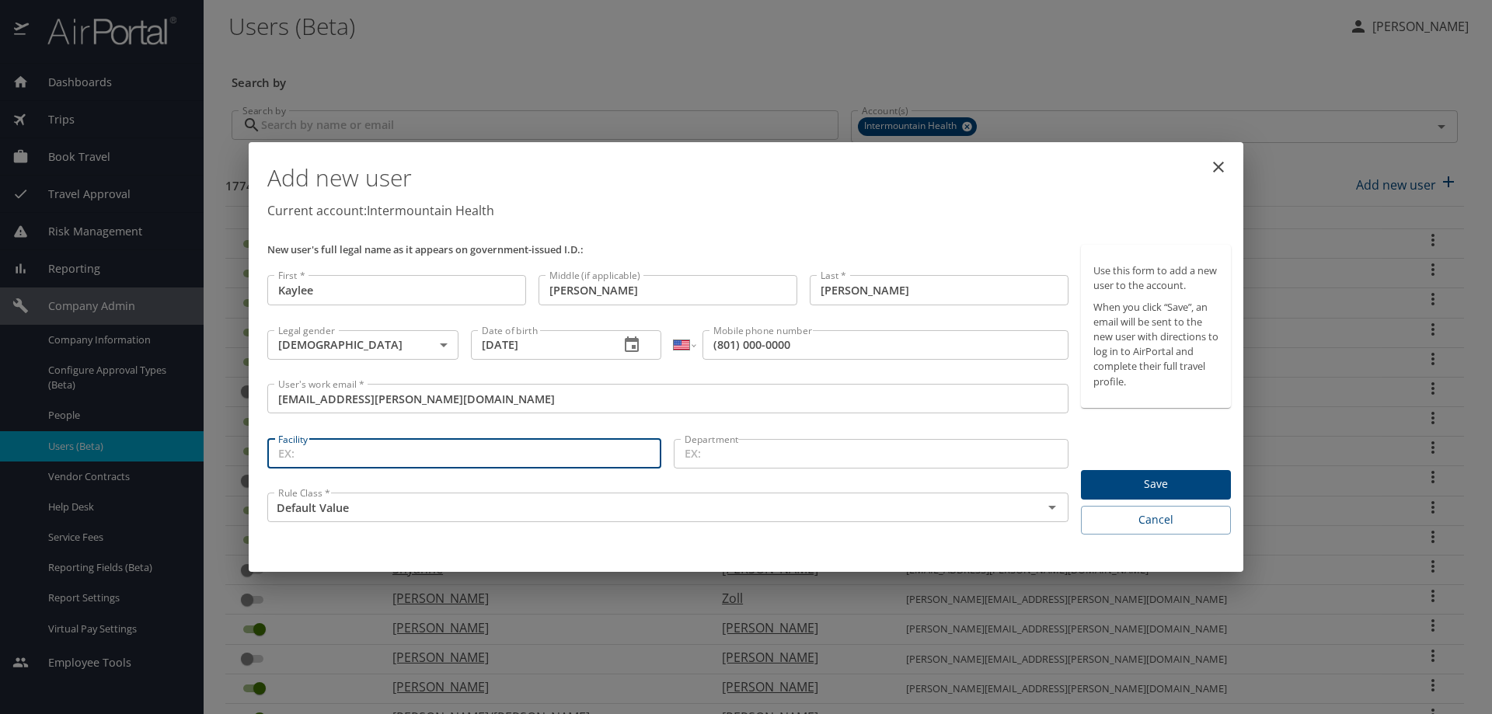
click at [319, 465] on input "Facility" at bounding box center [464, 454] width 394 height 30
type input "11400"
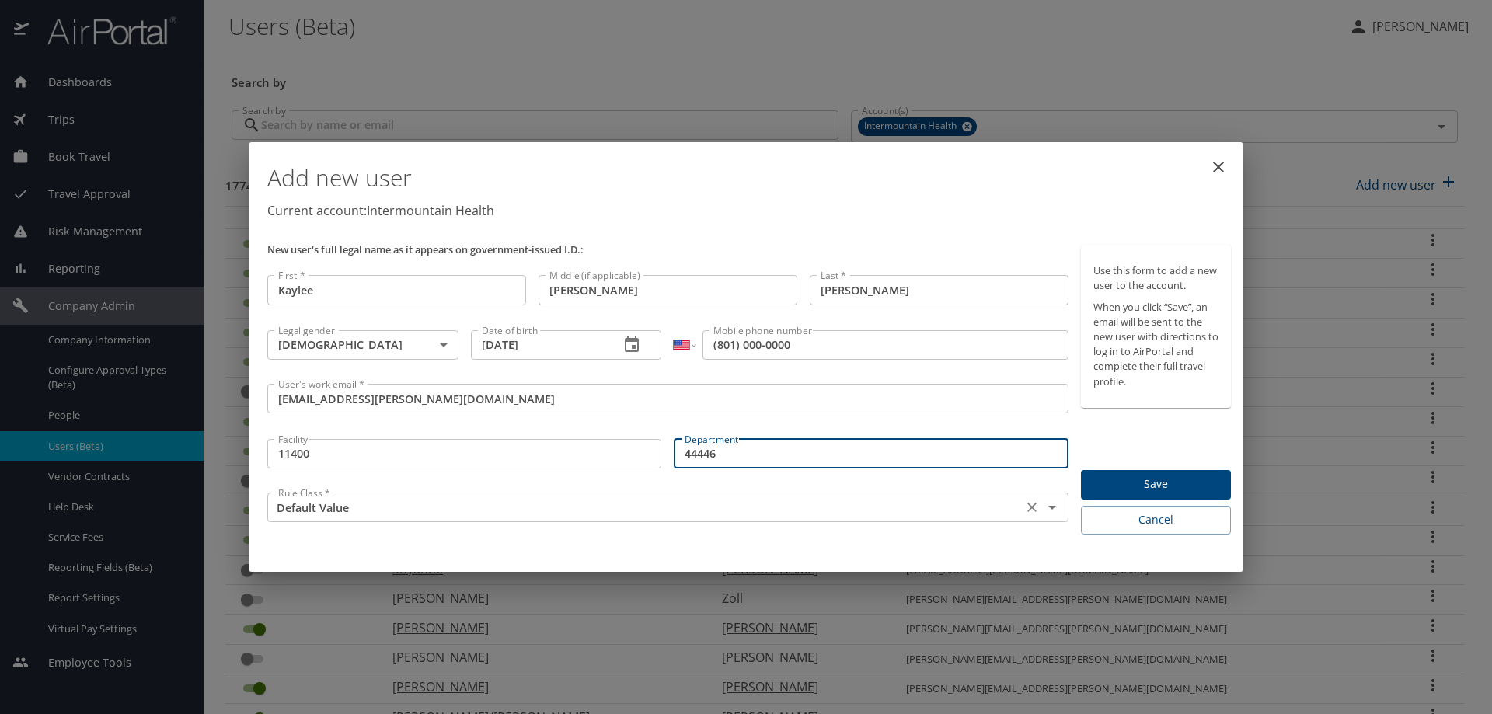
type input "44446"
click at [298, 500] on input "Default Value" at bounding box center [645, 507] width 746 height 20
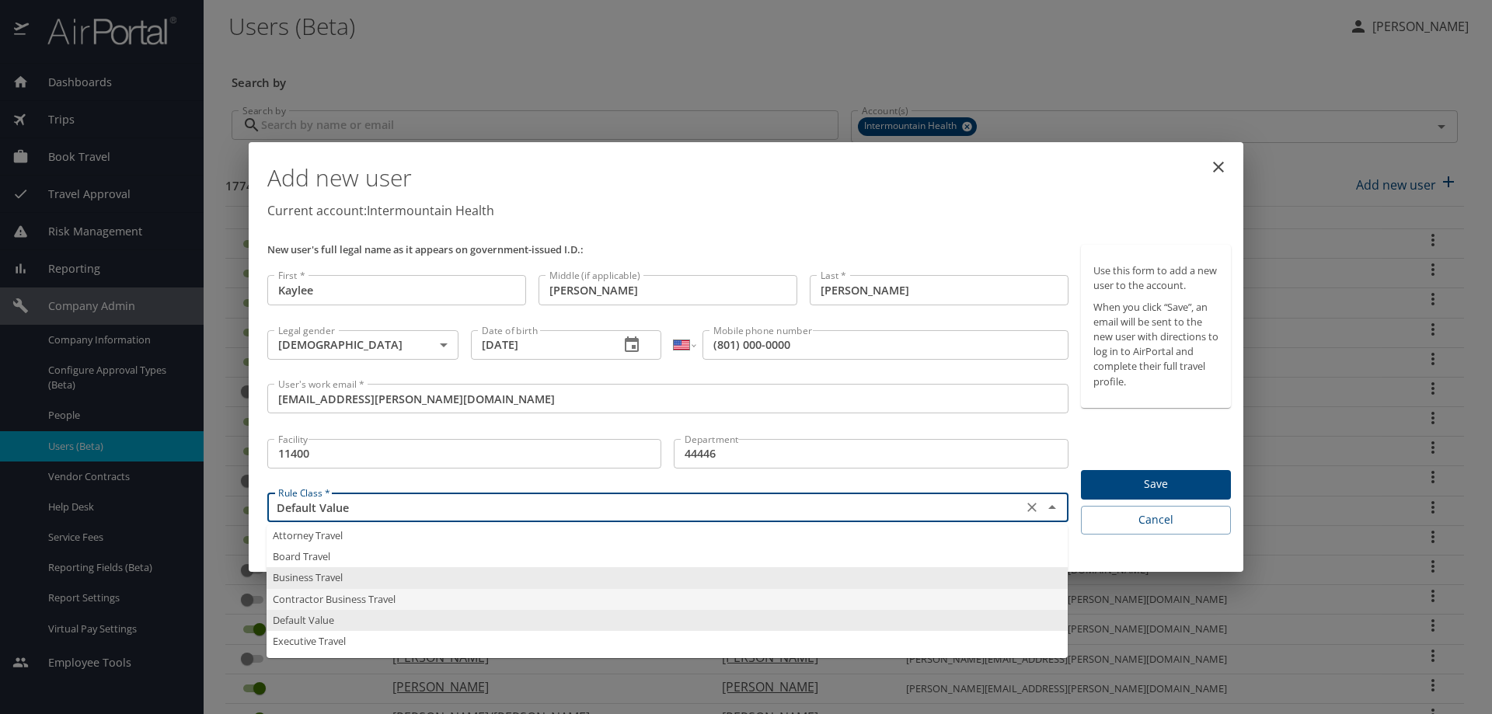
click at [309, 596] on li "Contractor Business Travel" at bounding box center [667, 599] width 801 height 21
type input "Contractor Business Travel"
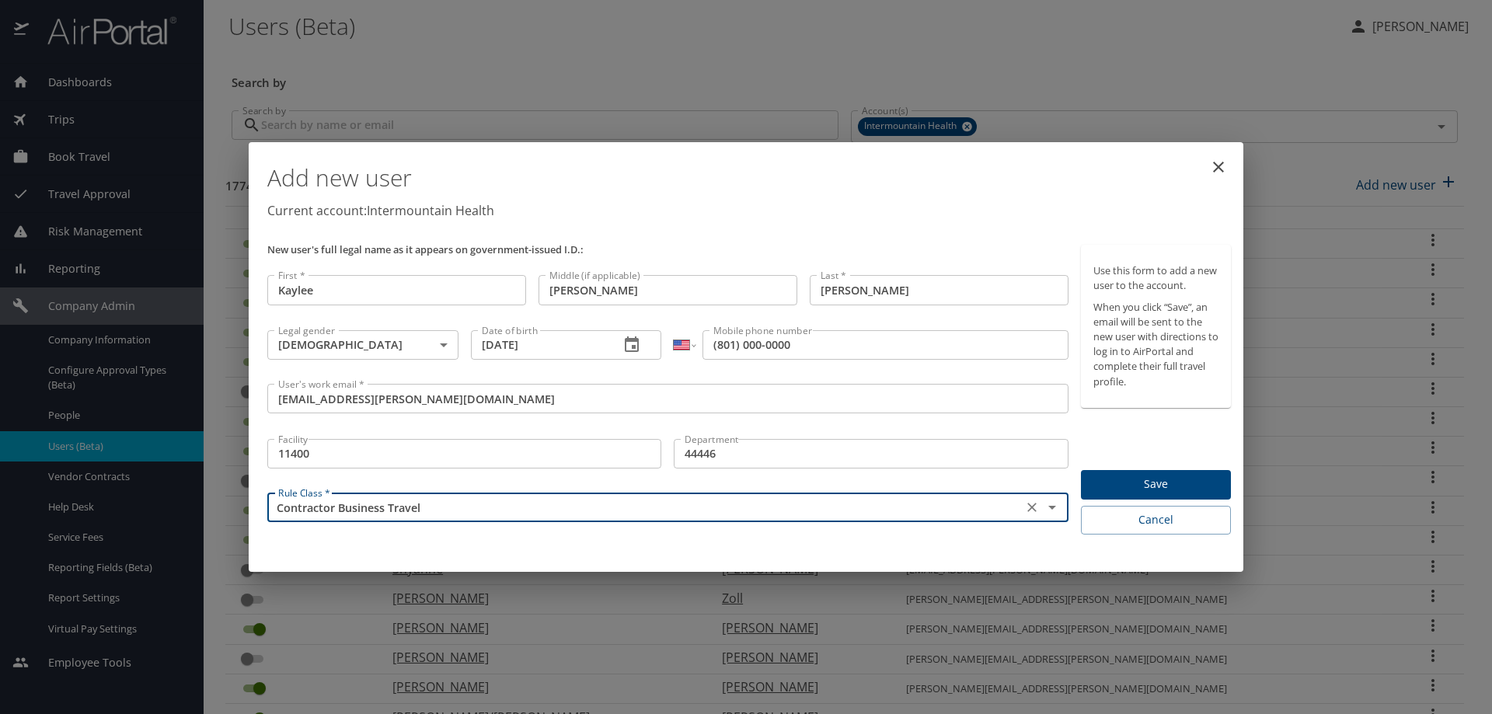
click at [1138, 485] on span "Save" at bounding box center [1155, 484] width 125 height 19
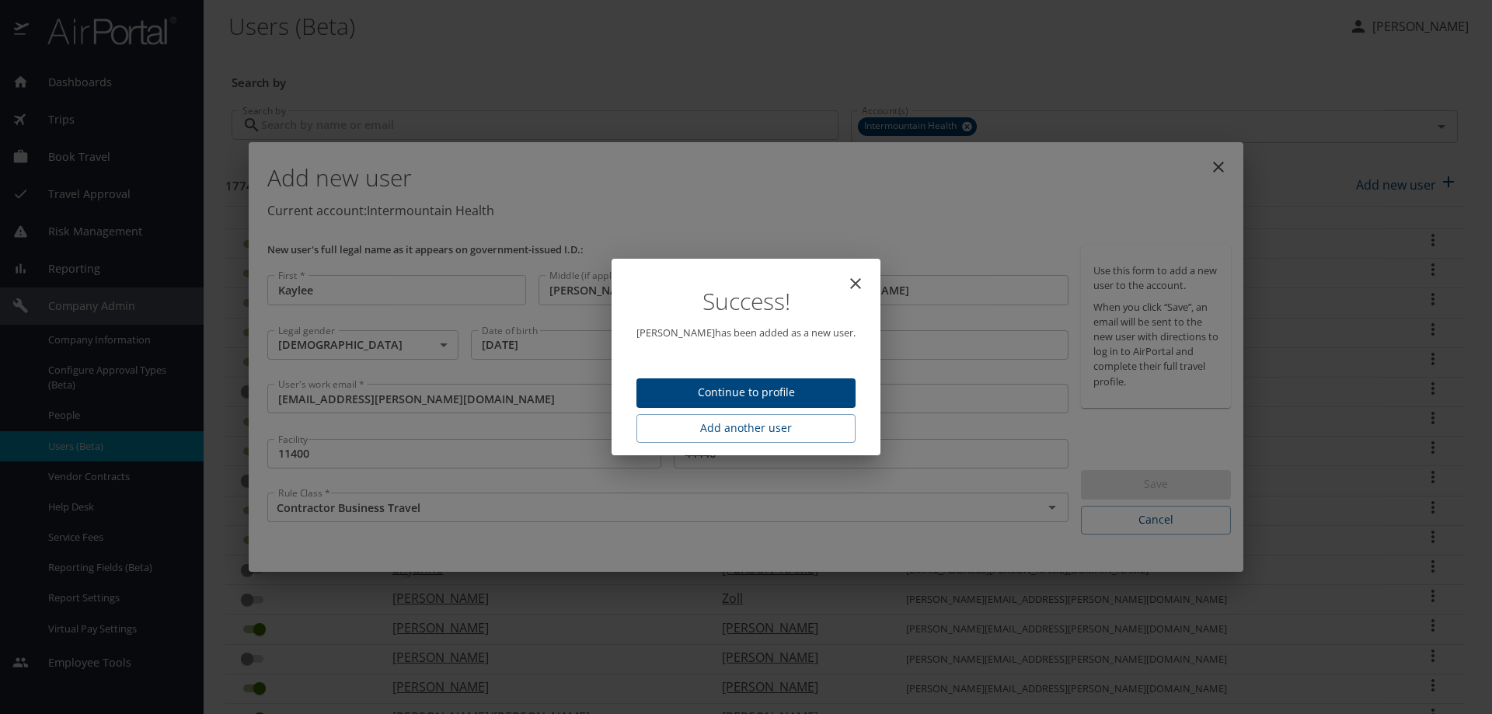
click at [771, 393] on span "Continue to profile" at bounding box center [746, 392] width 194 height 19
select select "US"
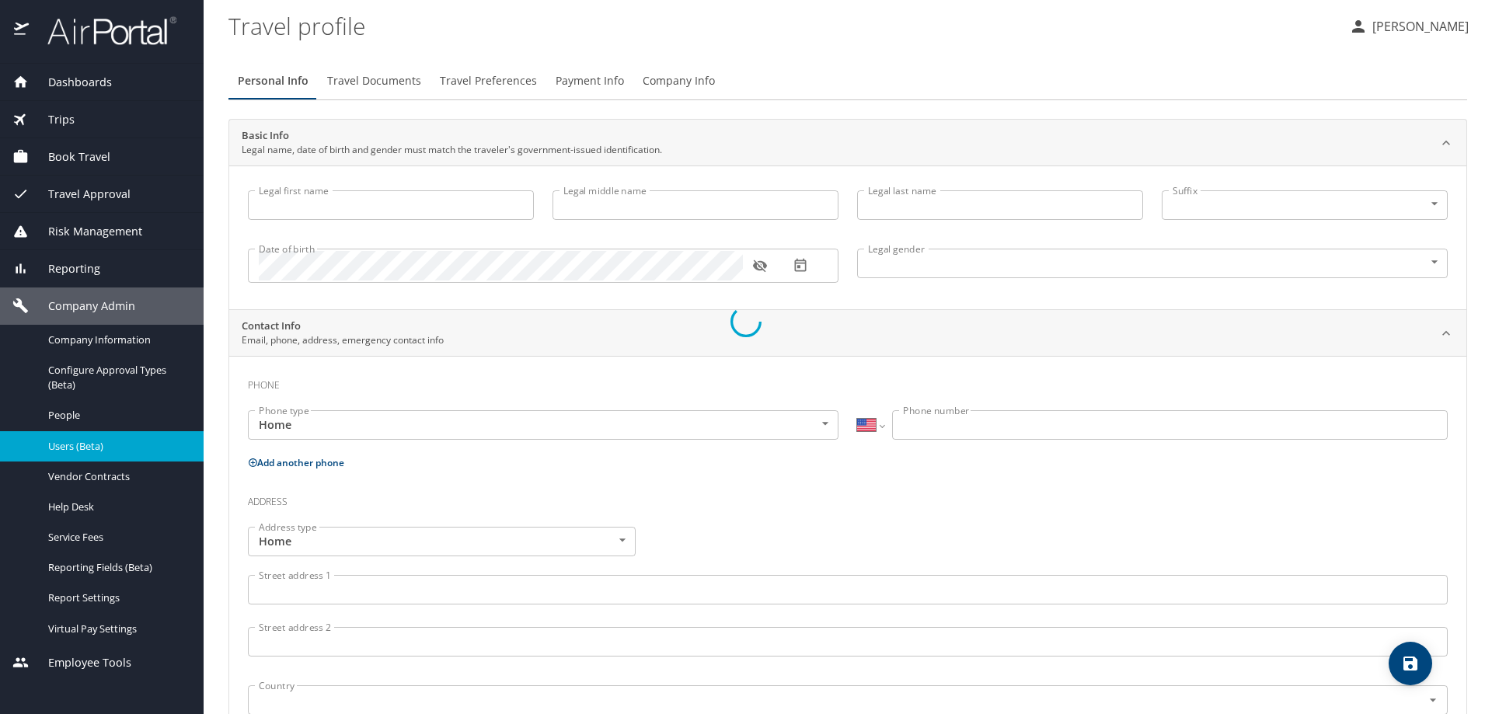
type input "Kaylee"
type input "[PERSON_NAME]"
type input "[DEMOGRAPHIC_DATA]"
select select "US"
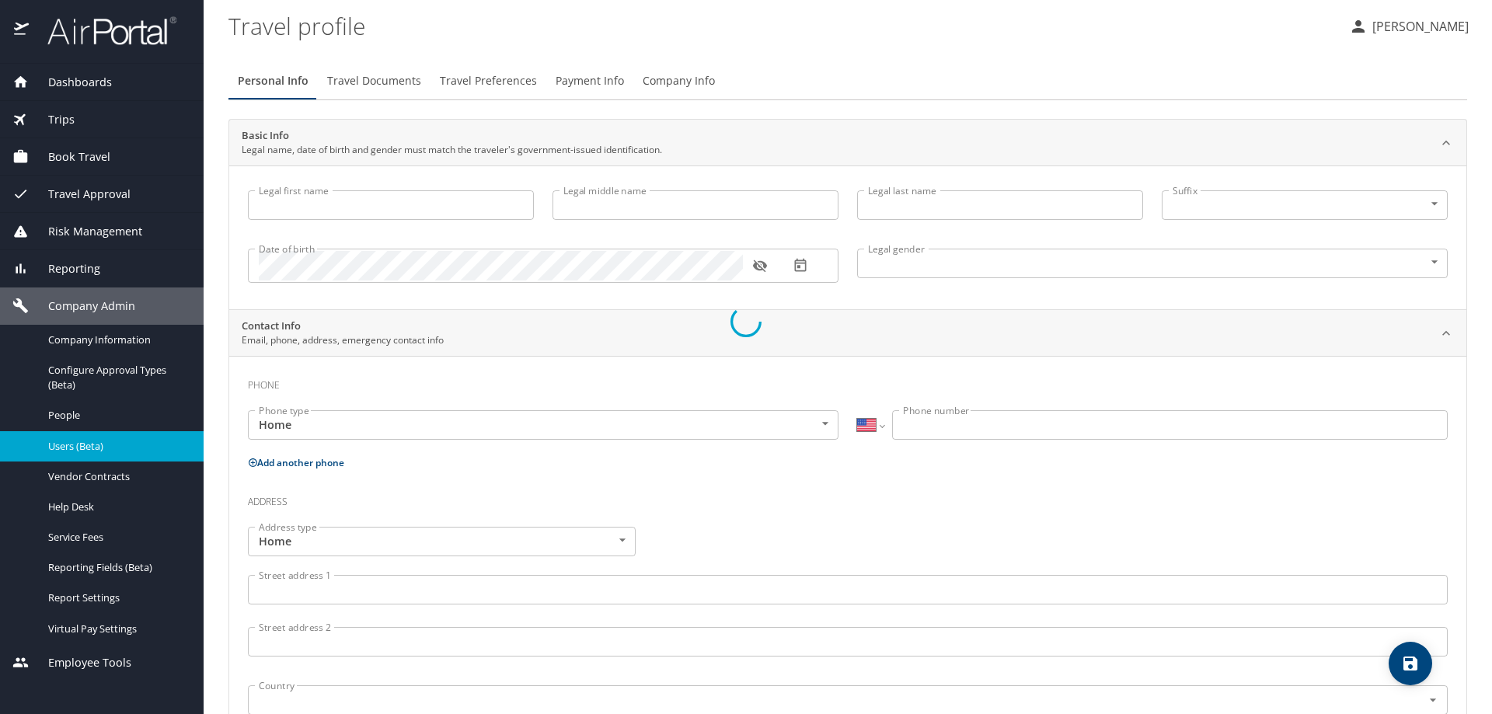
select select "US"
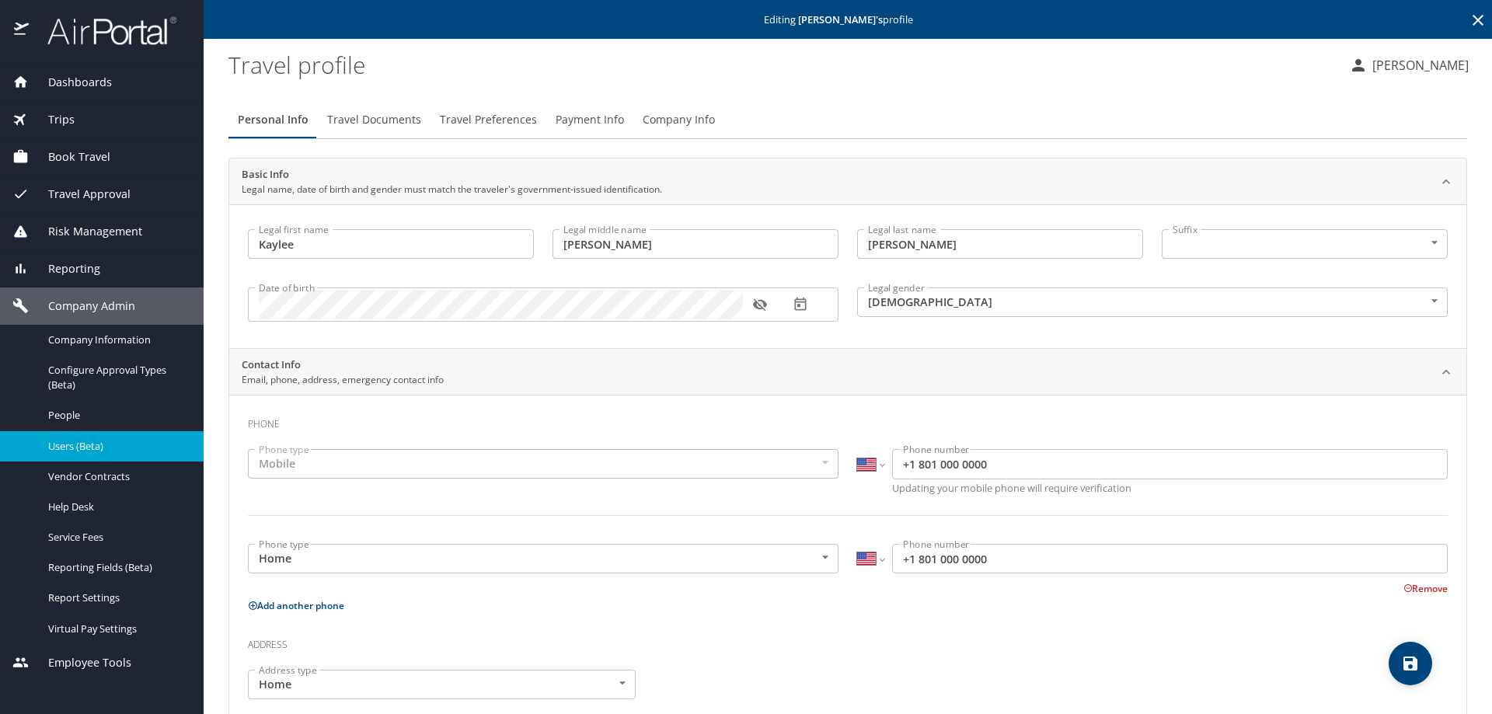
click at [501, 122] on span "Travel Preferences" at bounding box center [488, 119] width 97 height 19
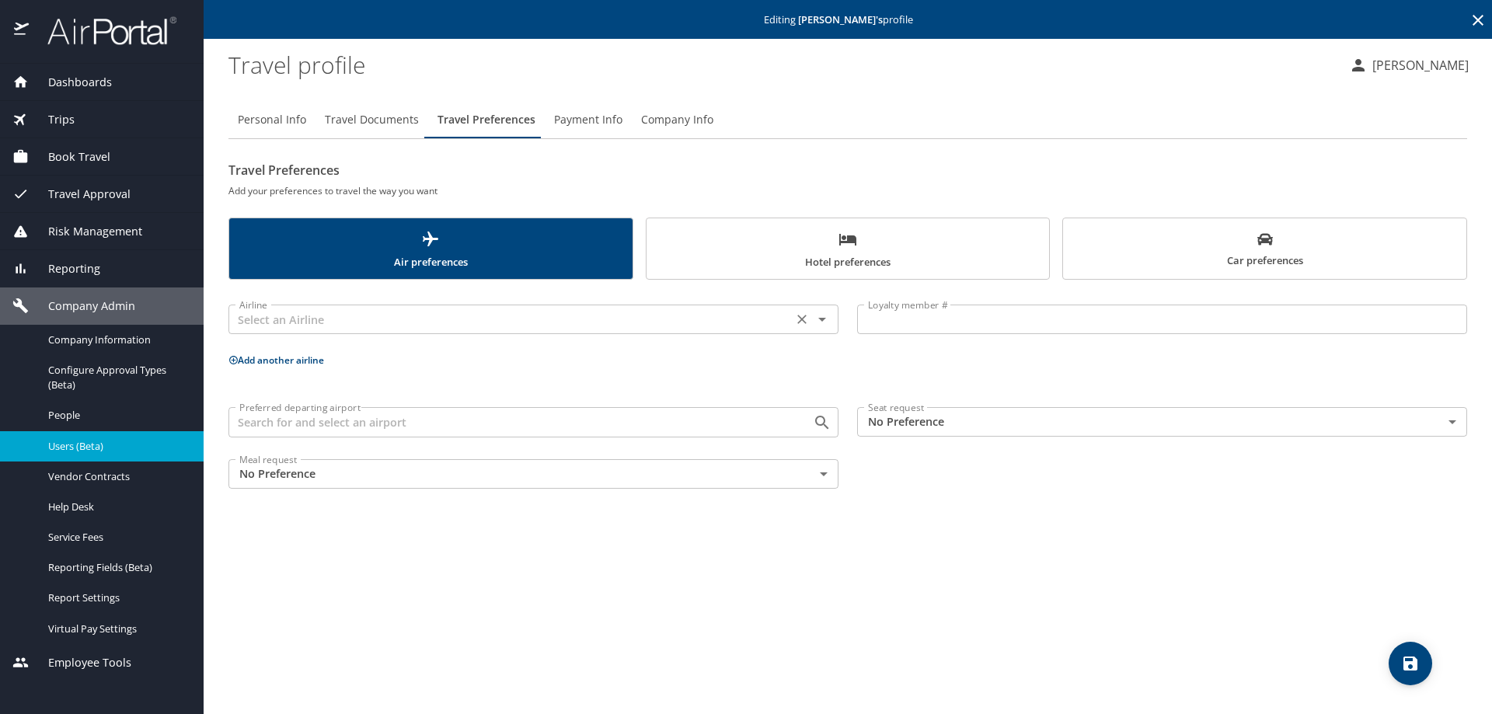
click at [258, 322] on input "text" at bounding box center [510, 319] width 555 height 20
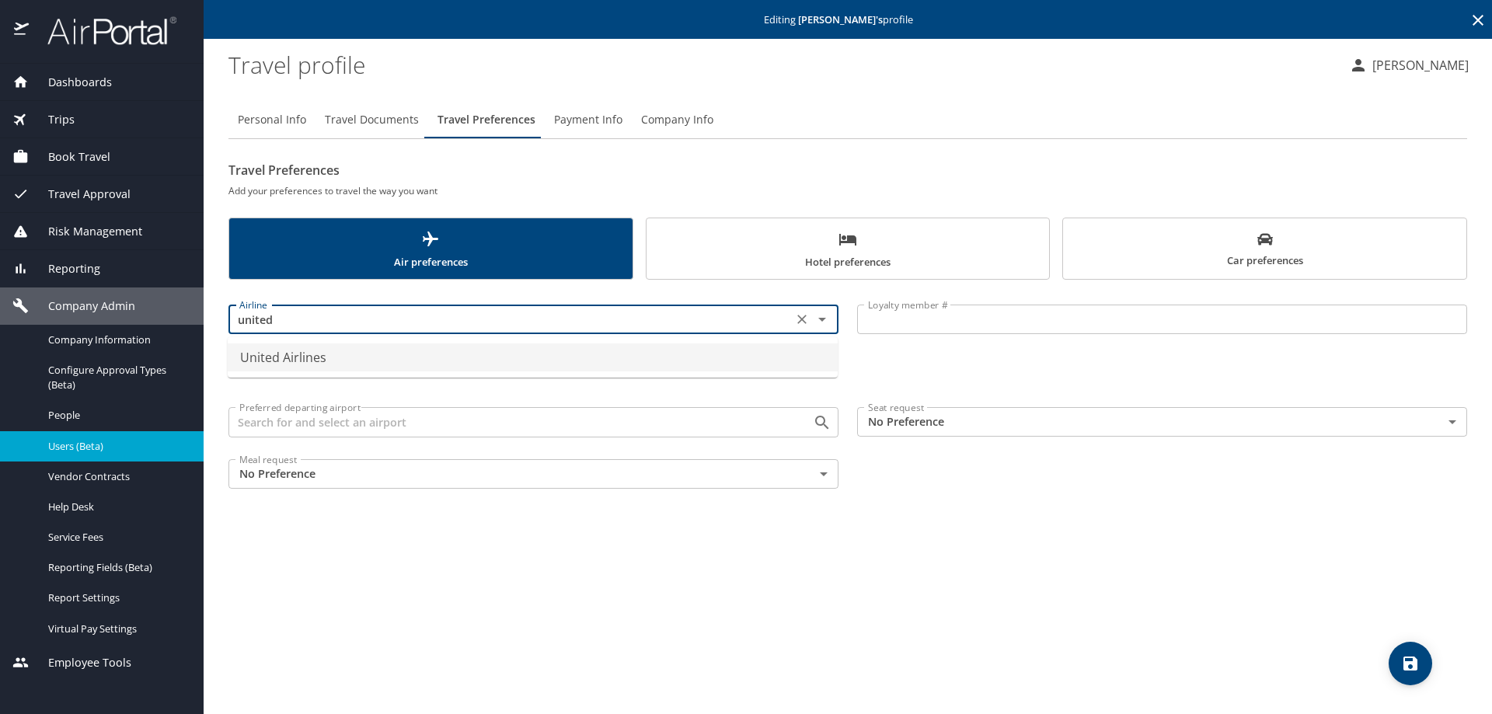
click at [271, 354] on li "United Airlines" at bounding box center [533, 357] width 610 height 28
type input "United Airlines"
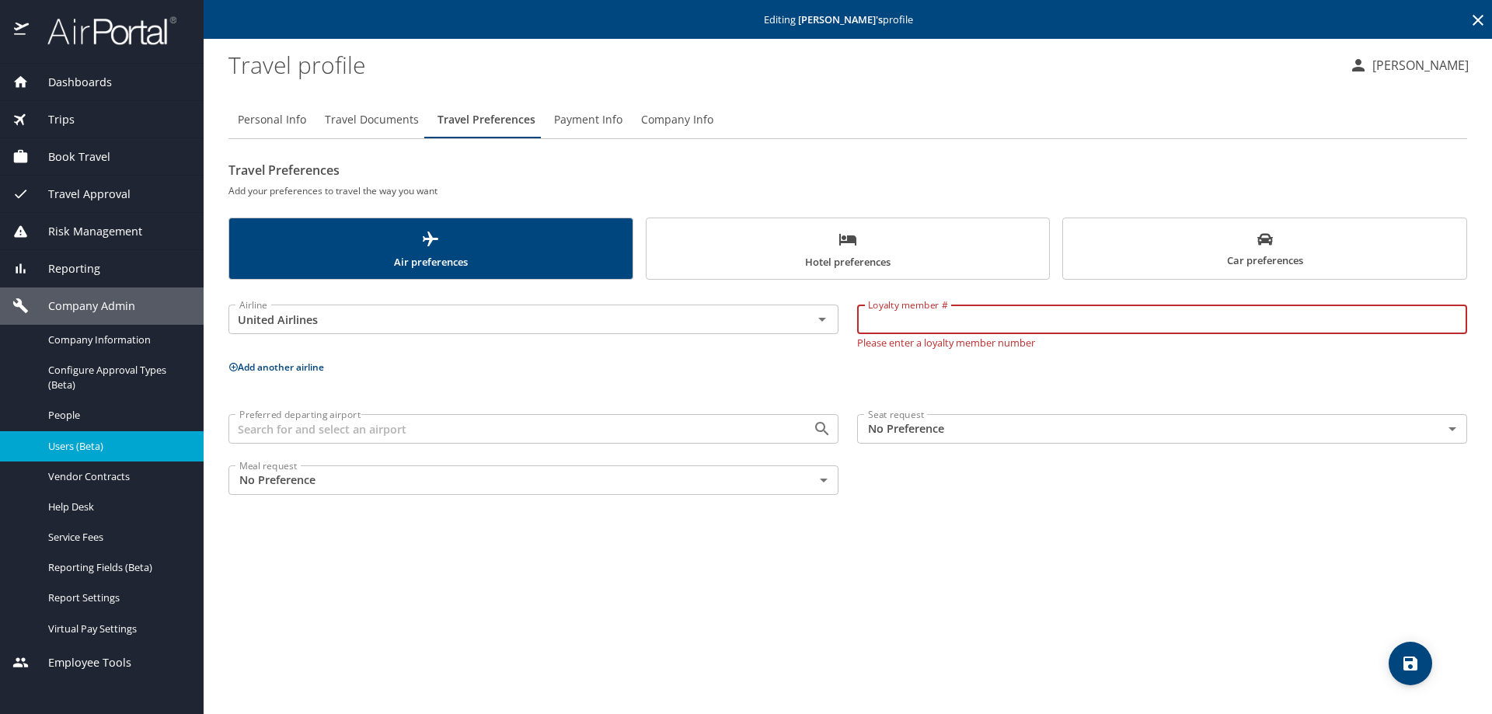
click at [876, 315] on input "Loyalty member #" at bounding box center [1162, 320] width 610 height 30
type input "dwa57822"
click at [881, 434] on body "Dashboards AirPortal 360™ Manager My Travel Dashboard Trips Airtinerary® Lookup…" at bounding box center [746, 357] width 1492 height 714
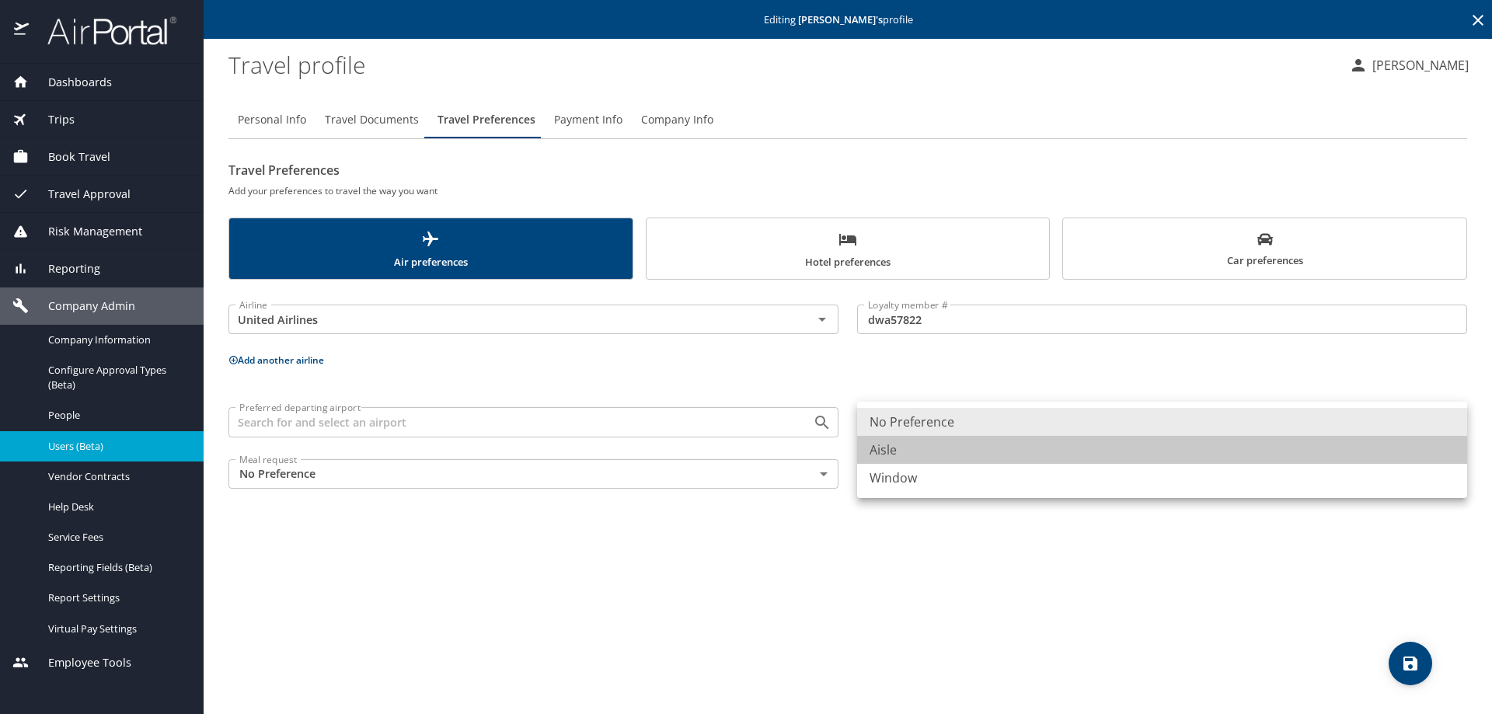
click at [881, 450] on li "Aisle" at bounding box center [1162, 450] width 610 height 28
type input "Aisle"
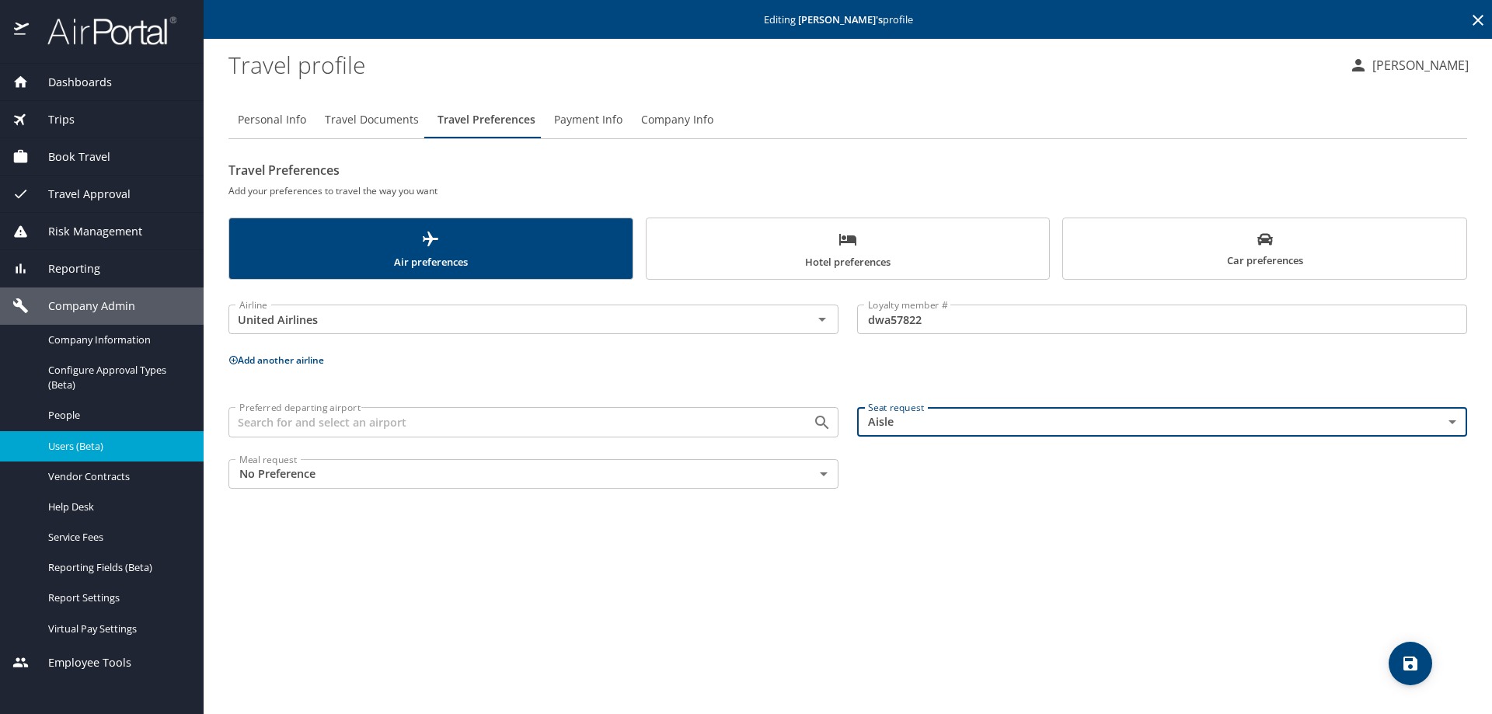
click at [1423, 657] on span "save" at bounding box center [1411, 663] width 44 height 19
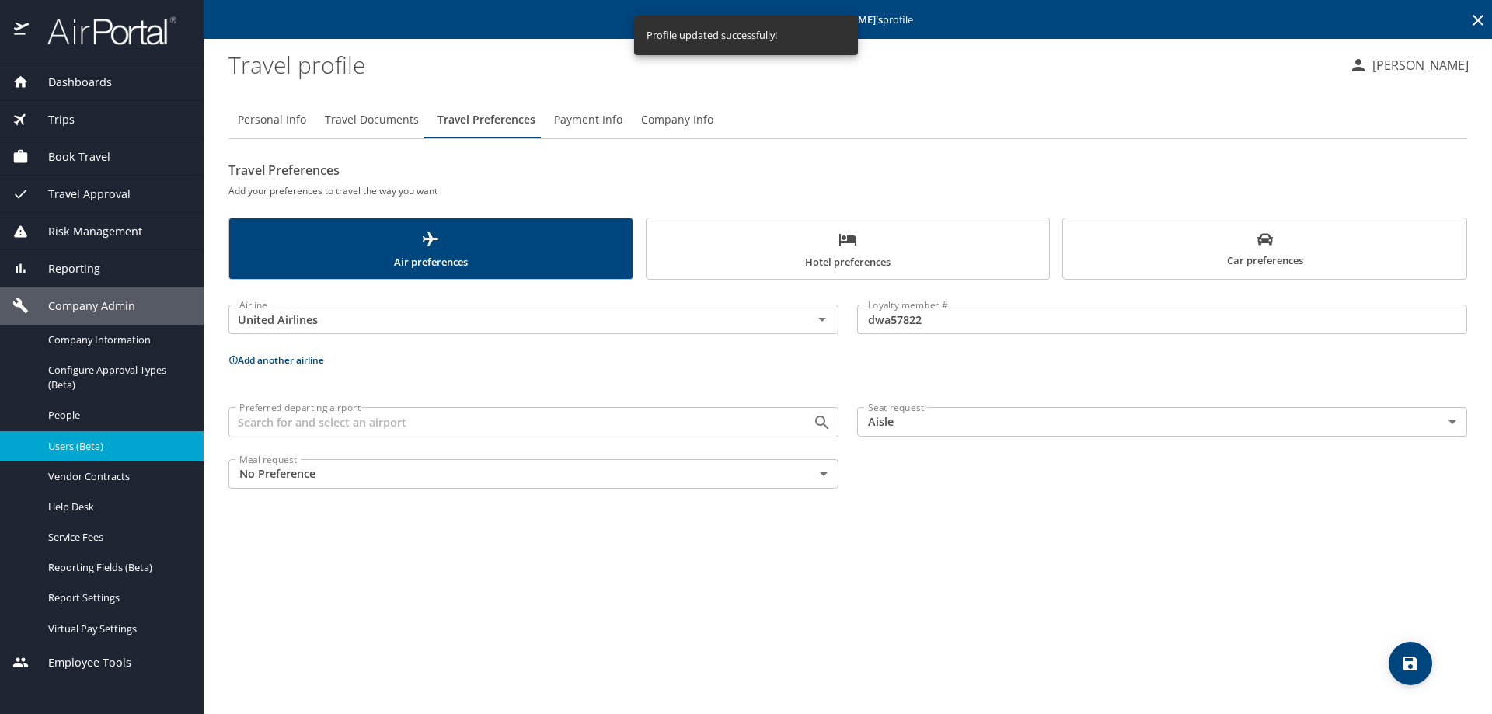
click at [833, 242] on span "Hotel preferences" at bounding box center [848, 250] width 385 height 41
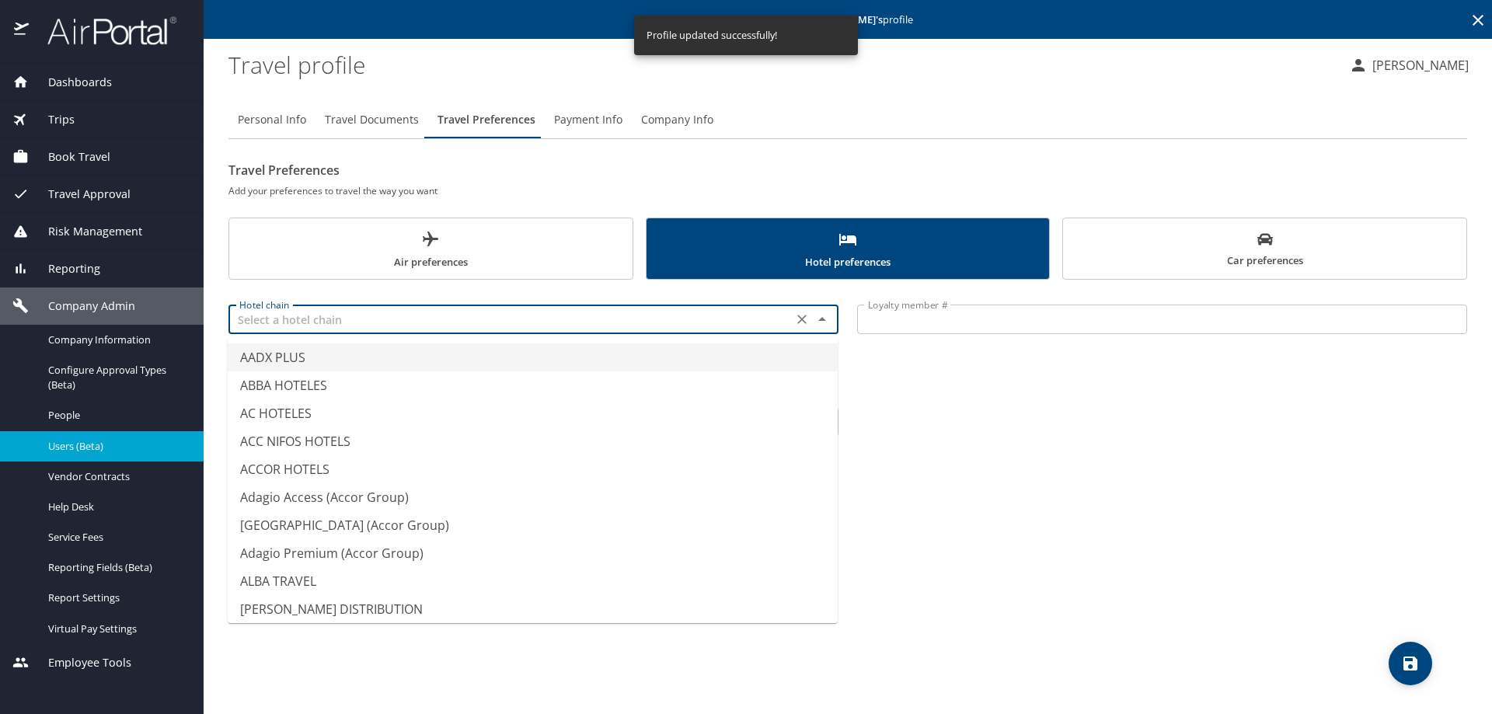
click at [289, 318] on input "text" at bounding box center [510, 319] width 555 height 20
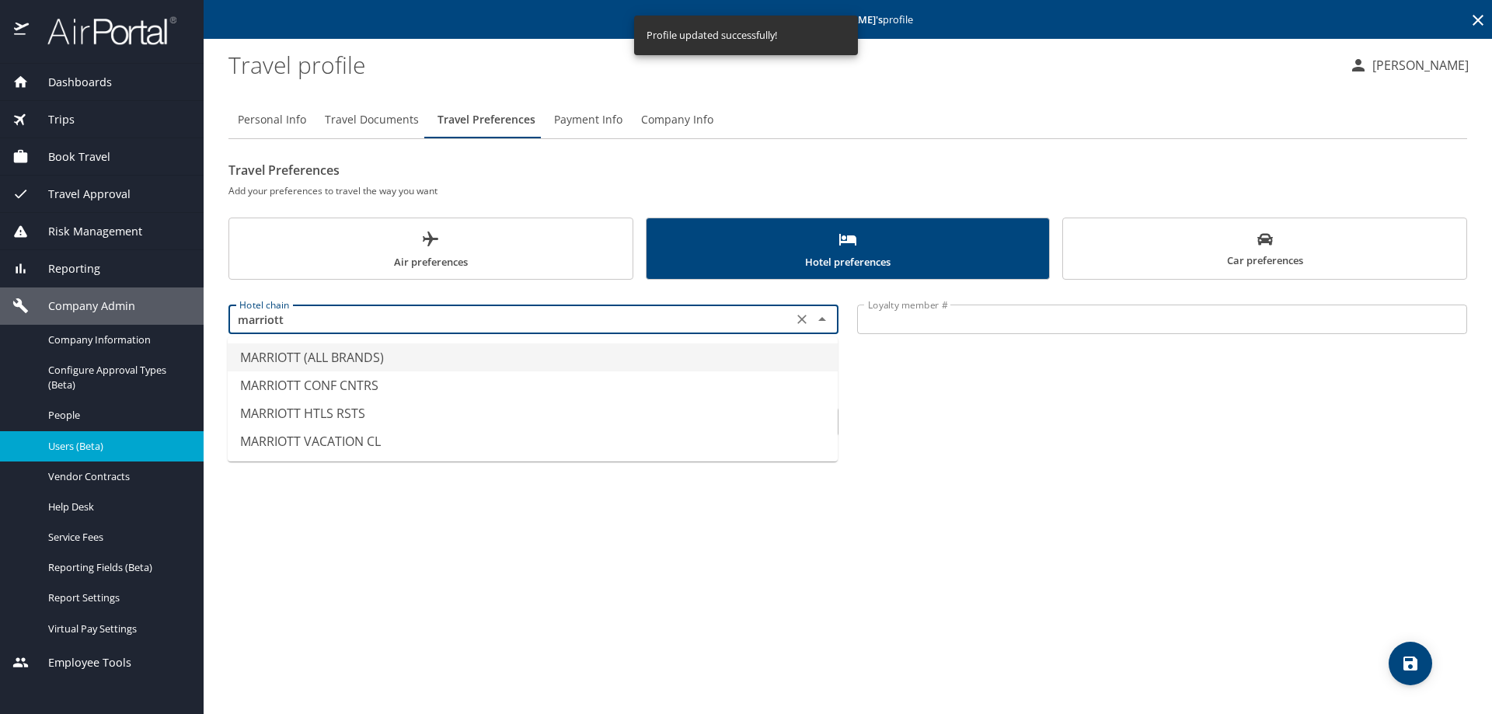
click at [289, 370] on li "MARRIOTT (ALL BRANDS)" at bounding box center [533, 357] width 610 height 28
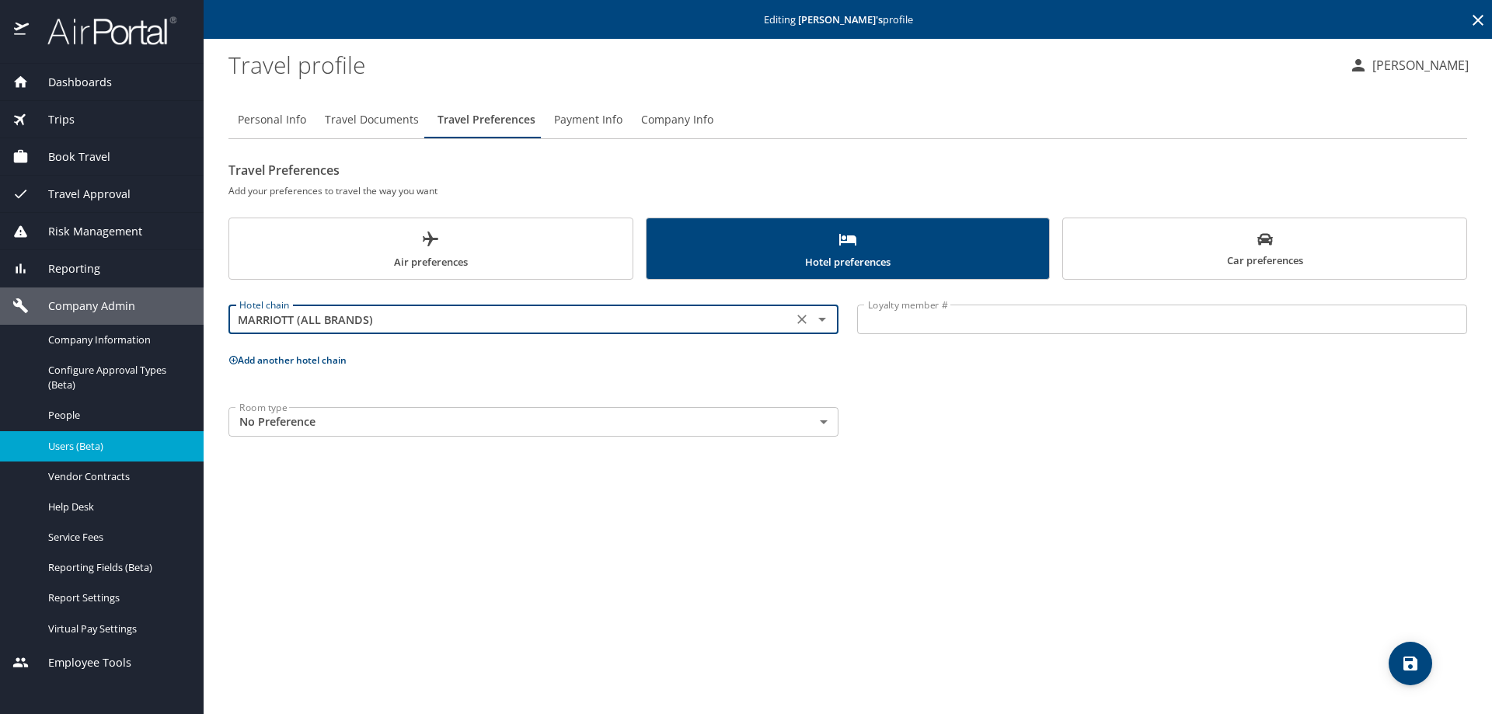
type input "MARRIOTT (ALL BRANDS)"
click at [926, 318] on input "Loyalty member #" at bounding box center [1162, 320] width 610 height 30
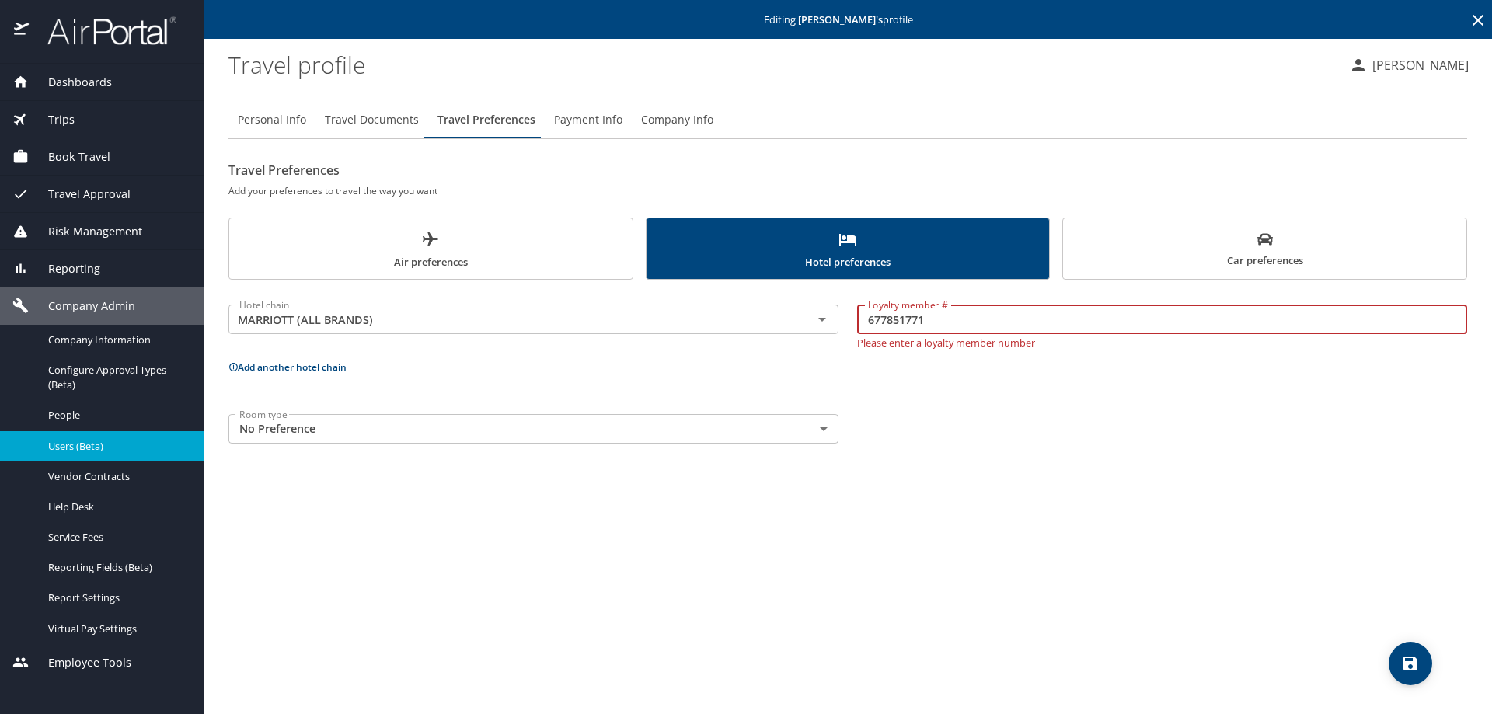
type input "677851771"
click at [1415, 664] on icon "save" at bounding box center [1410, 664] width 14 height 14
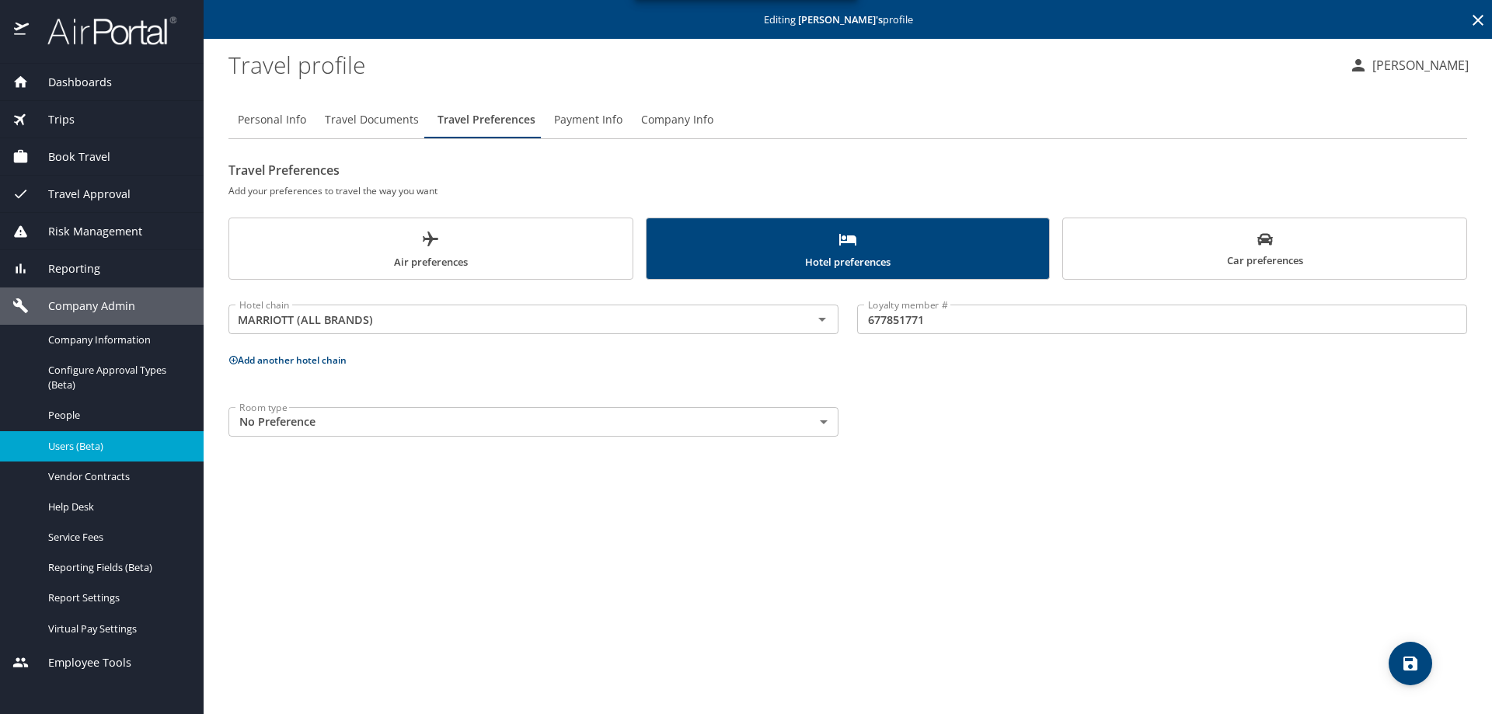
click at [1479, 13] on icon at bounding box center [1478, 20] width 19 height 19
